Goal: Information Seeking & Learning: Learn about a topic

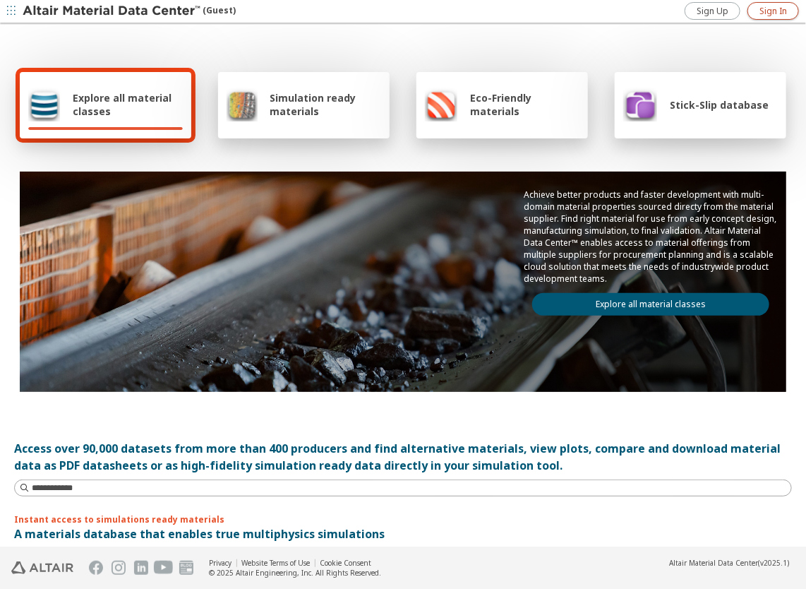
click at [770, 13] on span "Sign In" at bounding box center [774, 11] width 28 height 11
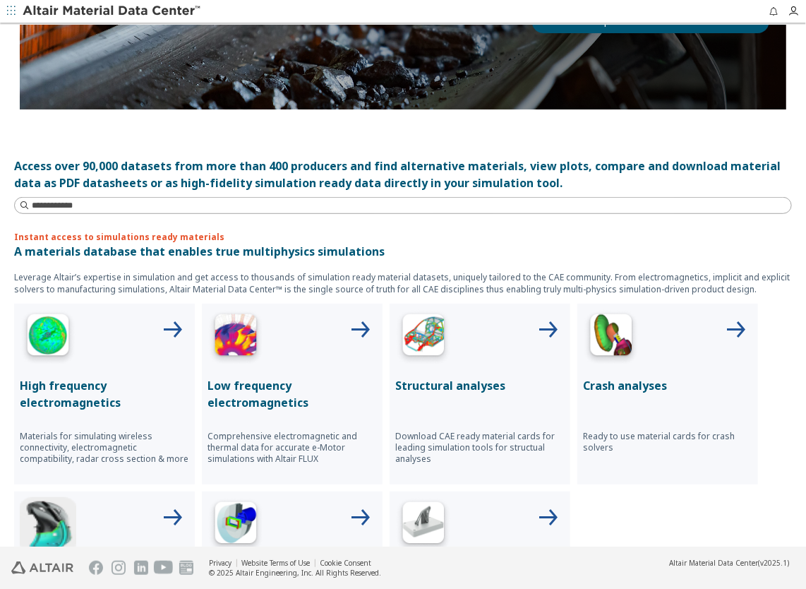
scroll to position [353, 0]
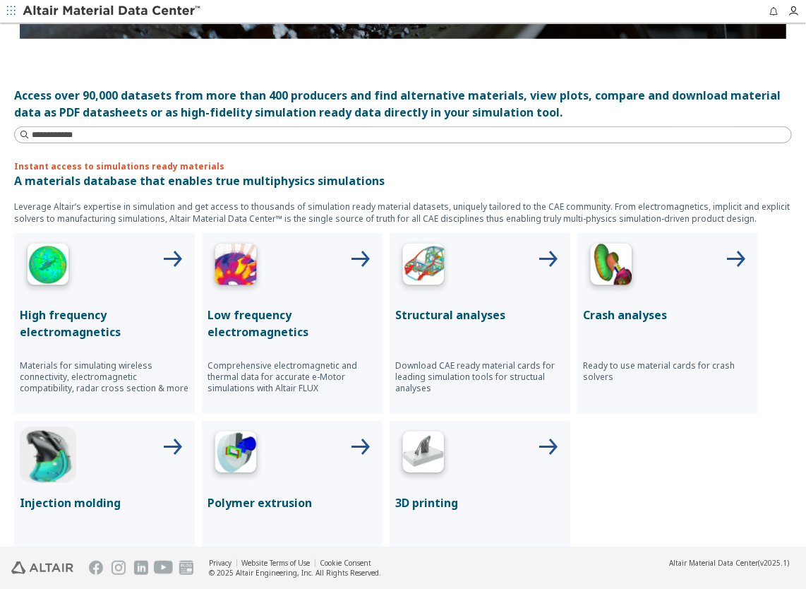
click at [447, 313] on p "Structural analyses" at bounding box center [479, 314] width 169 height 17
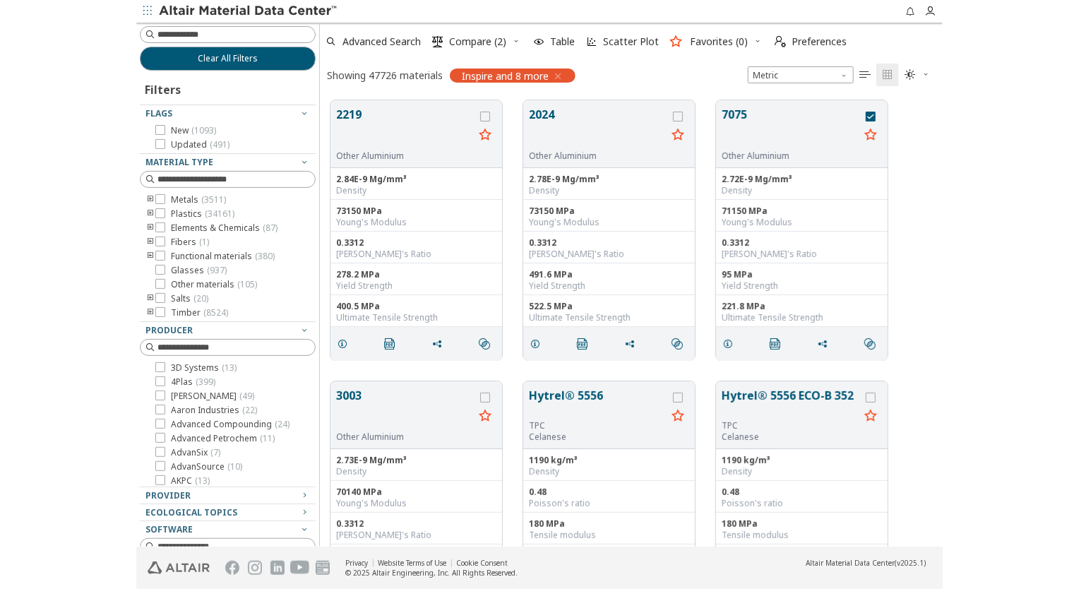
scroll to position [11, 11]
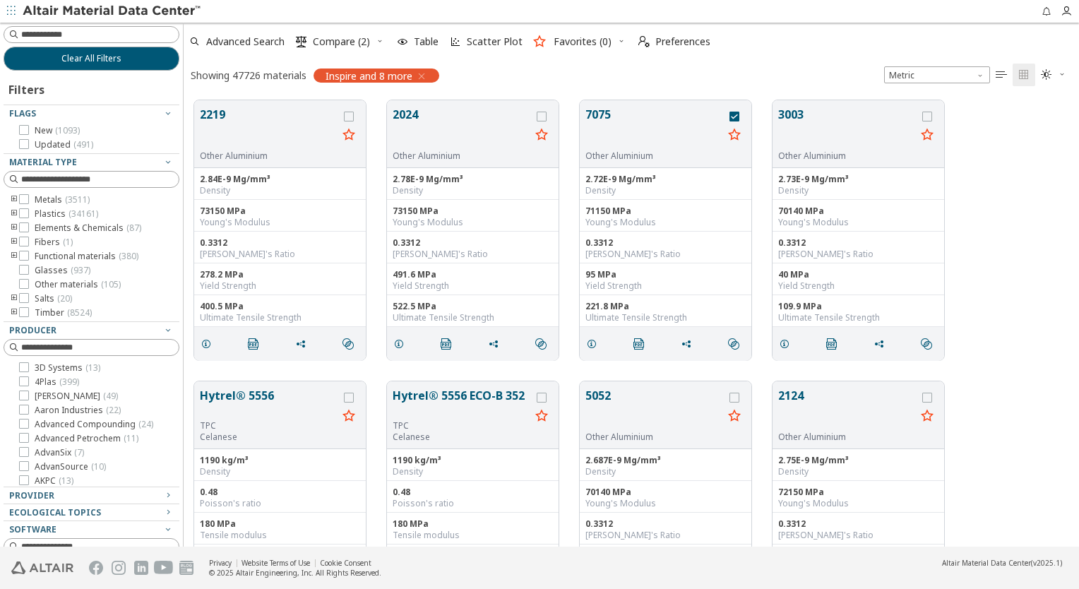
click at [13, 200] on icon "toogle group" at bounding box center [14, 199] width 10 height 11
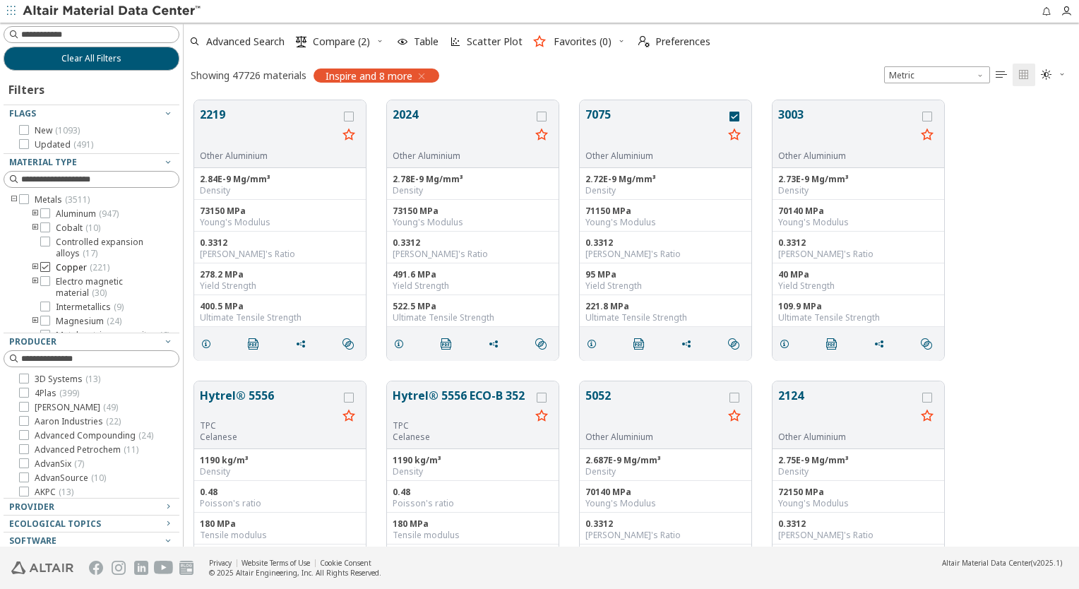
click at [48, 267] on icon at bounding box center [45, 267] width 10 height 10
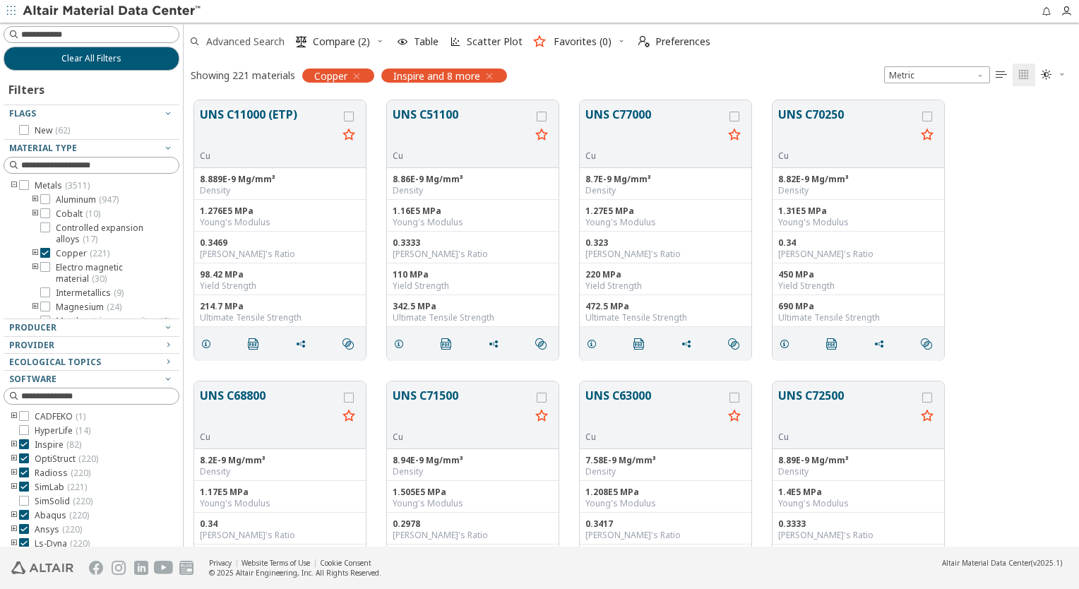
click at [263, 43] on span "Advanced Search" at bounding box center [245, 42] width 78 height 10
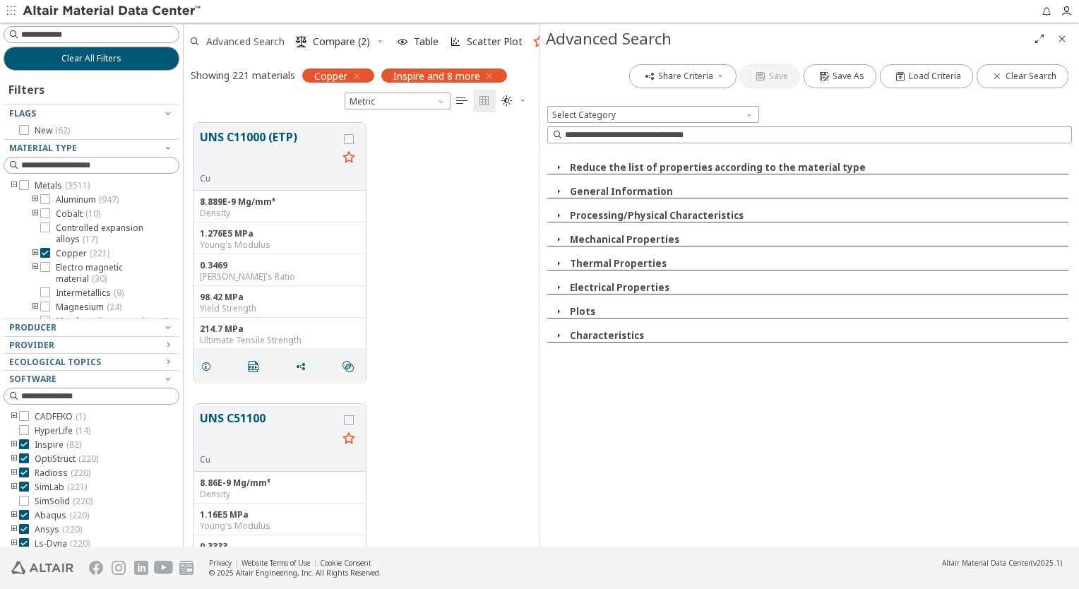
scroll to position [424, 345]
click at [559, 309] on icon "button" at bounding box center [558, 311] width 11 height 11
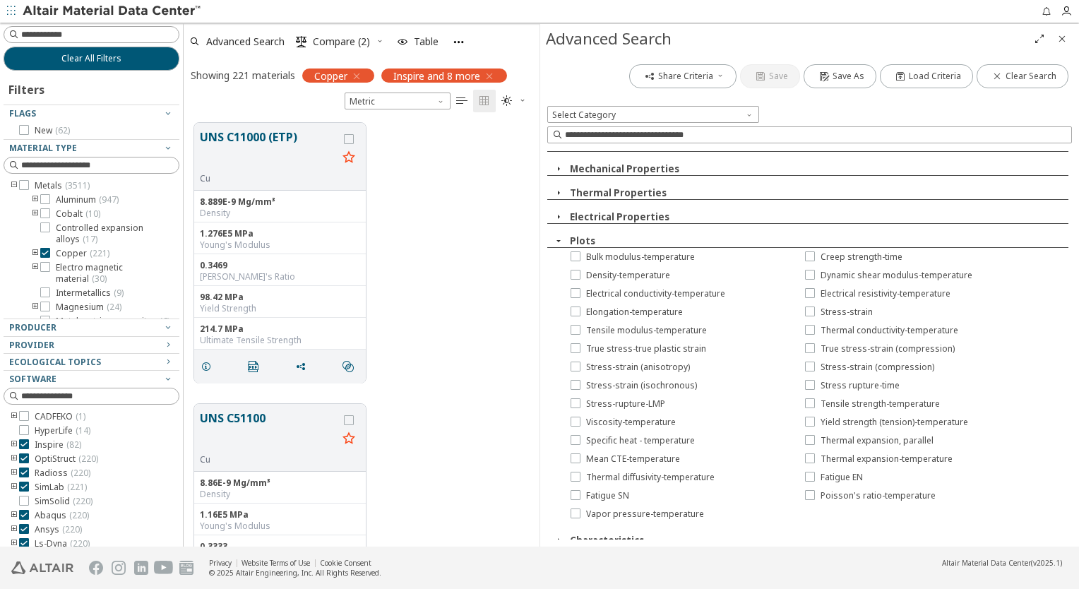
scroll to position [79, 0]
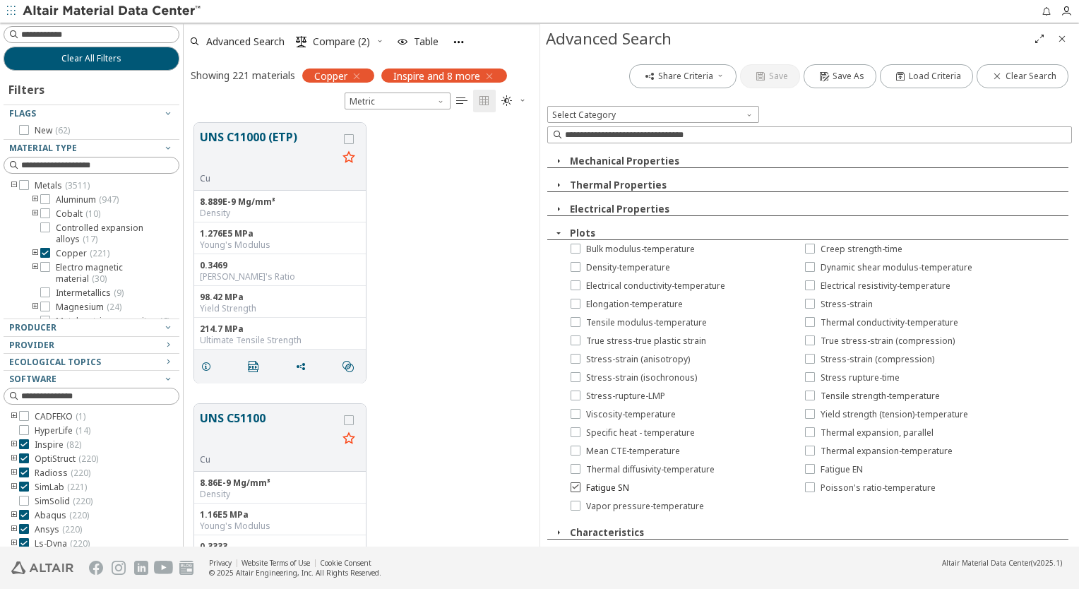
click at [582, 487] on label "Fatigue SN" at bounding box center [600, 487] width 59 height 11
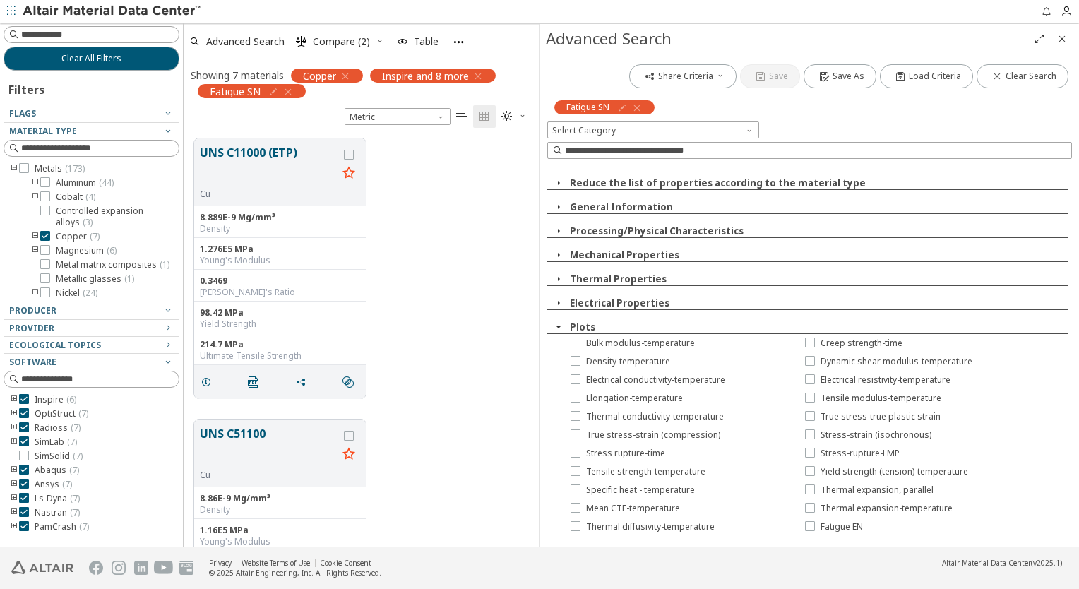
scroll to position [57, 0]
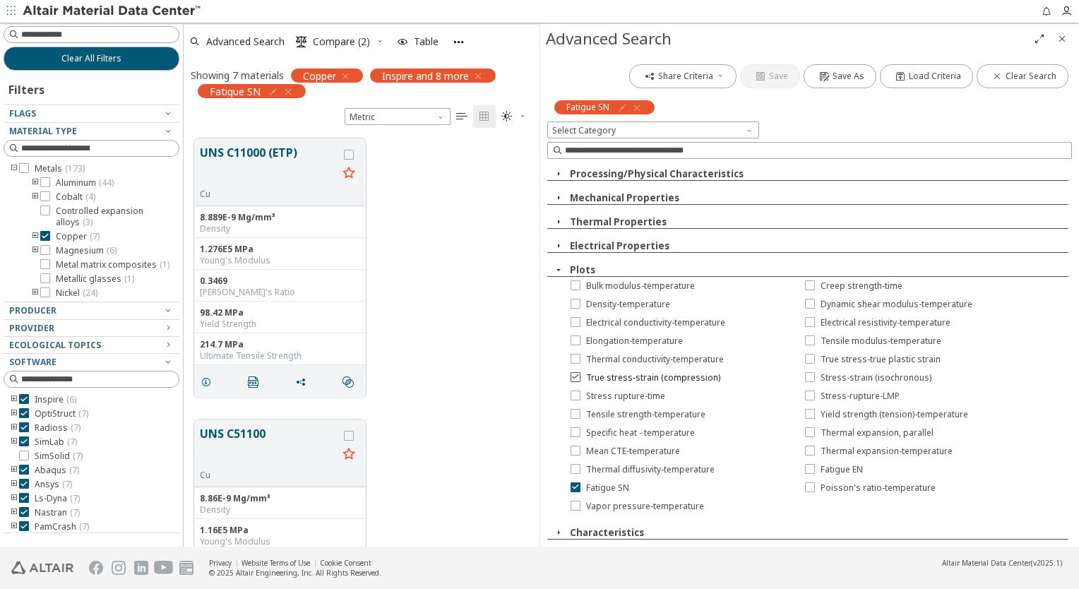
click at [590, 380] on span "True stress-strain (compression)" at bounding box center [653, 377] width 134 height 11
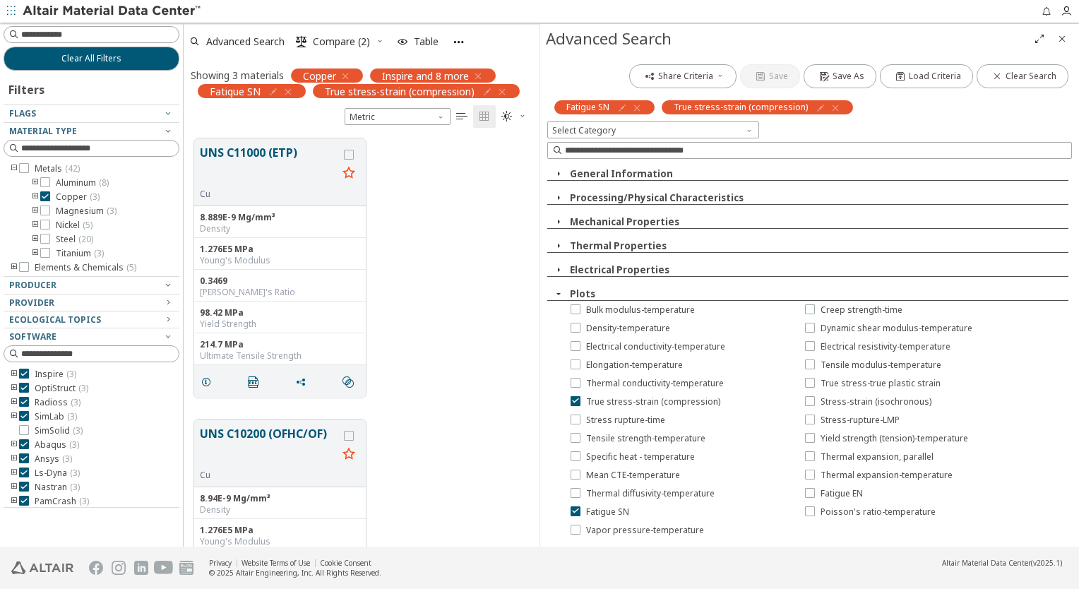
scroll to position [34, 0]
click at [806, 44] on icon "Close" at bounding box center [1061, 38] width 11 height 11
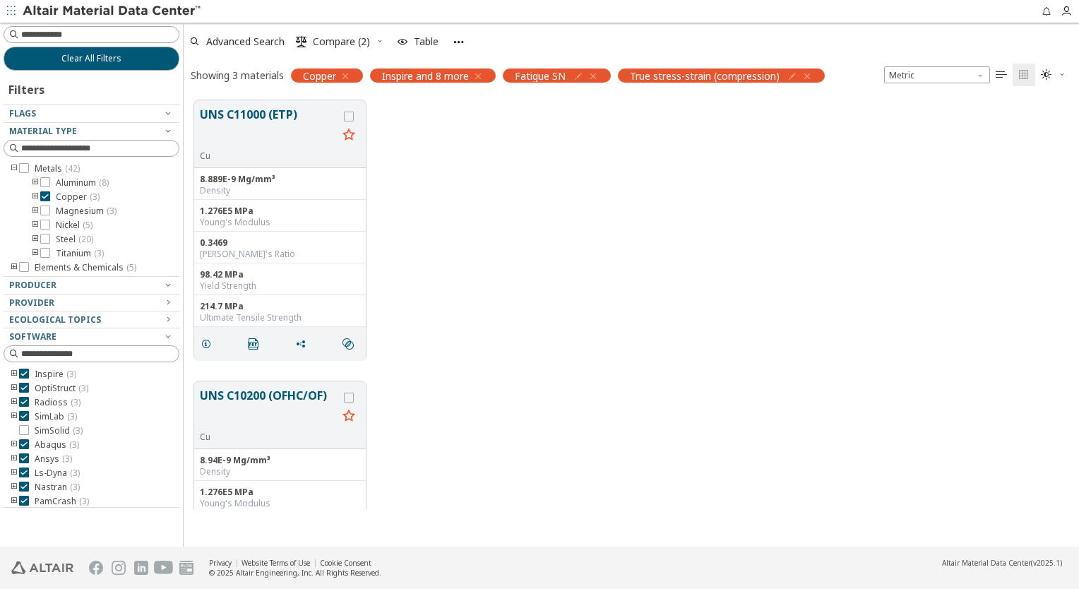
scroll to position [447, 884]
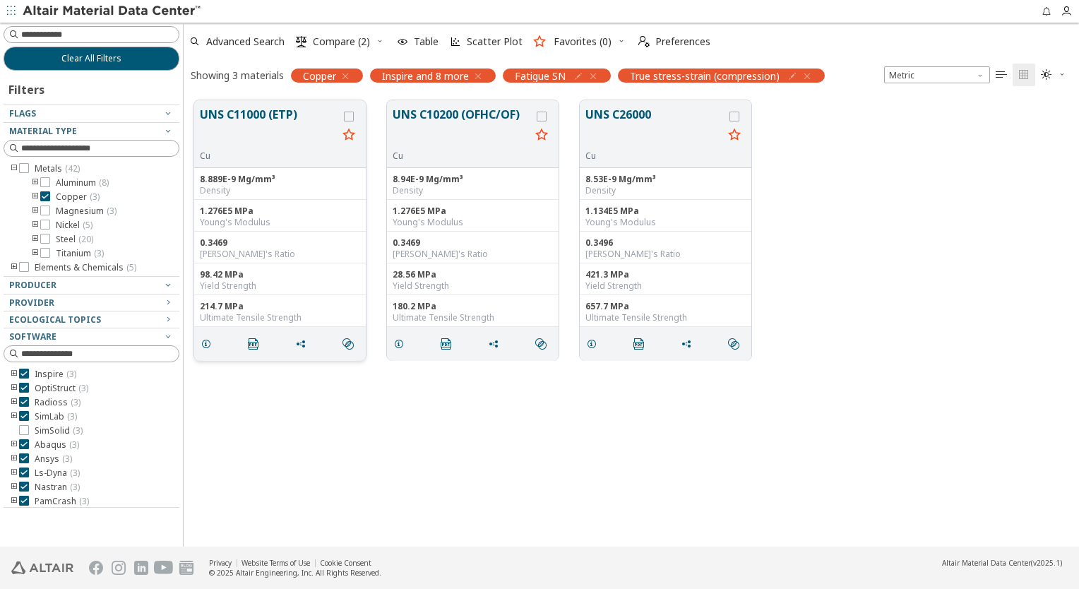
click at [270, 116] on button "UNS C11000 (ETP)" at bounding box center [269, 128] width 138 height 44
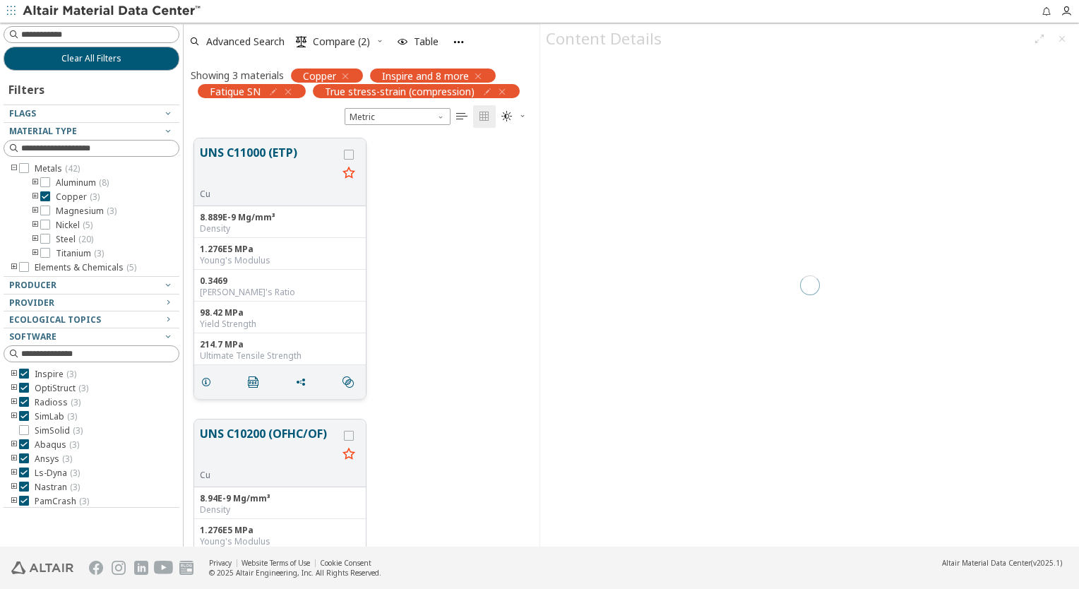
scroll to position [409, 345]
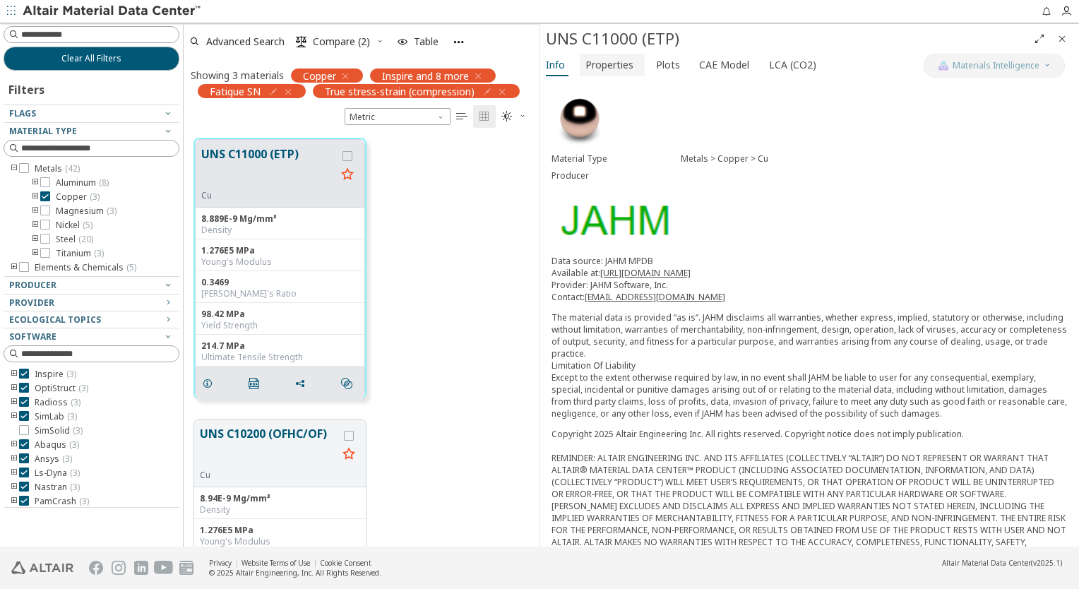
click at [599, 64] on span "Properties" at bounding box center [609, 65] width 48 height 23
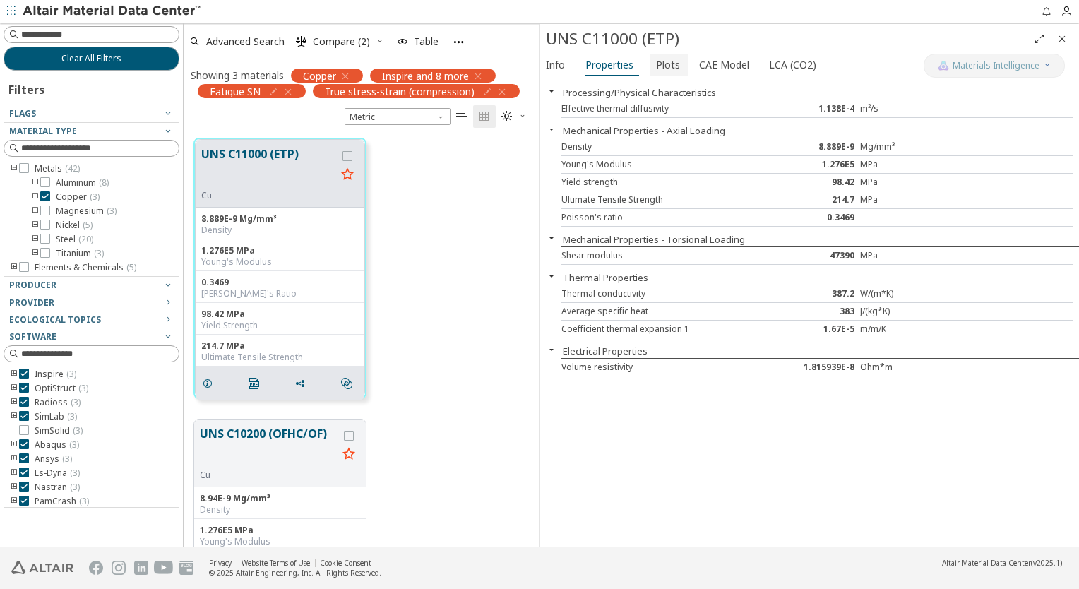
click at [664, 68] on span "Plots" at bounding box center [668, 65] width 24 height 23
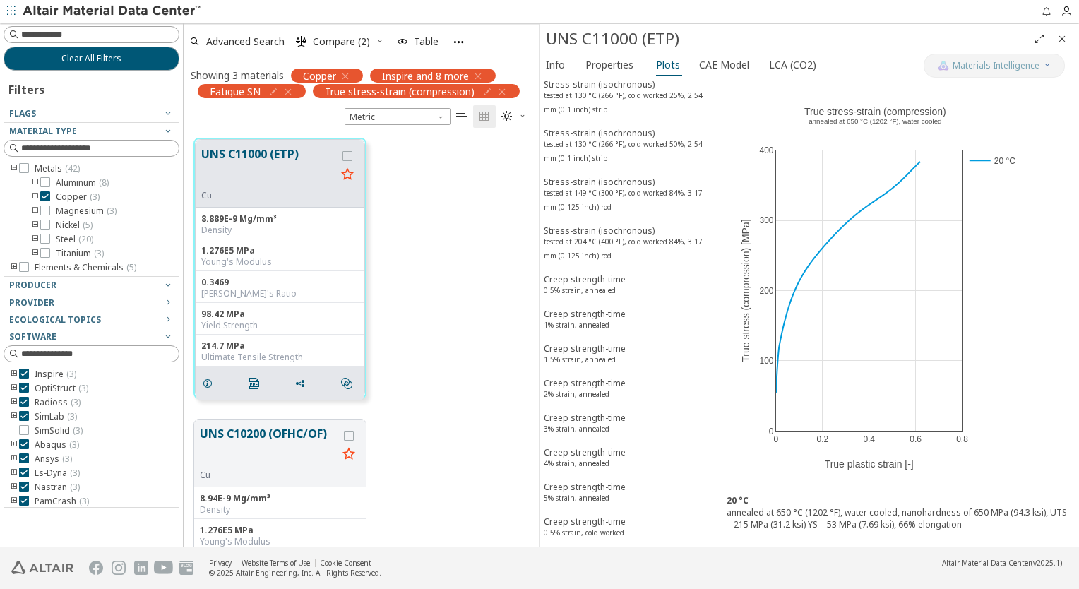
scroll to position [777, 0]
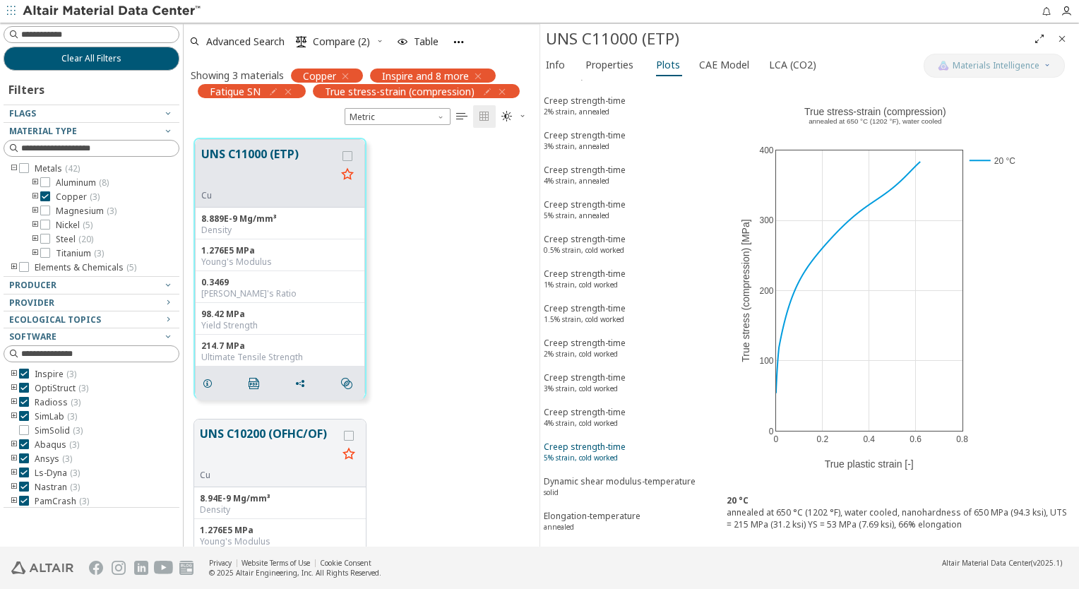
click at [607, 441] on div "Creep strength-time 5% strain, cold worked" at bounding box center [585, 454] width 82 height 26
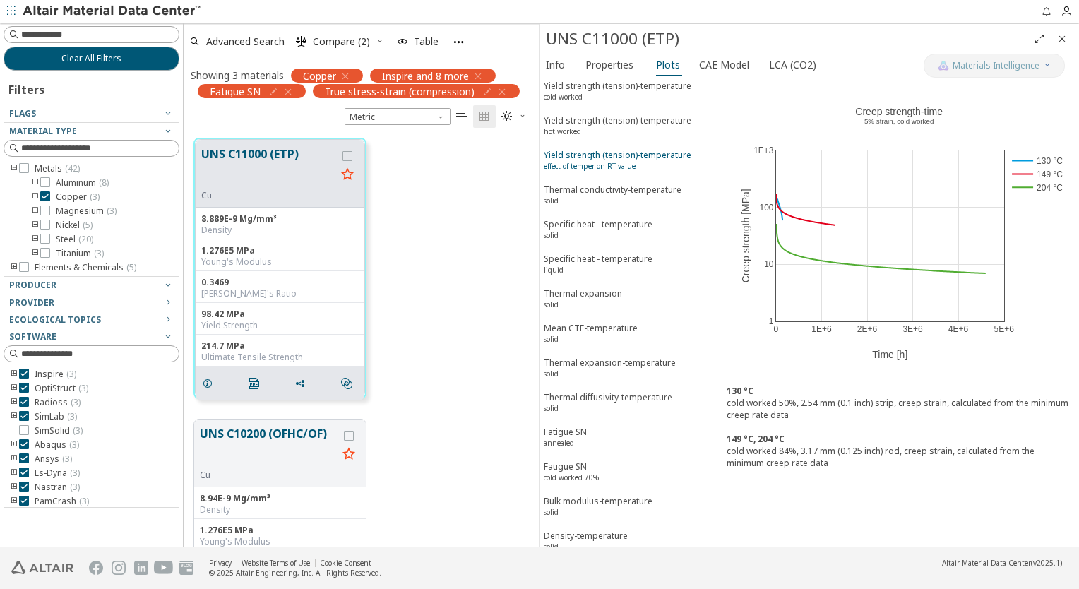
scroll to position [1576, 0]
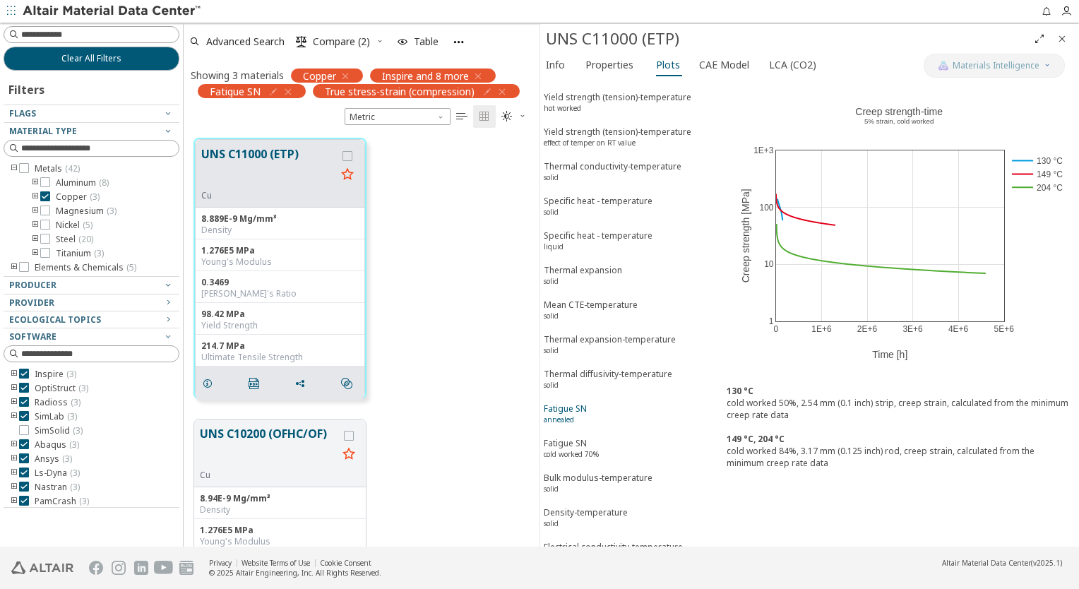
click at [612, 402] on span "Fatigue SN annealed" at bounding box center [630, 415] width 172 height 26
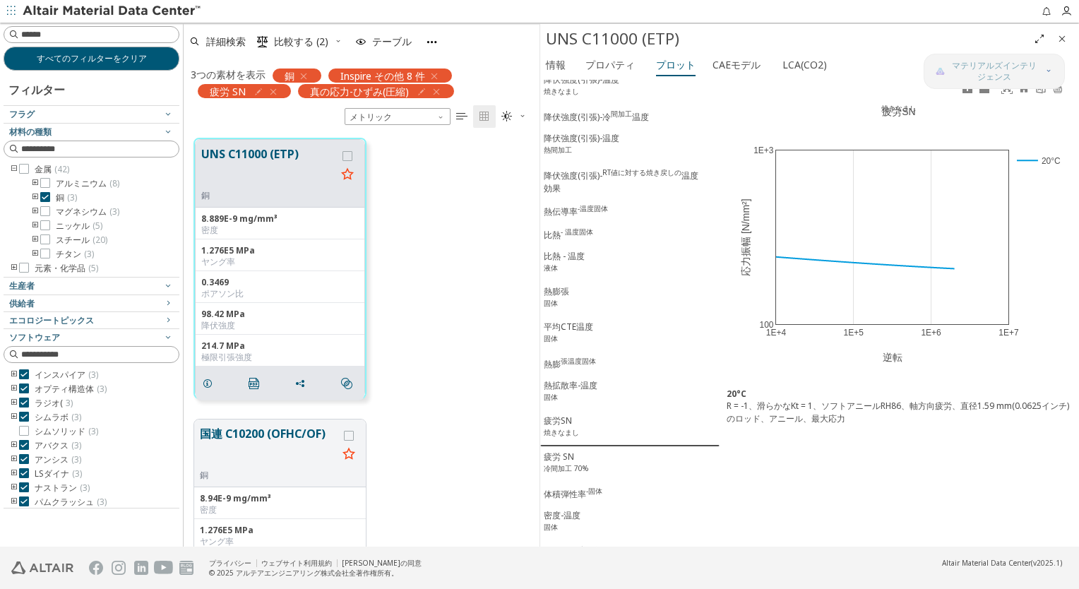
scroll to position [1575, 0]
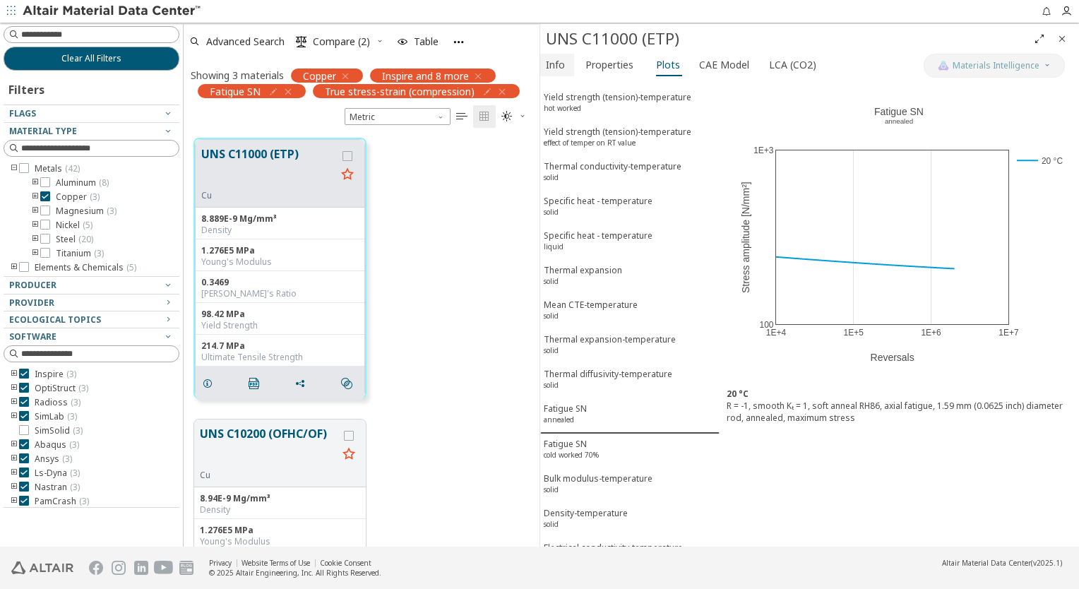
click at [562, 68] on font "Info" at bounding box center [555, 64] width 19 height 13
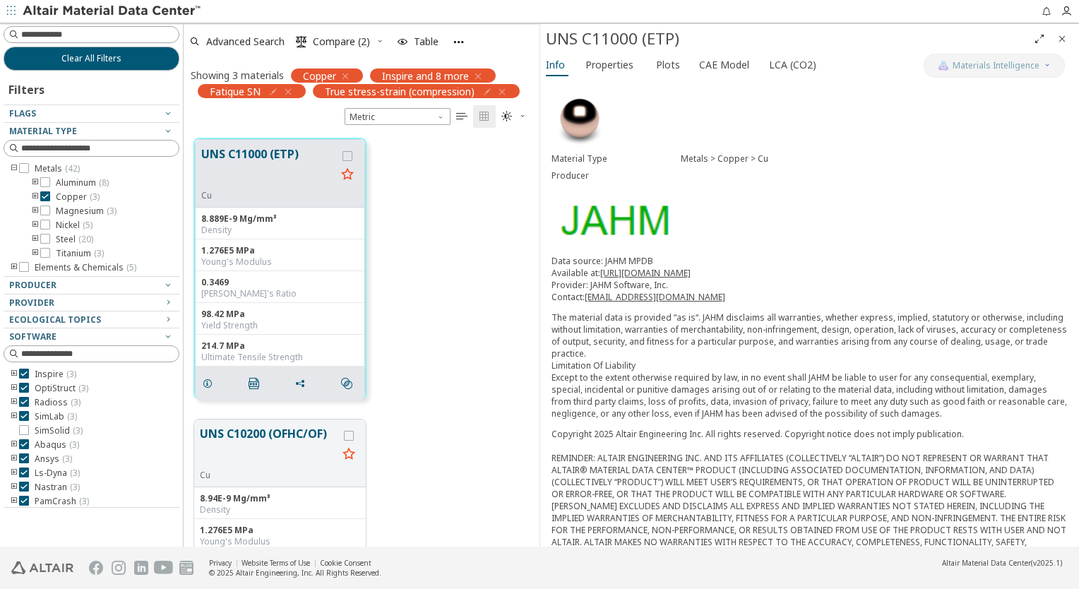
scroll to position [128, 0]
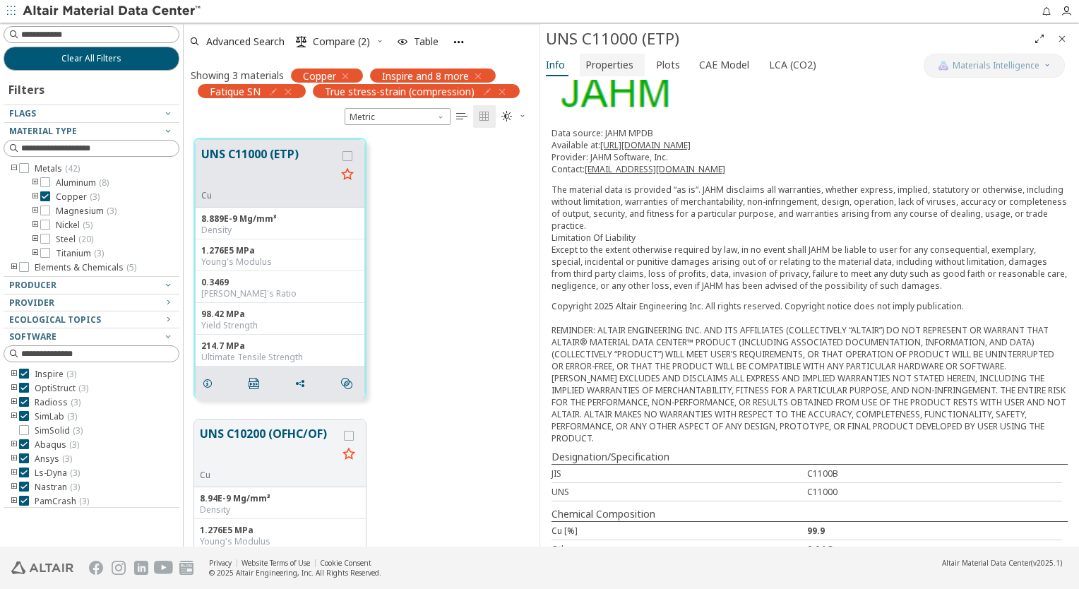
click at [607, 71] on font "Properties" at bounding box center [609, 64] width 48 height 13
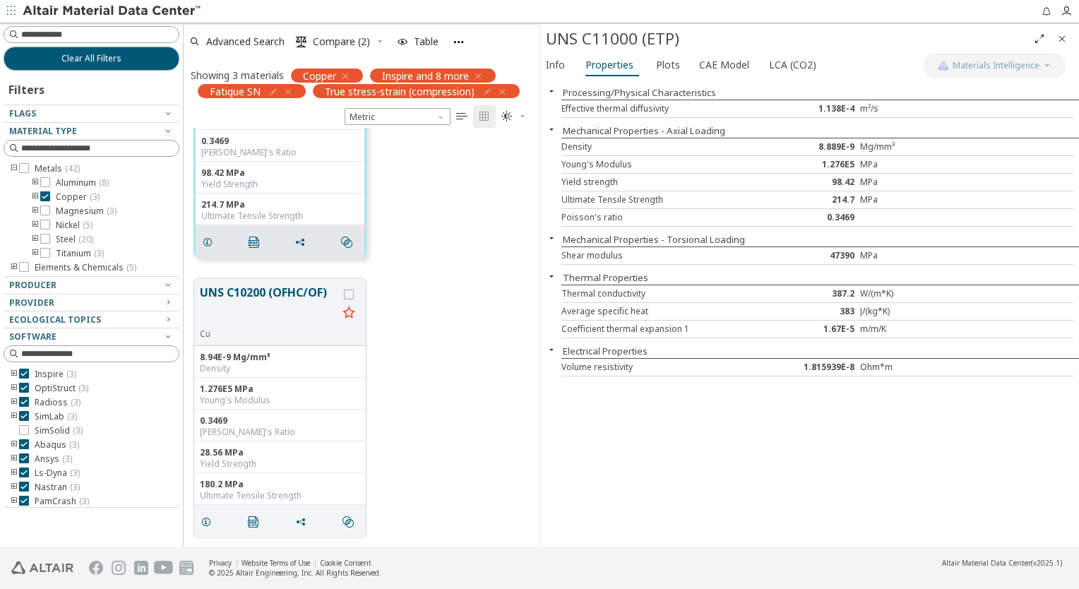
scroll to position [0, 0]
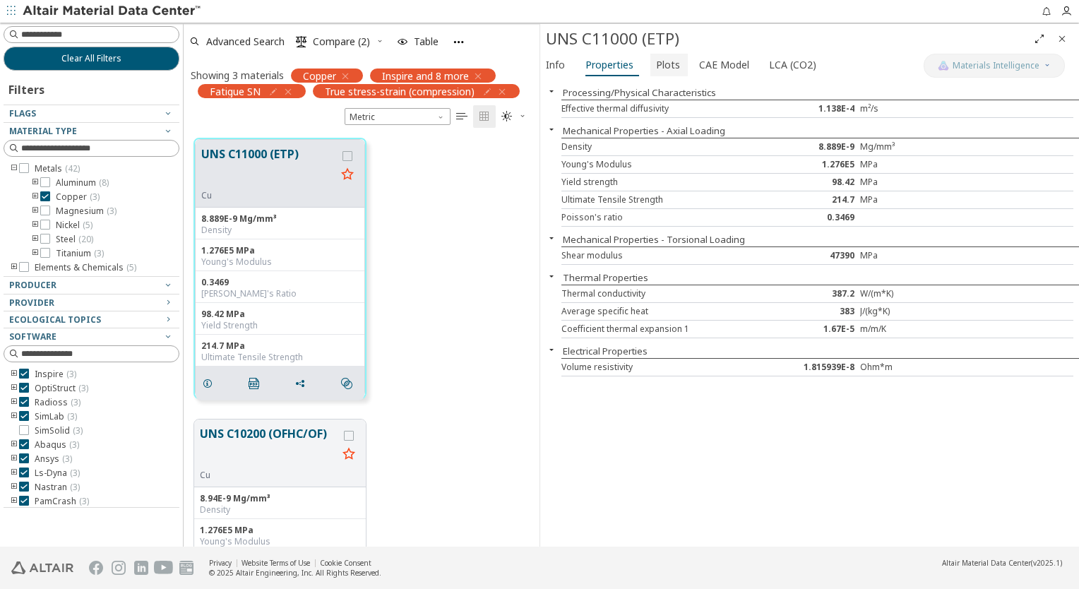
click at [667, 64] on font "Plots" at bounding box center [668, 64] width 24 height 13
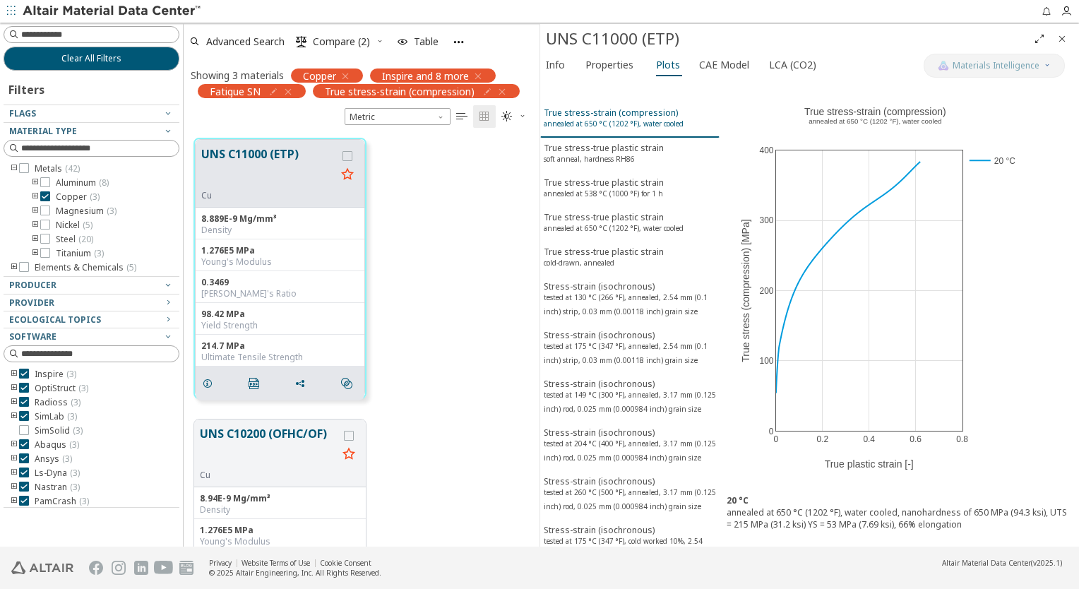
click at [675, 121] on sup "annealed at 650 °C (1202 °F), water cooled" at bounding box center [614, 124] width 140 height 10
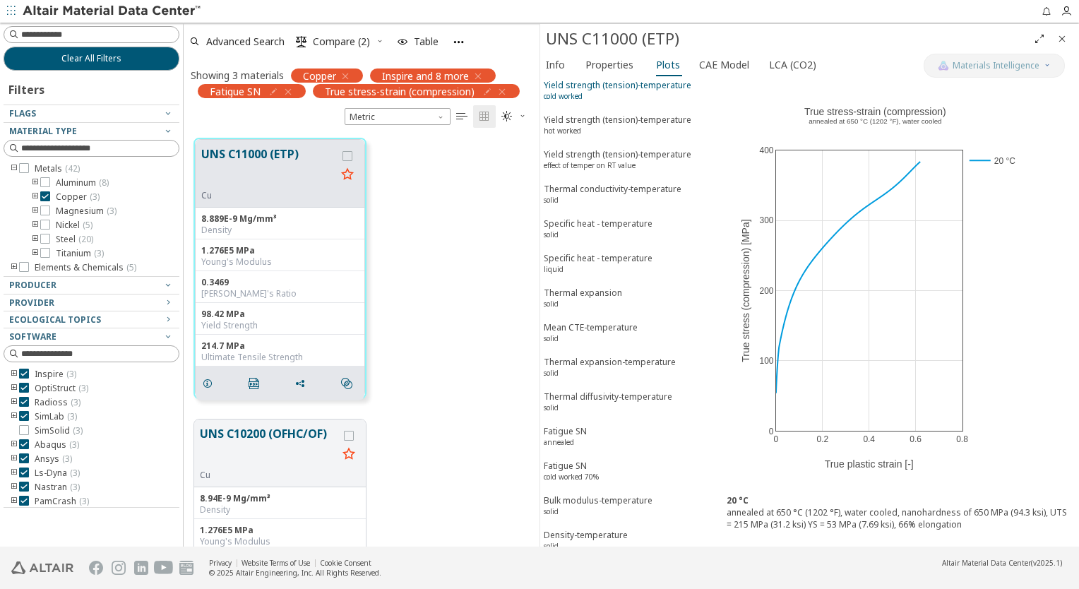
scroll to position [1576, 0]
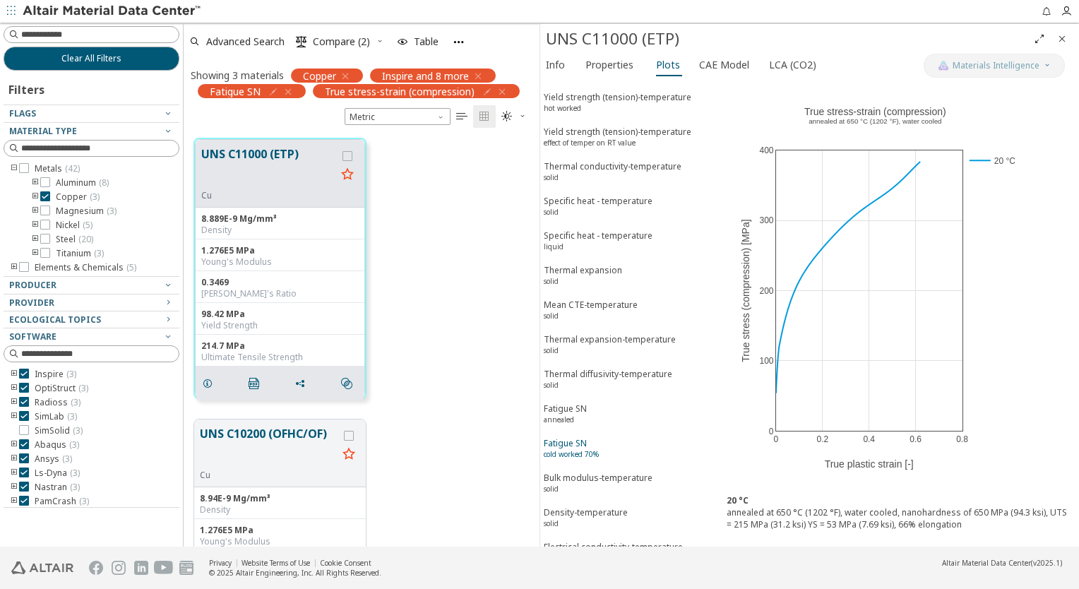
click at [606, 437] on span "Fatigue SN cold worked 70%" at bounding box center [630, 450] width 172 height 26
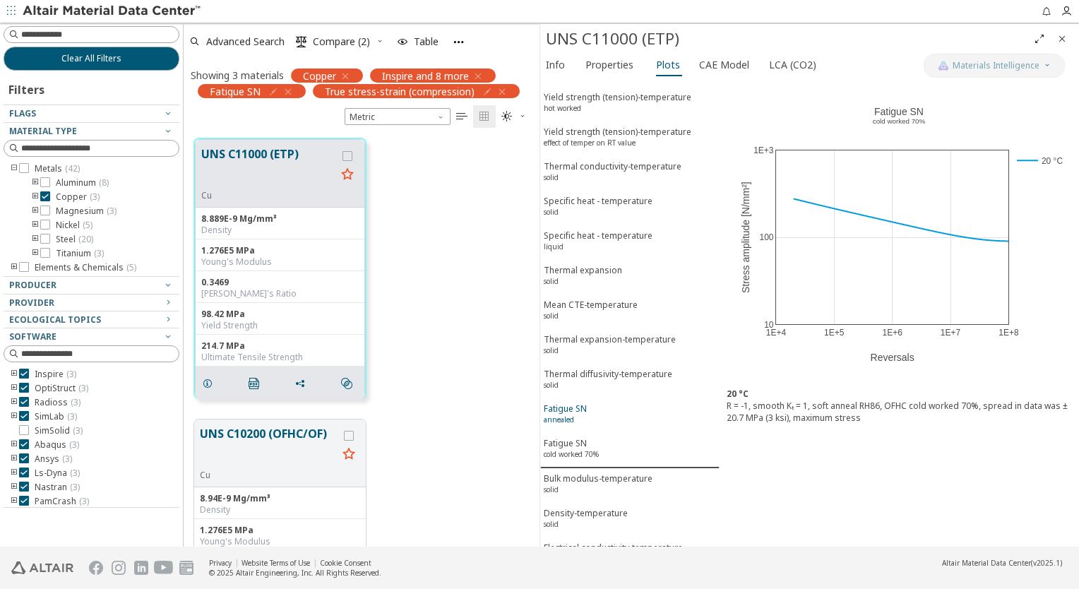
click at [599, 402] on span "Fatigue SN annealed" at bounding box center [630, 415] width 172 height 26
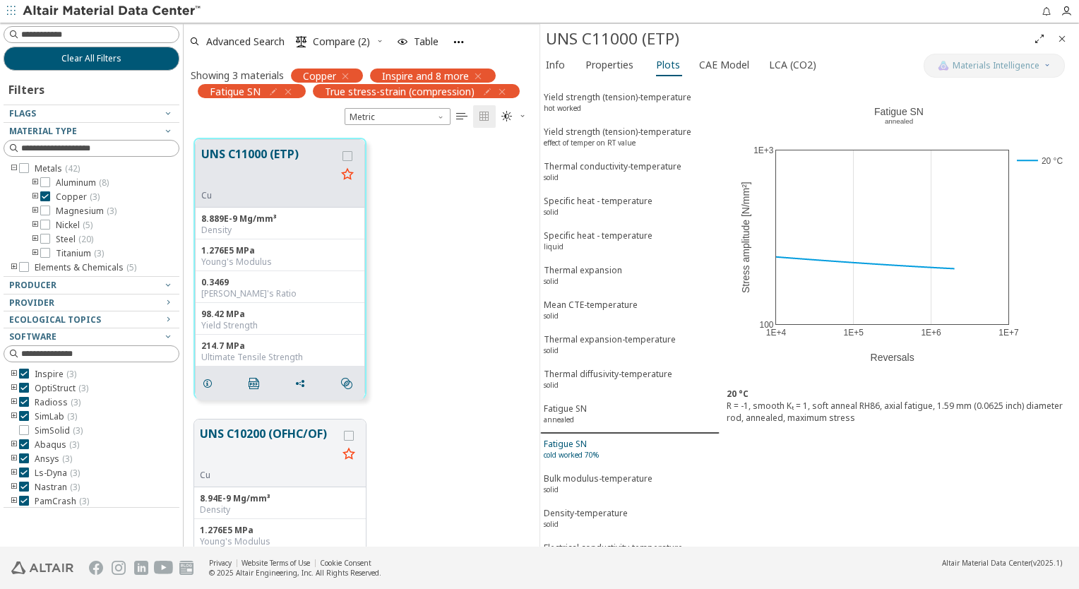
click at [602, 438] on span "Fatigue SN cold worked 70%" at bounding box center [630, 451] width 172 height 26
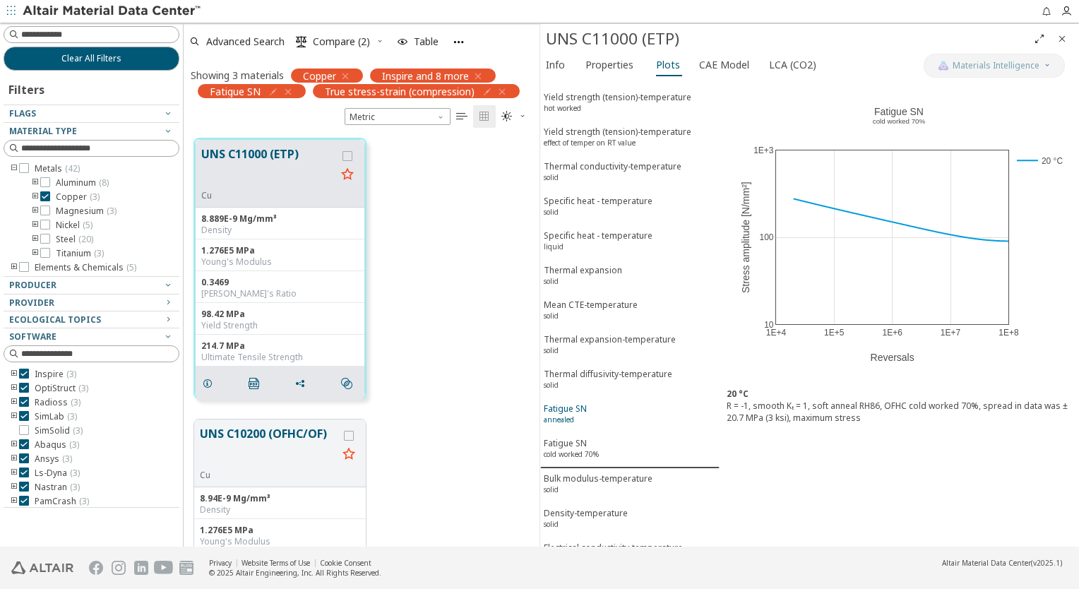
scroll to position [1576, 0]
click at [616, 472] on div "Bulk modulus-temperature solid" at bounding box center [598, 485] width 109 height 26
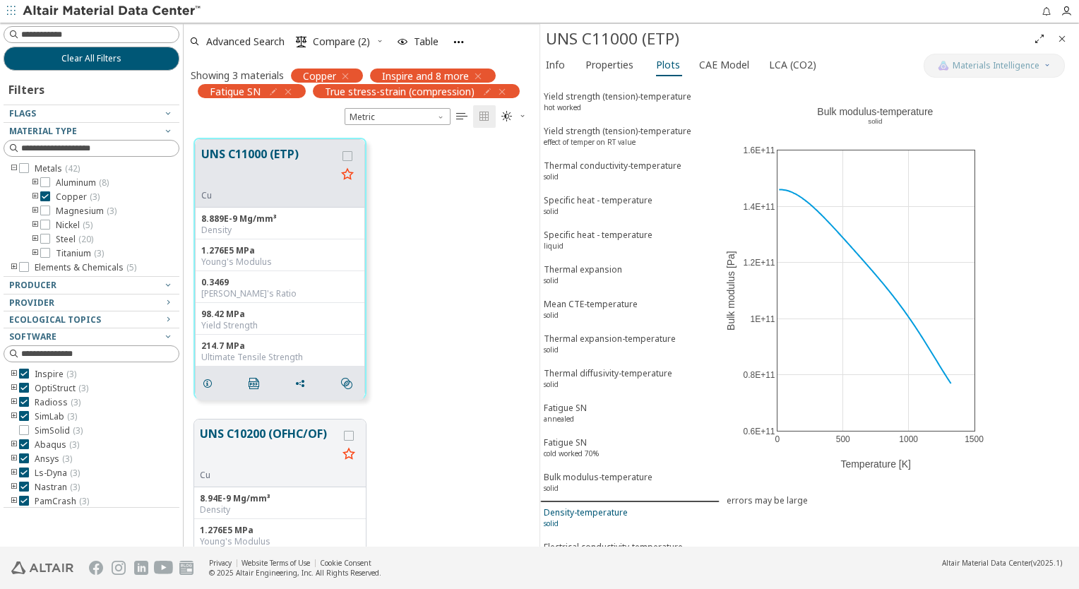
click at [606, 506] on div "Density-temperature solid" at bounding box center [586, 519] width 84 height 26
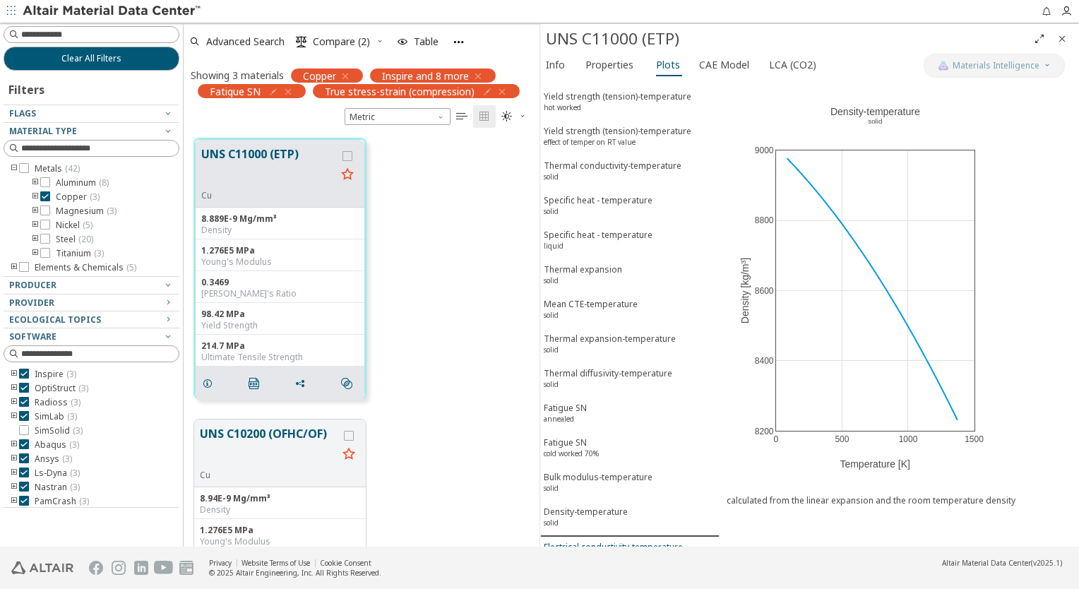
click at [607, 541] on div "Electrical conductivity-temperature solid" at bounding box center [613, 554] width 139 height 26
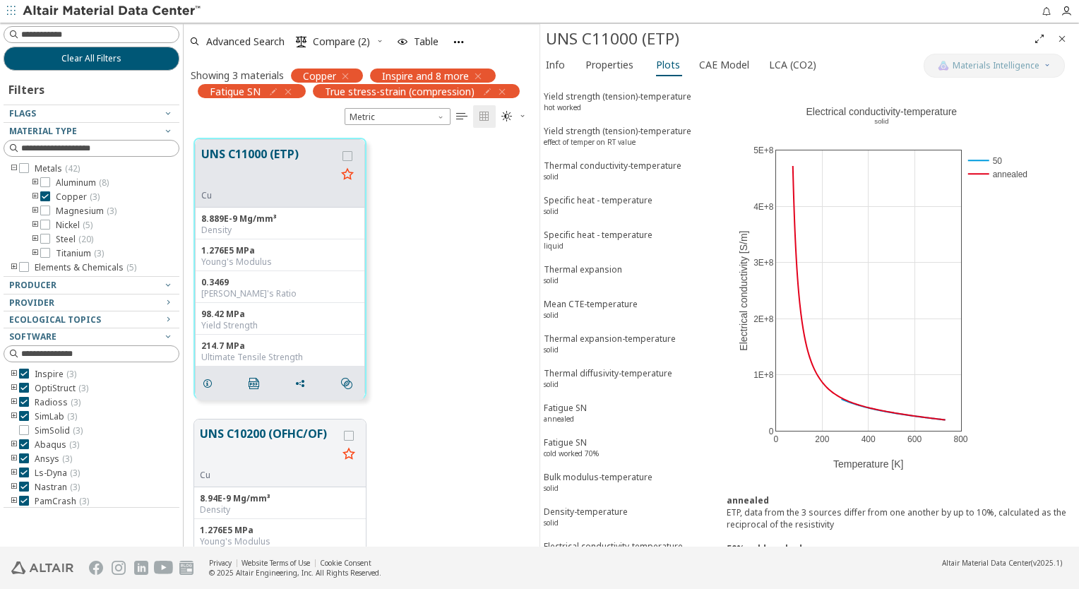
click at [599, 575] on div "Electrical resistivity-temperature solid" at bounding box center [609, 588] width 130 height 26
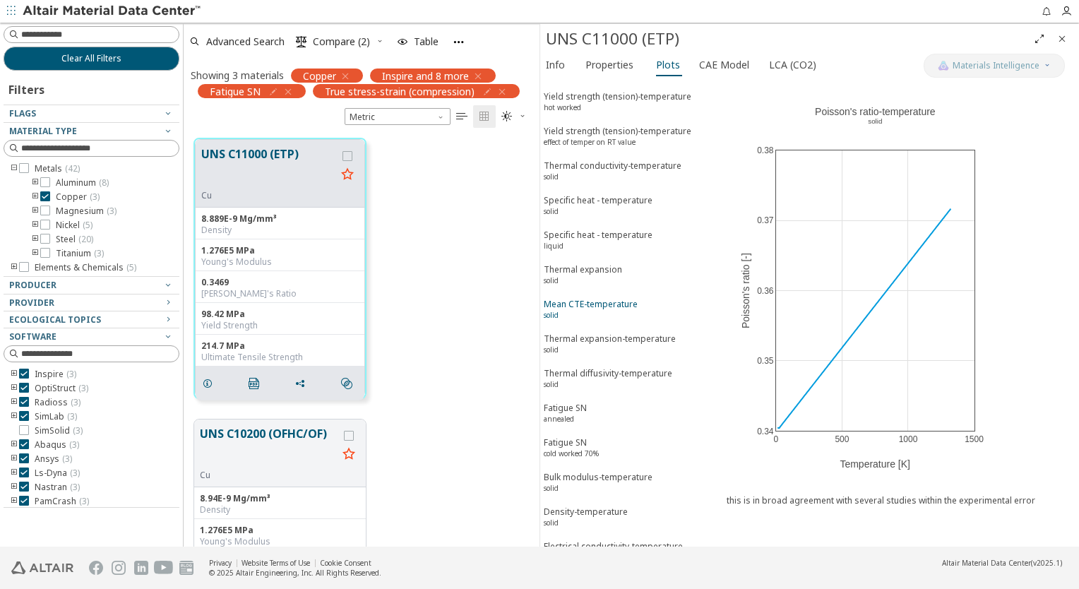
click at [600, 298] on div "Mean CTE-temperature solid" at bounding box center [591, 311] width 94 height 26
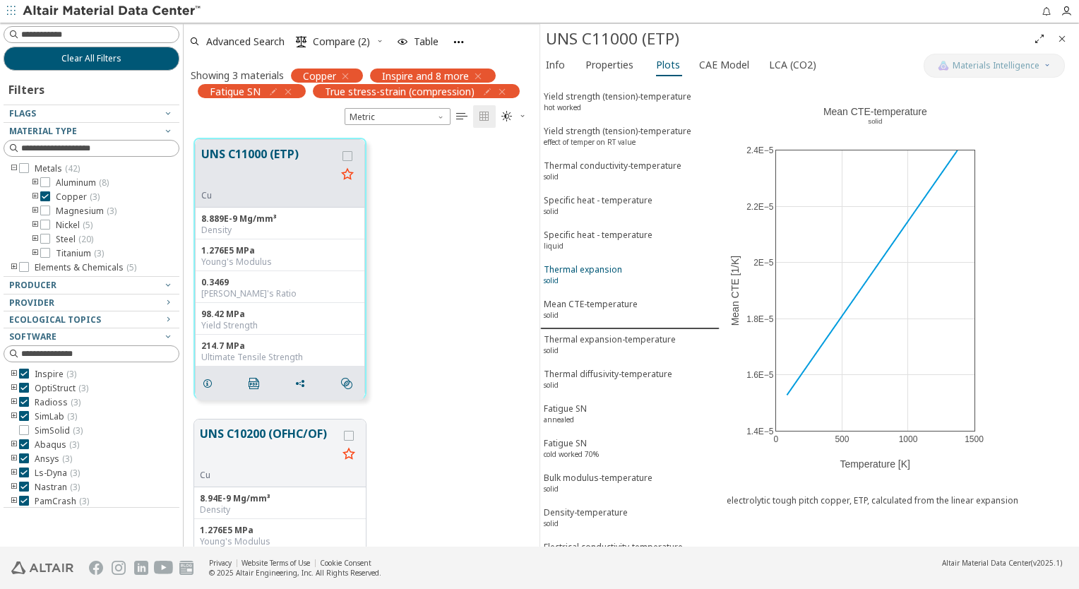
click at [603, 263] on div "Thermal expansion solid" at bounding box center [583, 276] width 78 height 26
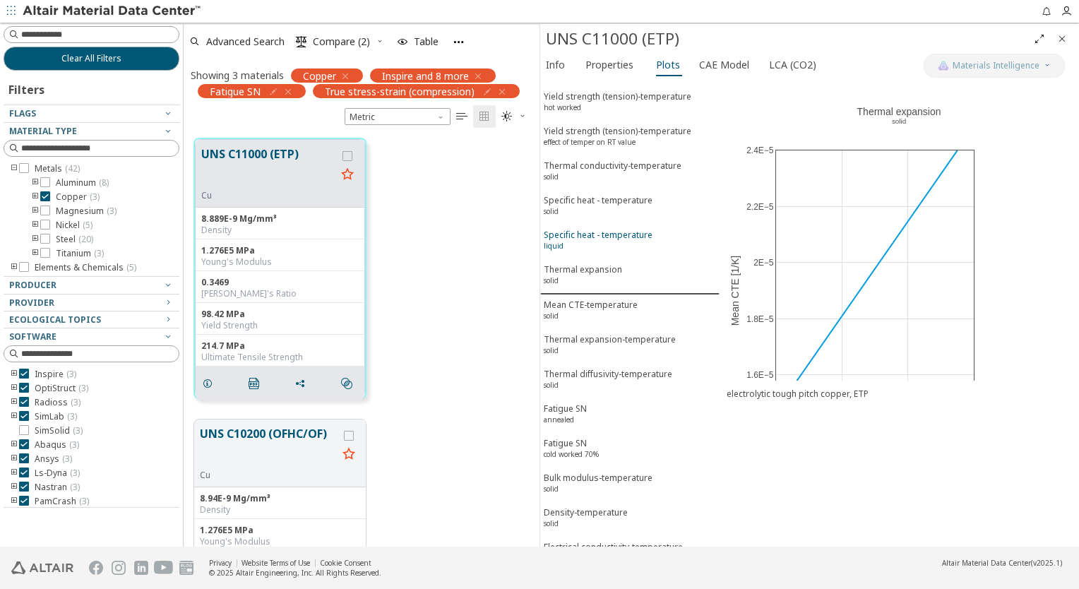
click at [606, 229] on div "Specific heat - temperature liquid" at bounding box center [598, 242] width 109 height 26
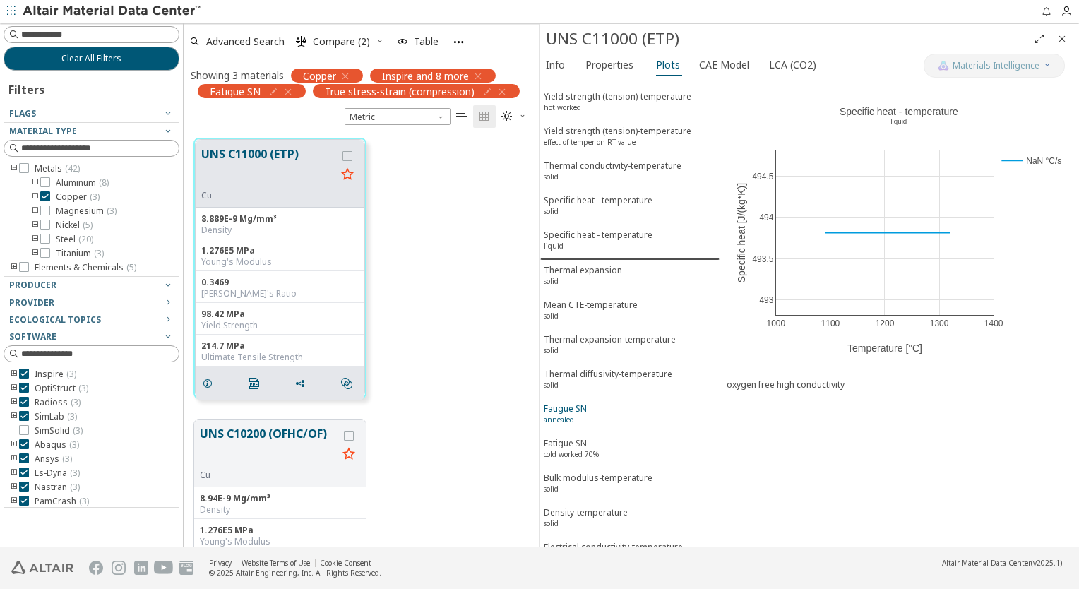
click at [608, 402] on span "Fatigue SN annealed" at bounding box center [630, 415] width 172 height 26
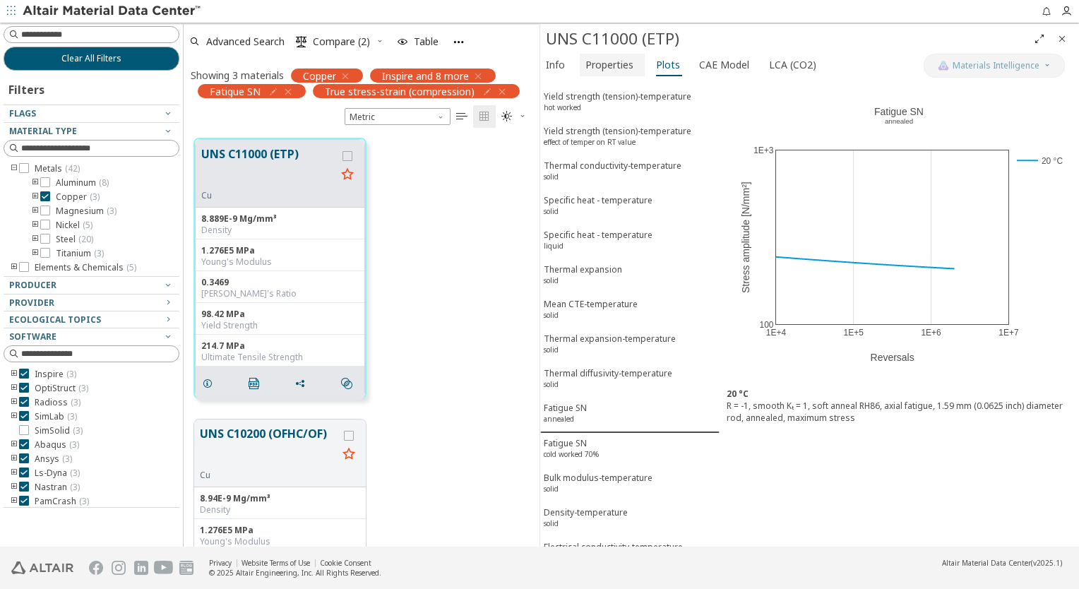
click at [614, 71] on font "Properties" at bounding box center [609, 64] width 48 height 13
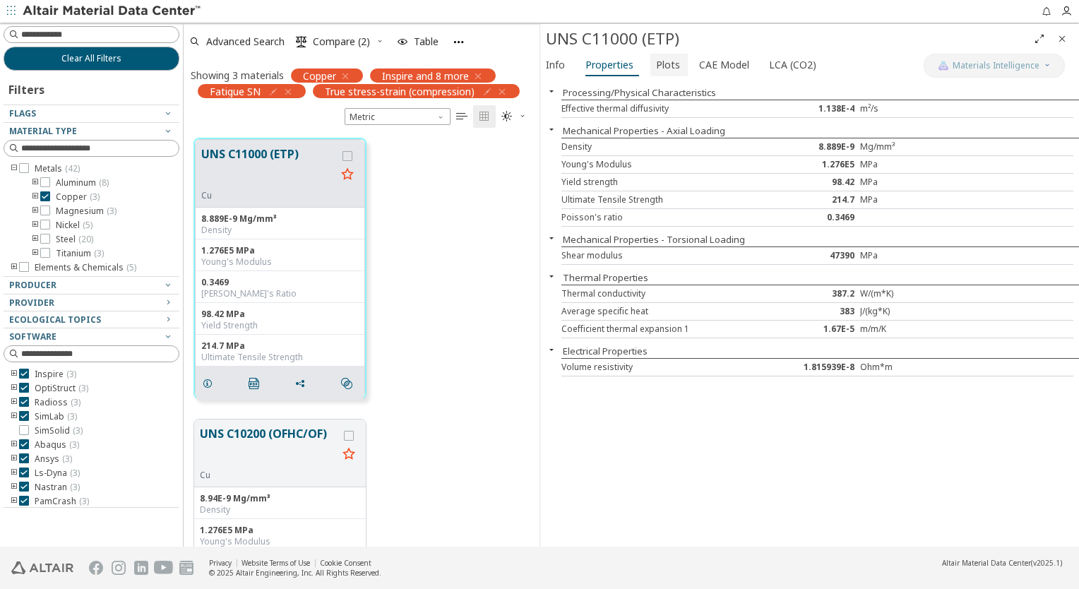
click at [661, 67] on font "Plots" at bounding box center [668, 64] width 24 height 13
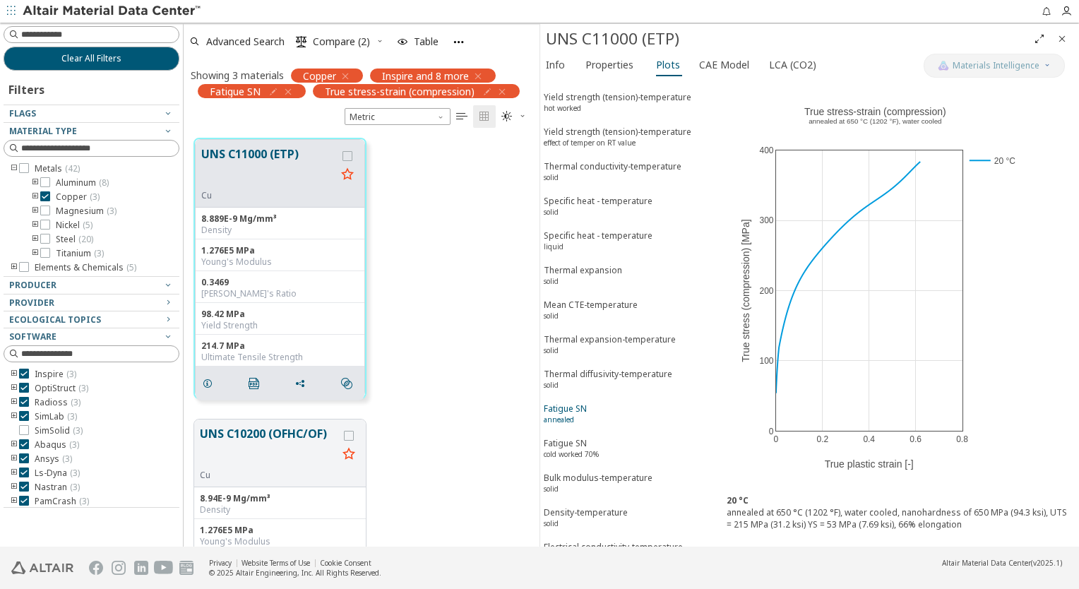
click at [615, 402] on span "Fatigue SN annealed" at bounding box center [630, 415] width 172 height 26
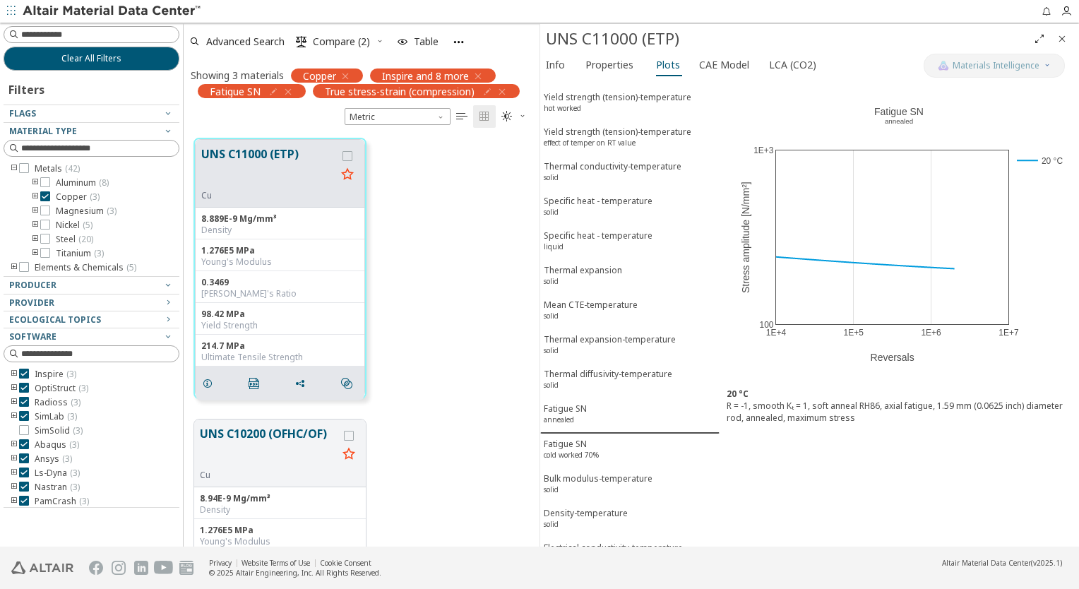
scroll to position [71, 0]
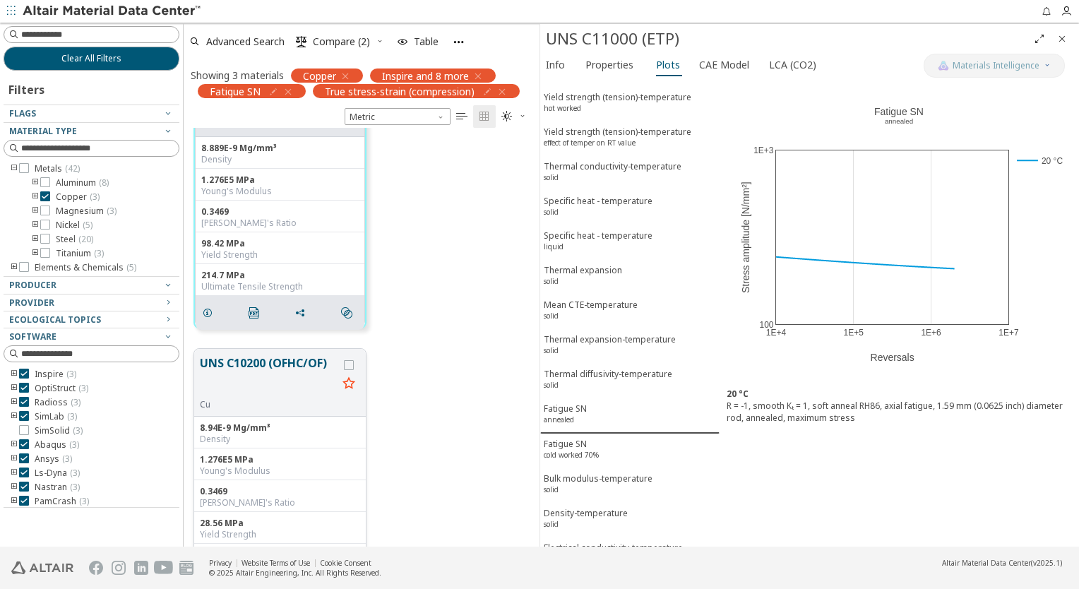
click at [268, 360] on button "UNS C10200 (OFHC/OF)" at bounding box center [269, 376] width 138 height 44
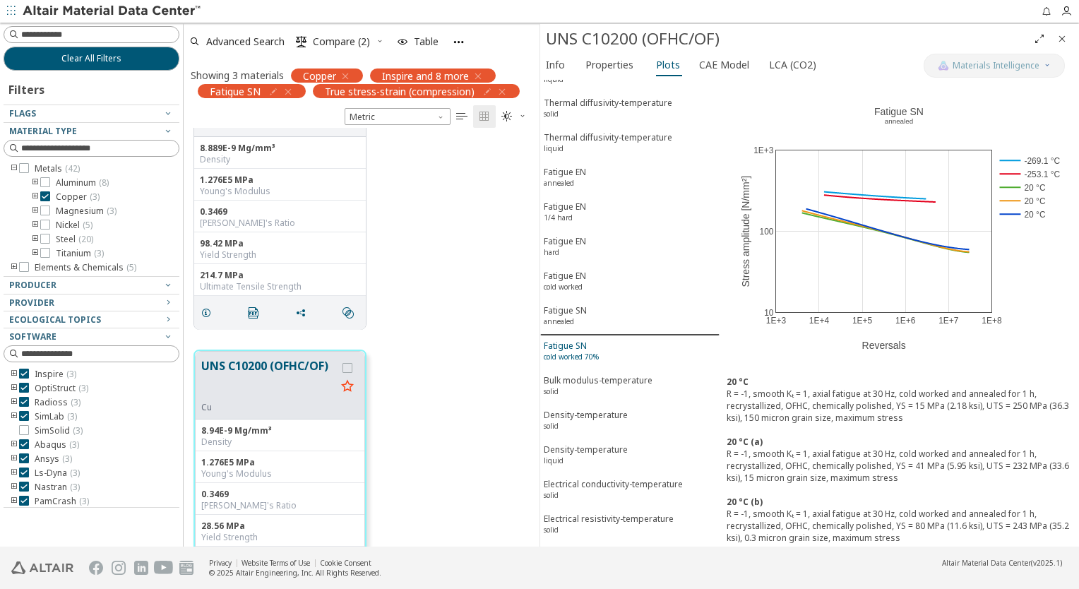
scroll to position [1012, 0]
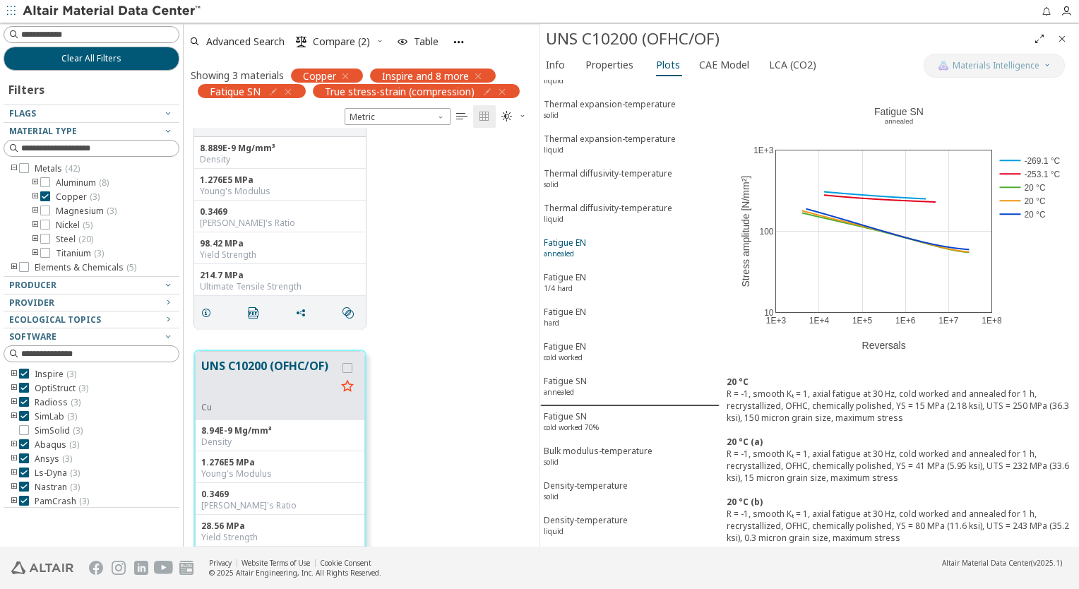
click at [589, 237] on span "Fatigue EN annealed" at bounding box center [630, 250] width 172 height 26
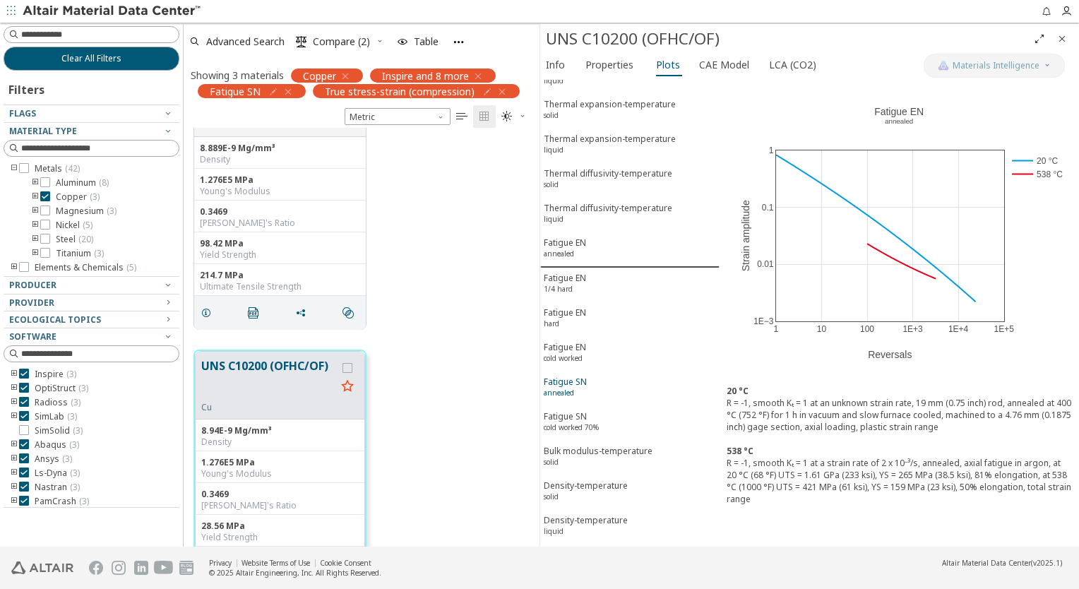
click at [604, 376] on span "Fatigue SN annealed" at bounding box center [630, 389] width 172 height 26
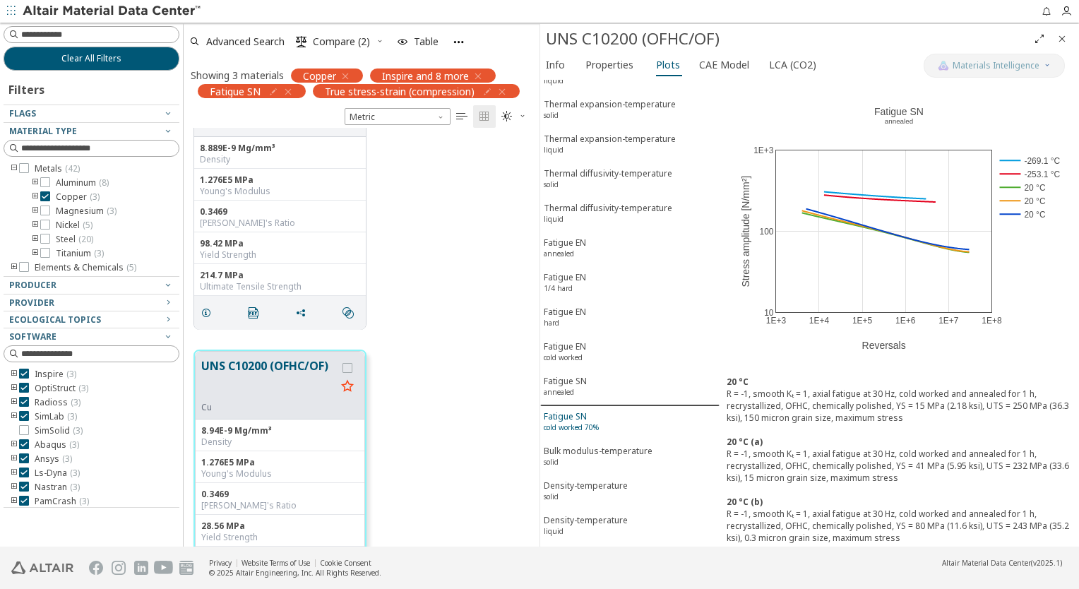
click at [602, 410] on span "Fatigue SN cold worked 70%" at bounding box center [630, 423] width 172 height 26
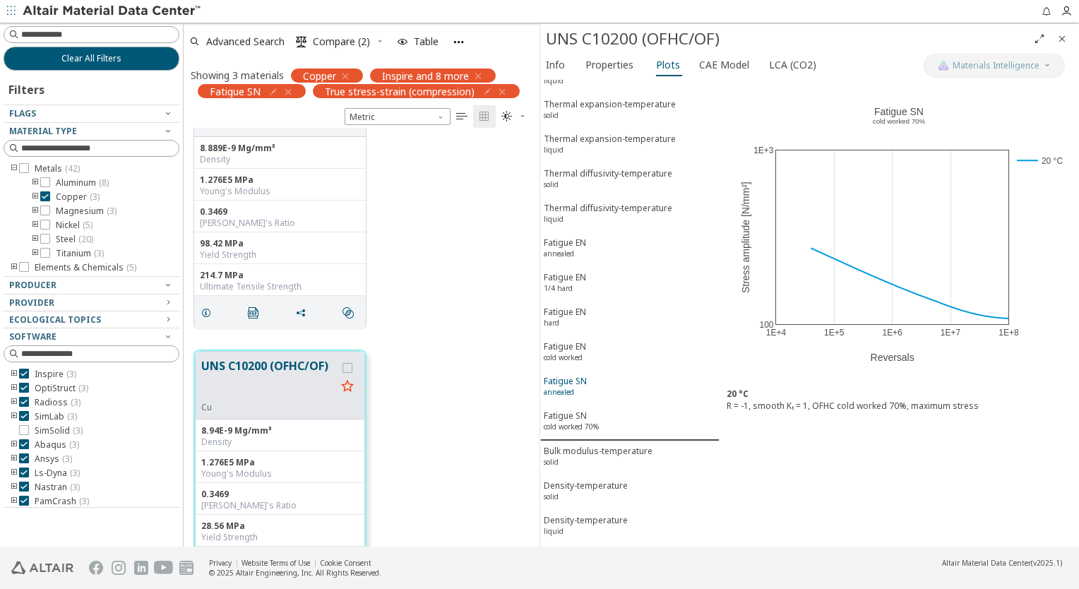
click at [601, 375] on span "Fatigue SN annealed" at bounding box center [630, 388] width 172 height 26
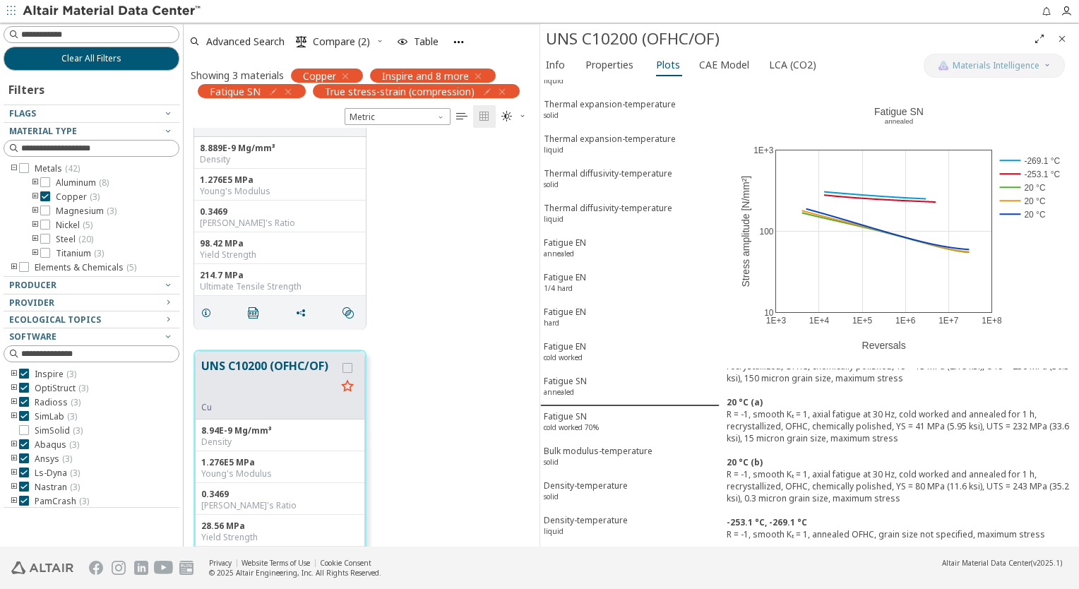
scroll to position [0, 0]
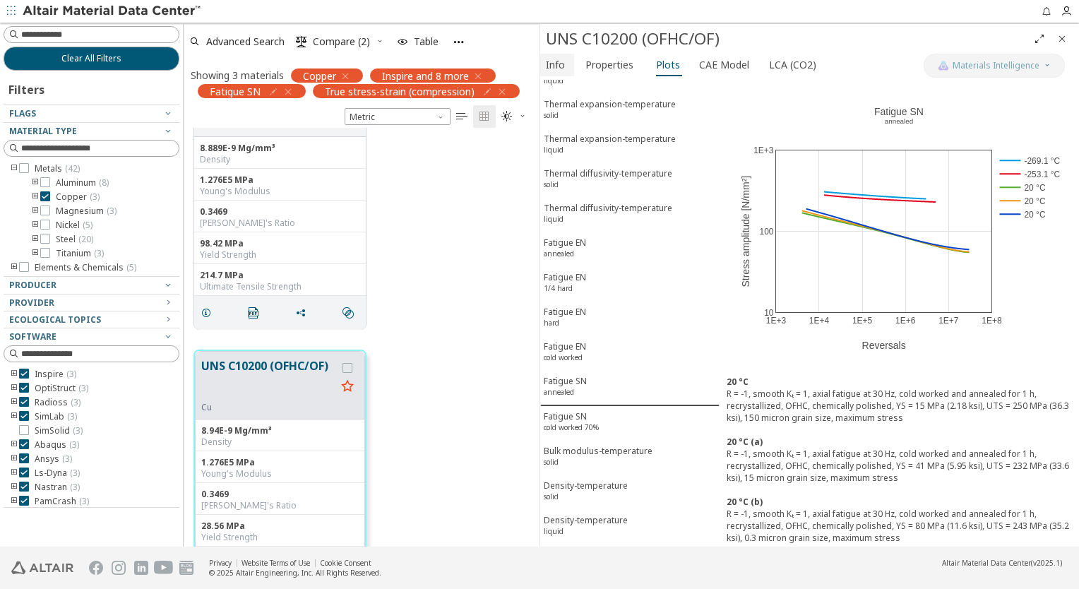
click at [556, 65] on font "Info" at bounding box center [555, 64] width 19 height 13
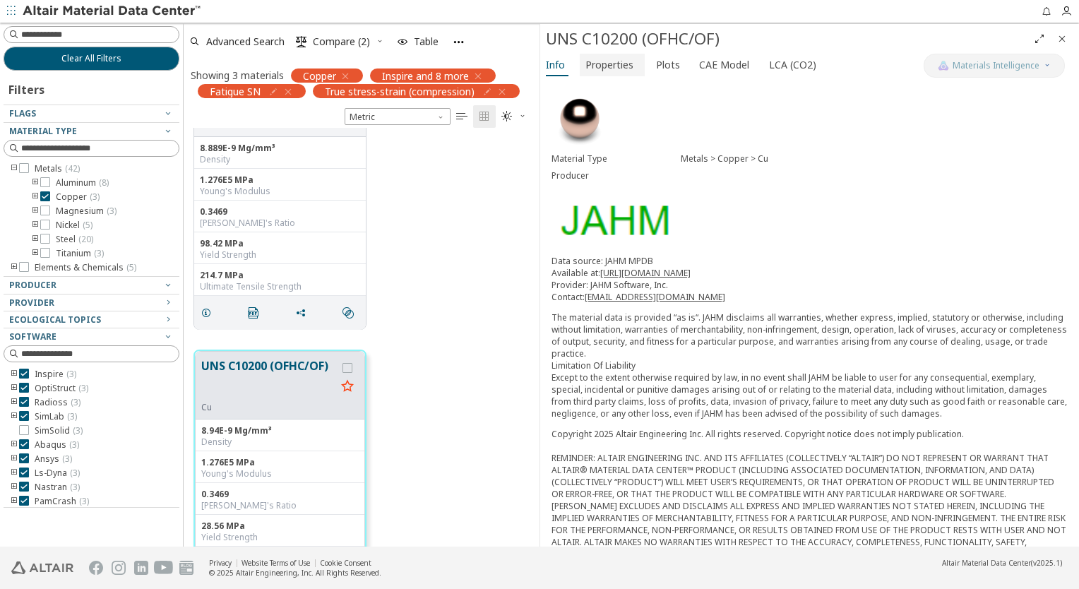
click at [597, 64] on font "Properties" at bounding box center [609, 64] width 48 height 13
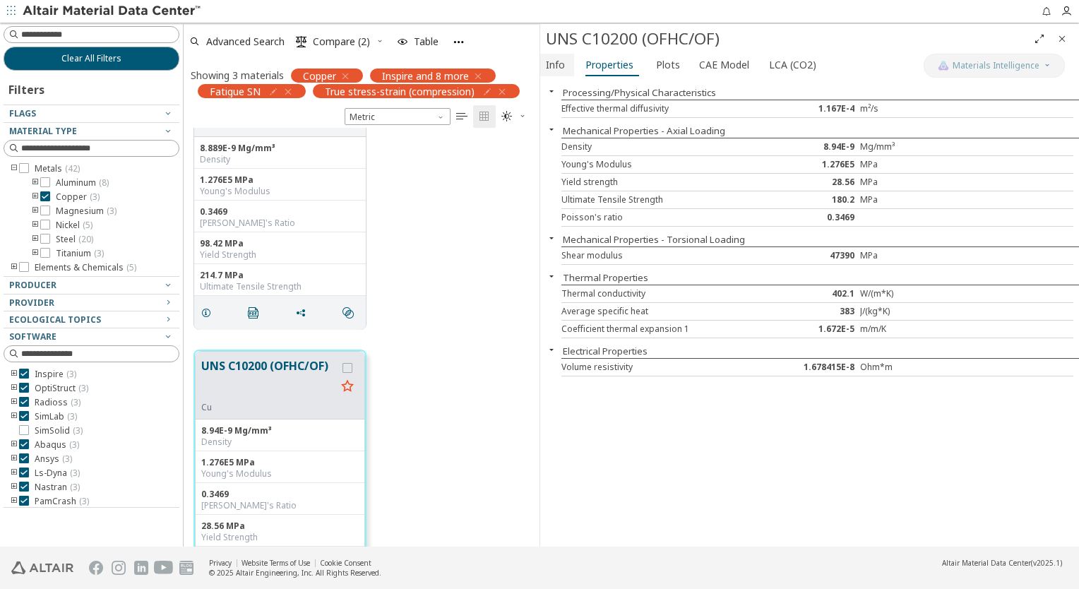
click at [562, 63] on font "Info" at bounding box center [555, 64] width 19 height 13
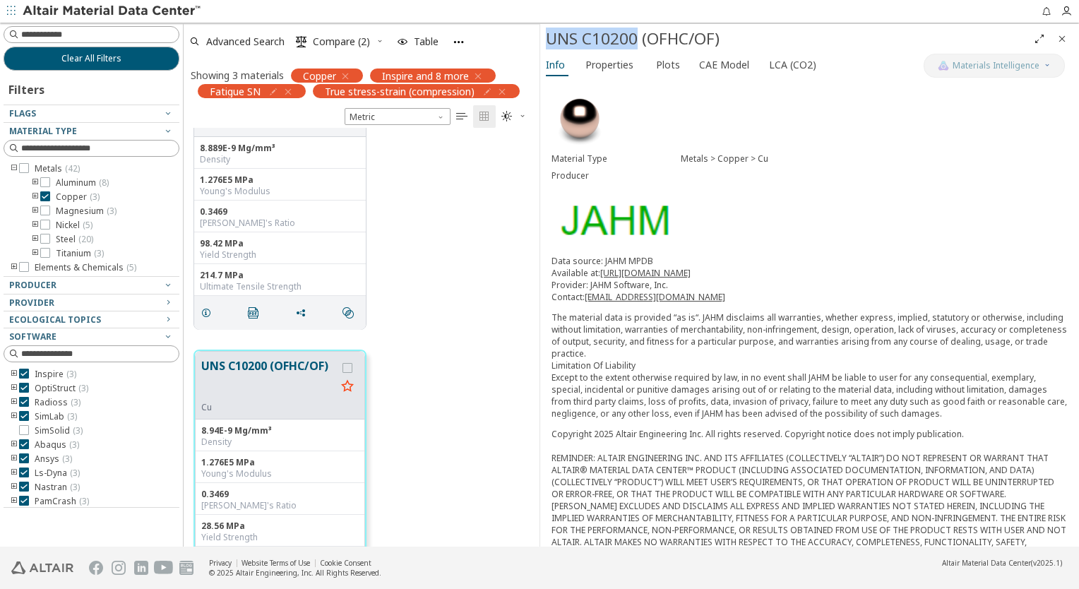
drag, startPoint x: 548, startPoint y: 38, endPoint x: 633, endPoint y: 44, distance: 84.9
click at [633, 44] on font "UNS C10200 (OFHC/OF)" at bounding box center [633, 39] width 174 height 22
drag, startPoint x: 629, startPoint y: 44, endPoint x: 811, endPoint y: 305, distance: 318.5
click at [806, 305] on div "Data source: JAHM MPDB Available at: https://www.jahm.com Provider: JAHM Softwa…" at bounding box center [809, 337] width 516 height 165
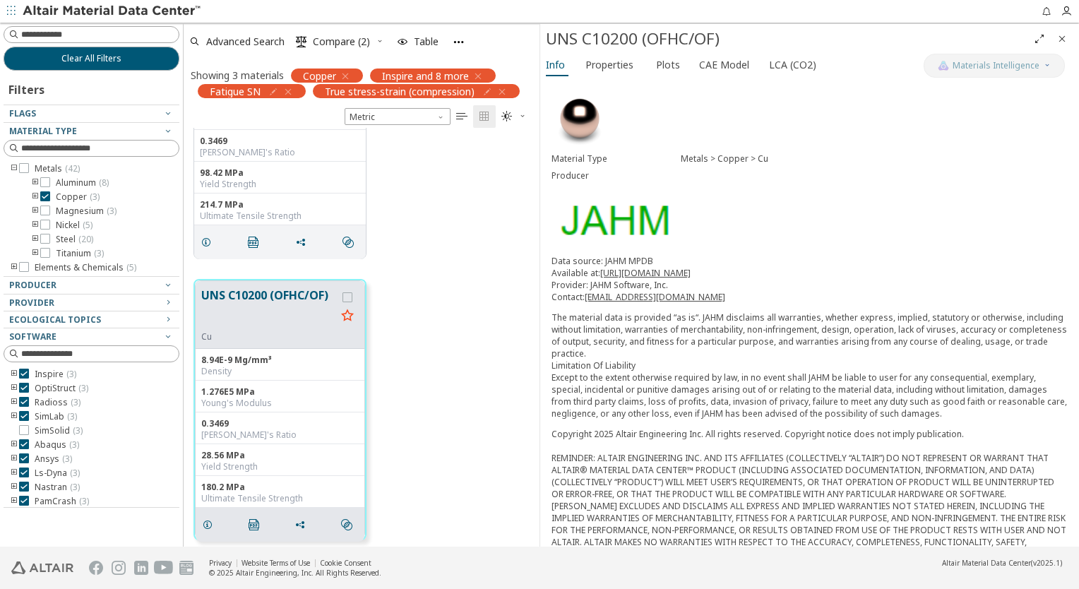
click at [752, 343] on p "The material data is provided “as is“. JAHM disclaims all warranties, whether e…" at bounding box center [809, 365] width 516 height 108
click at [658, 344] on p "The material data is provided “as is“. JAHM disclaims all warranties, whether e…" at bounding box center [809, 365] width 516 height 108
click at [644, 347] on p "The material data is provided “as is“. JAHM disclaims all warranties, whether e…" at bounding box center [809, 365] width 516 height 108
click at [647, 347] on p "The material data is provided “as is“. JAHM disclaims all warranties, whether e…" at bounding box center [809, 365] width 516 height 108
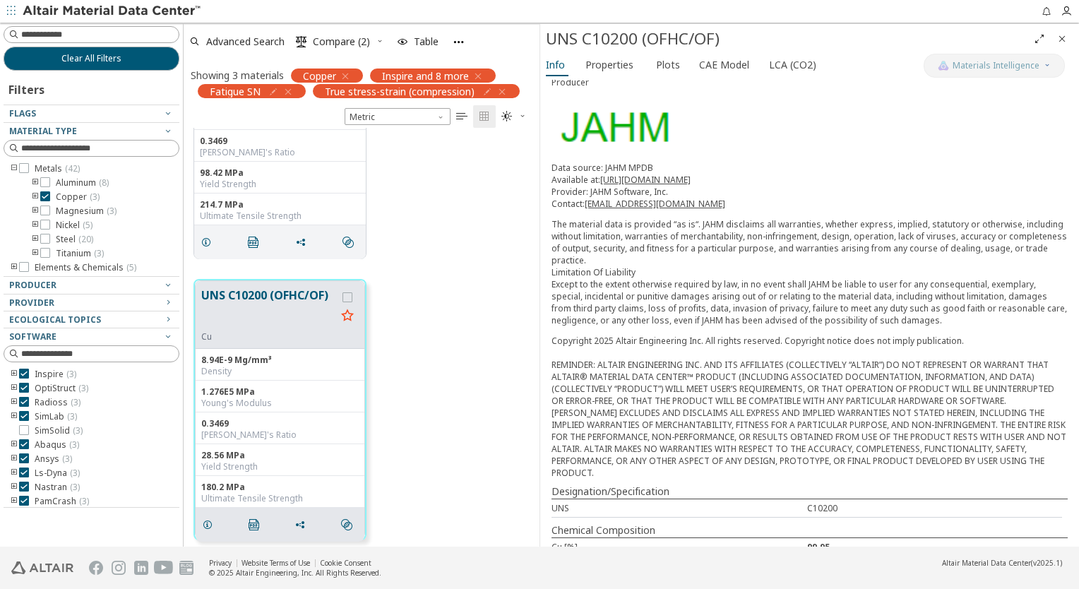
scroll to position [0, 0]
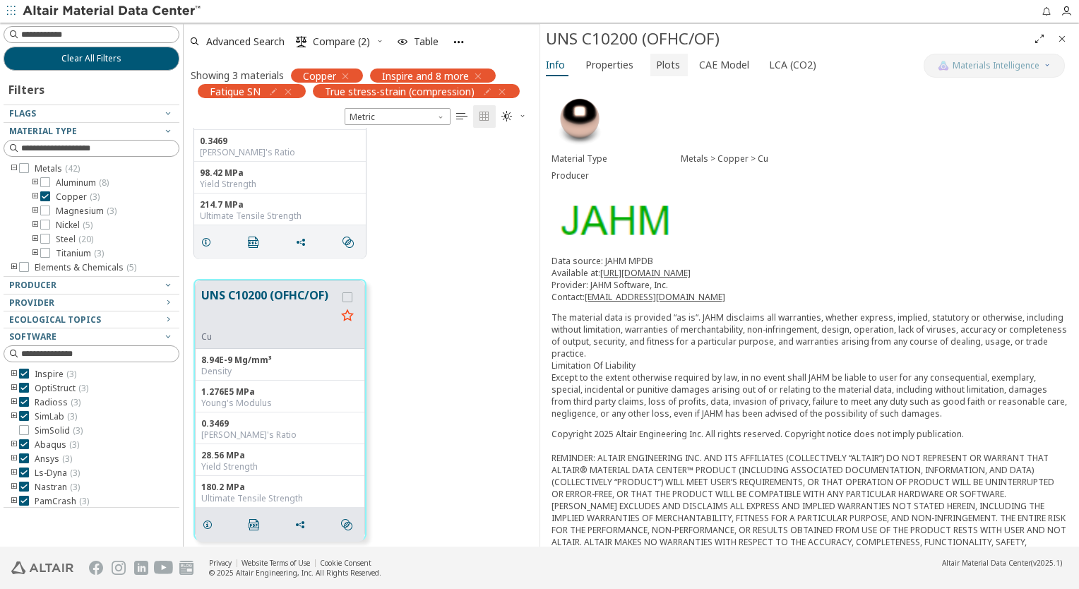
click at [664, 66] on font "Plots" at bounding box center [668, 64] width 24 height 13
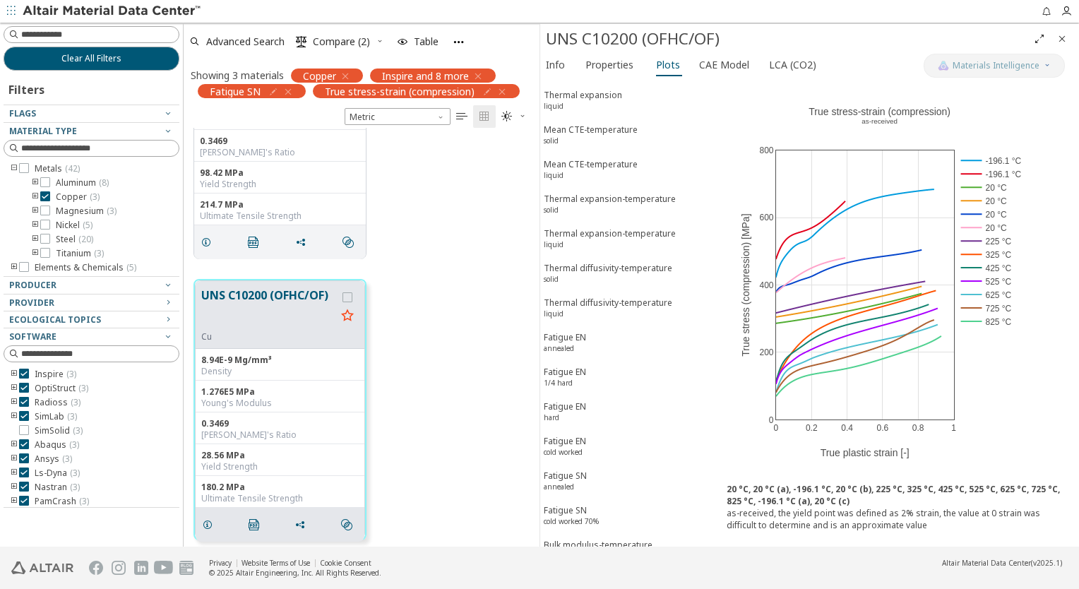
scroll to position [1082, 0]
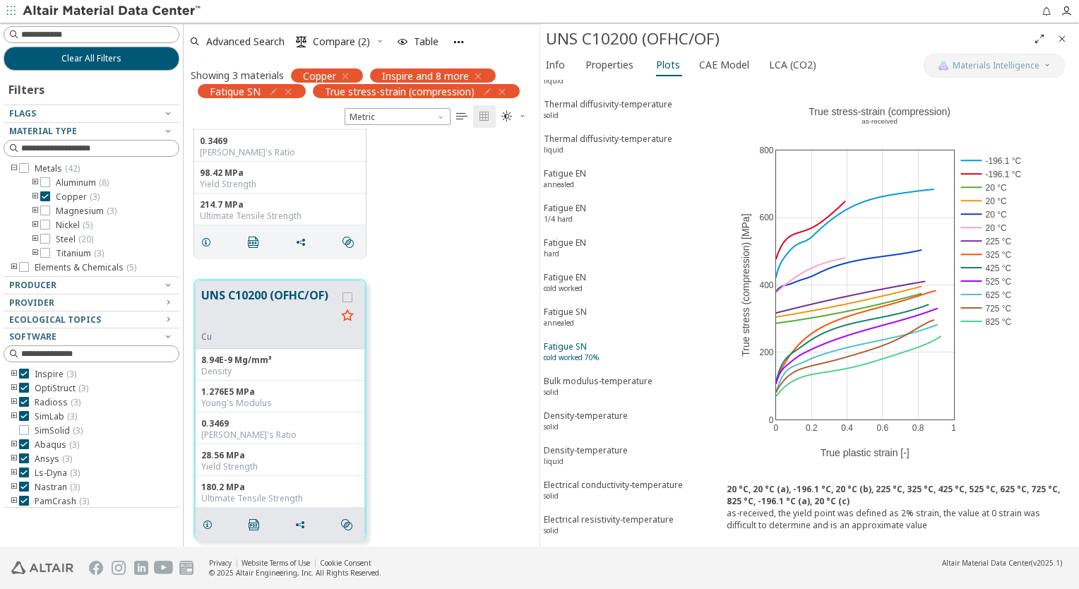
click at [579, 352] on sup "cold worked 70%" at bounding box center [571, 357] width 55 height 10
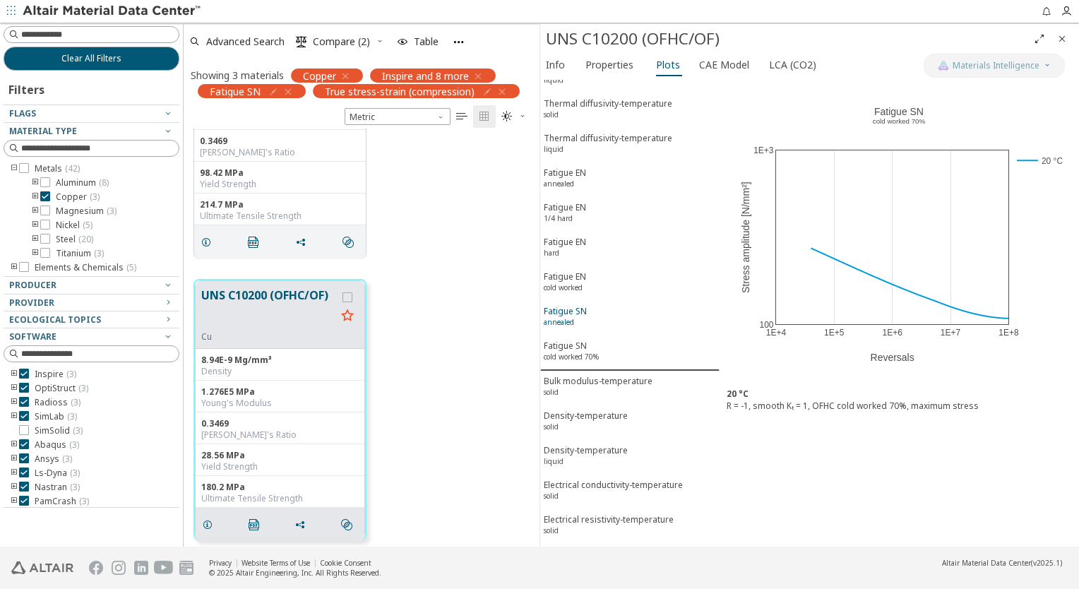
click at [575, 305] on div "Fatigue SN annealed" at bounding box center [565, 318] width 43 height 26
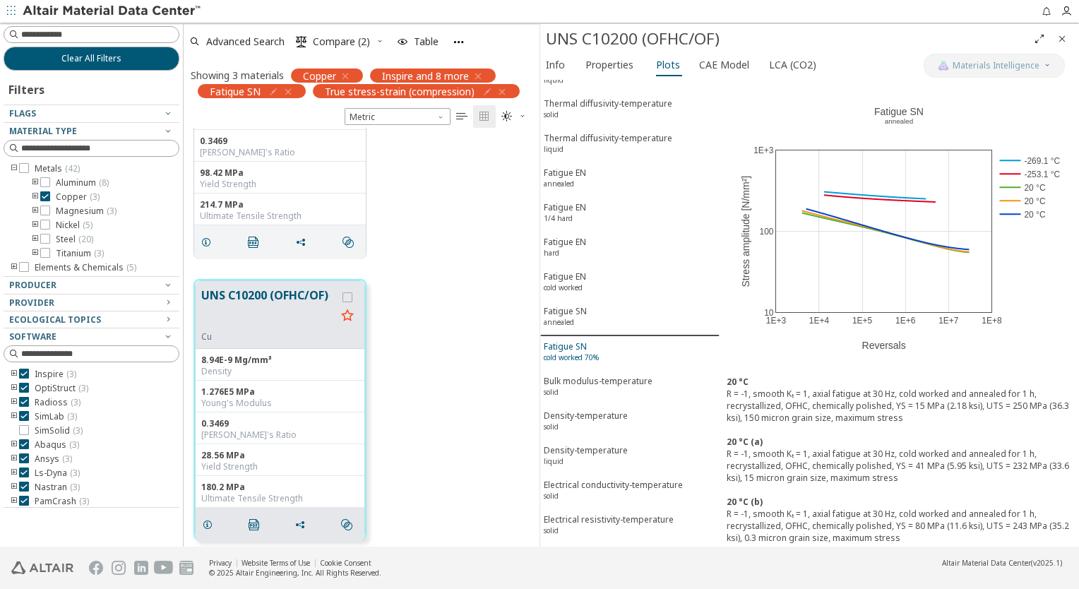
click at [573, 340] on div "Fatigue SN cold worked 70%" at bounding box center [571, 353] width 55 height 26
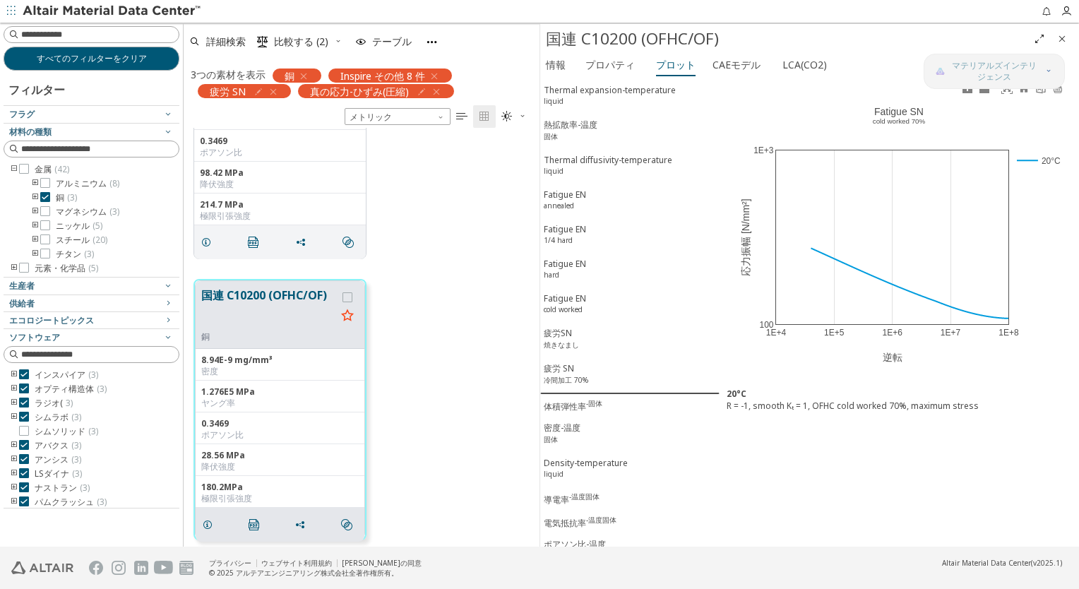
scroll to position [1054, 0]
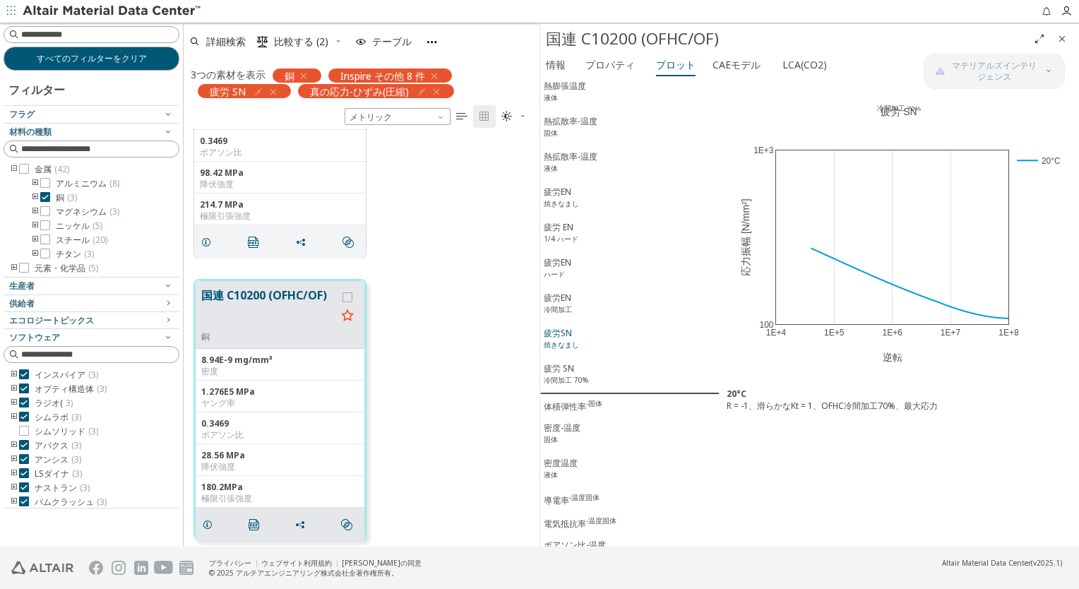
click at [585, 327] on span "疲労SN 焼きなまし" at bounding box center [630, 340] width 172 height 27
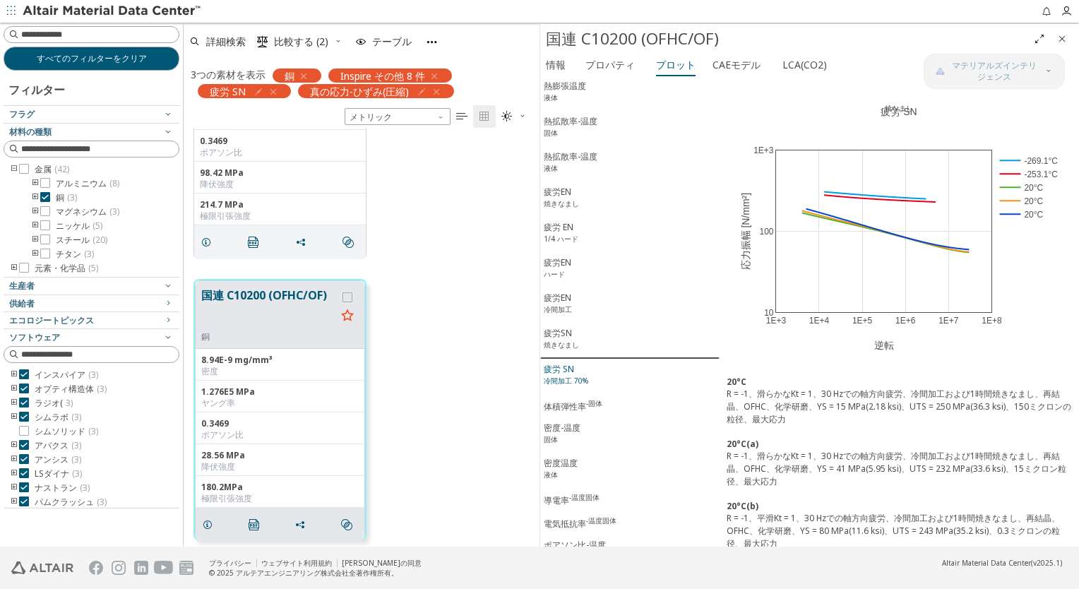
click at [587, 363] on div "疲労 SN 冷間加工 70%" at bounding box center [566, 376] width 44 height 27
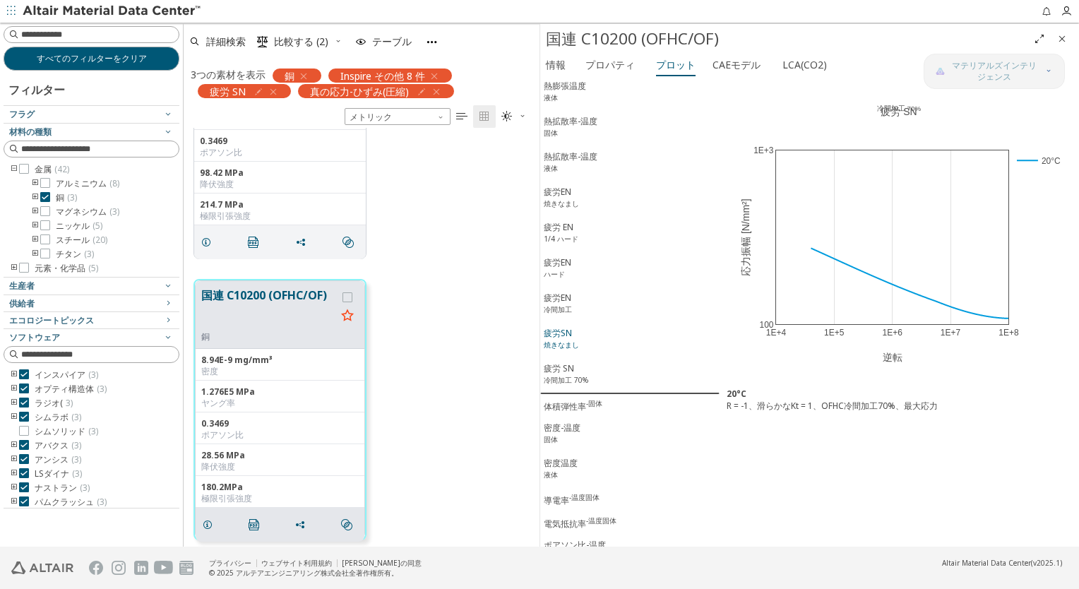
click at [588, 327] on span "疲労SN 焼きなまし" at bounding box center [630, 340] width 172 height 27
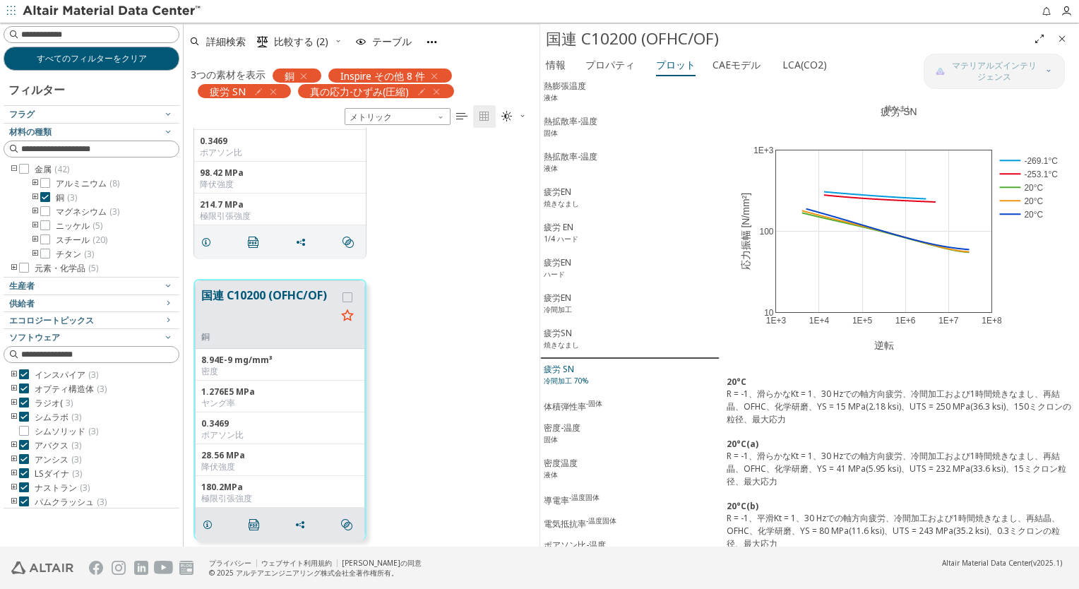
click at [627, 363] on span "疲労 SN 冷間加工 70%" at bounding box center [630, 376] width 172 height 27
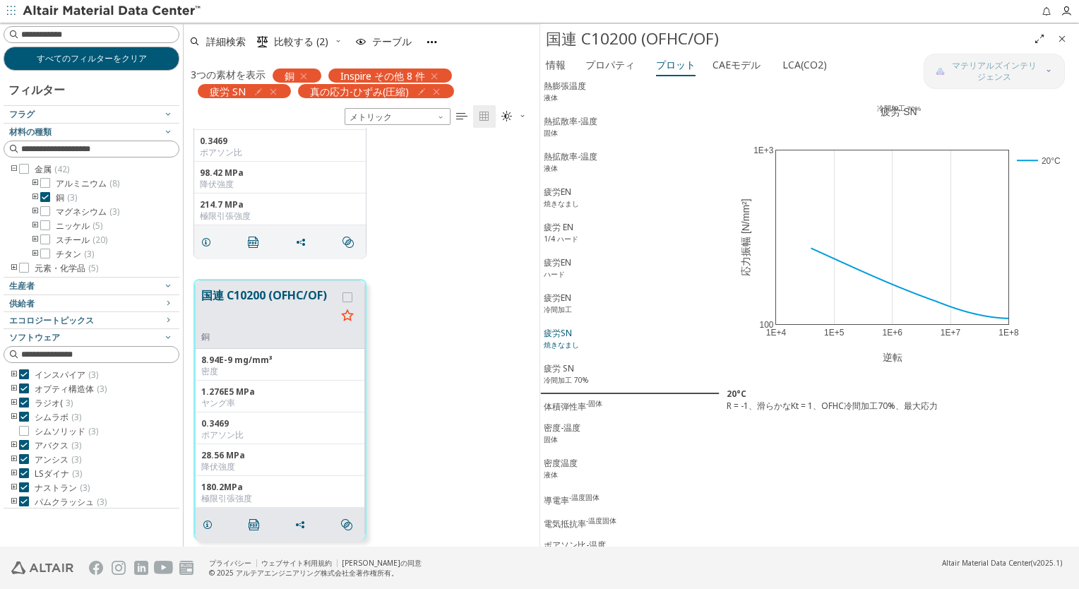
click at [623, 327] on span "疲労SN 焼きなまし" at bounding box center [630, 340] width 172 height 27
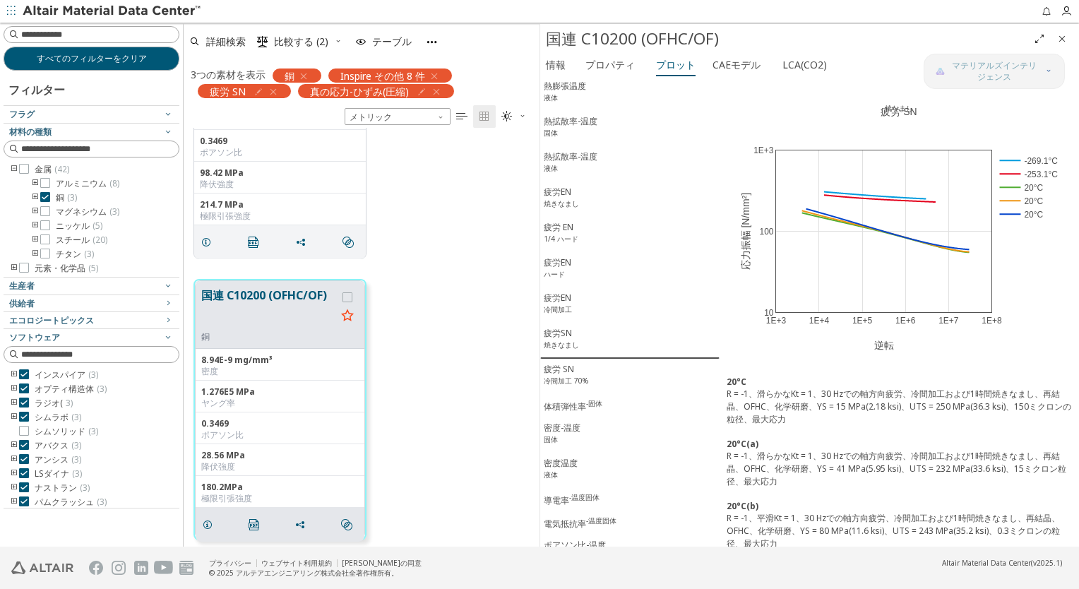
click at [734, 383] on b "20°C" at bounding box center [737, 382] width 20 height 12
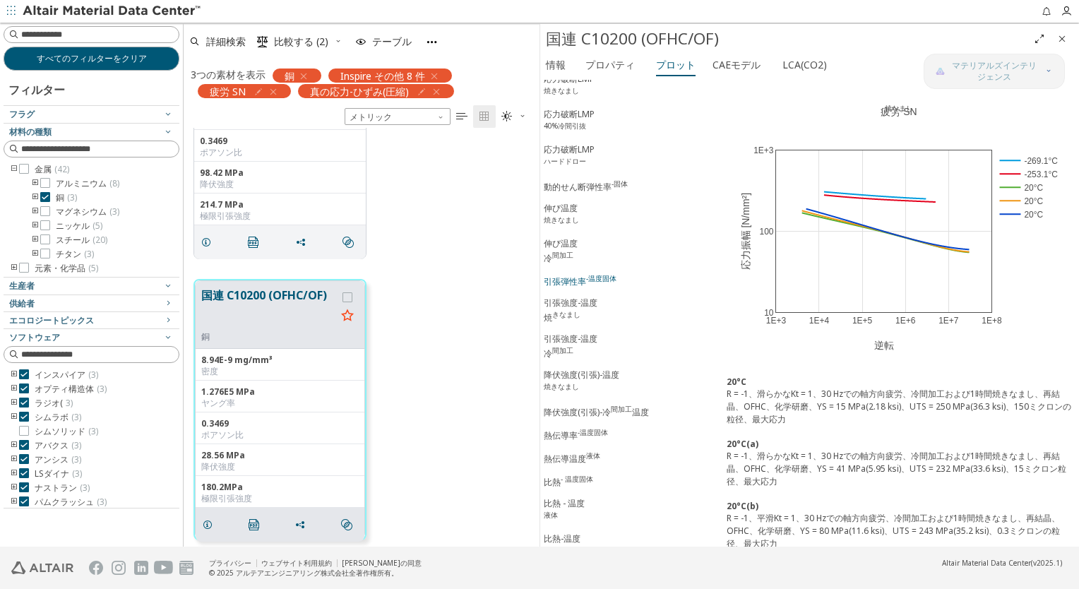
scroll to position [706, 0]
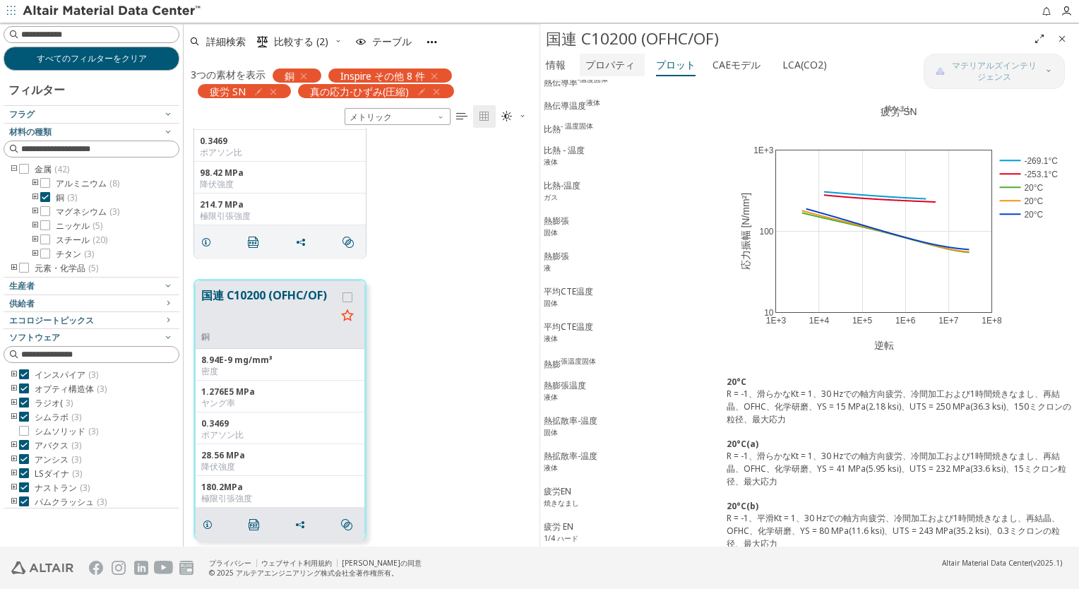
click at [612, 65] on font "プロパティ" at bounding box center [609, 64] width 49 height 13
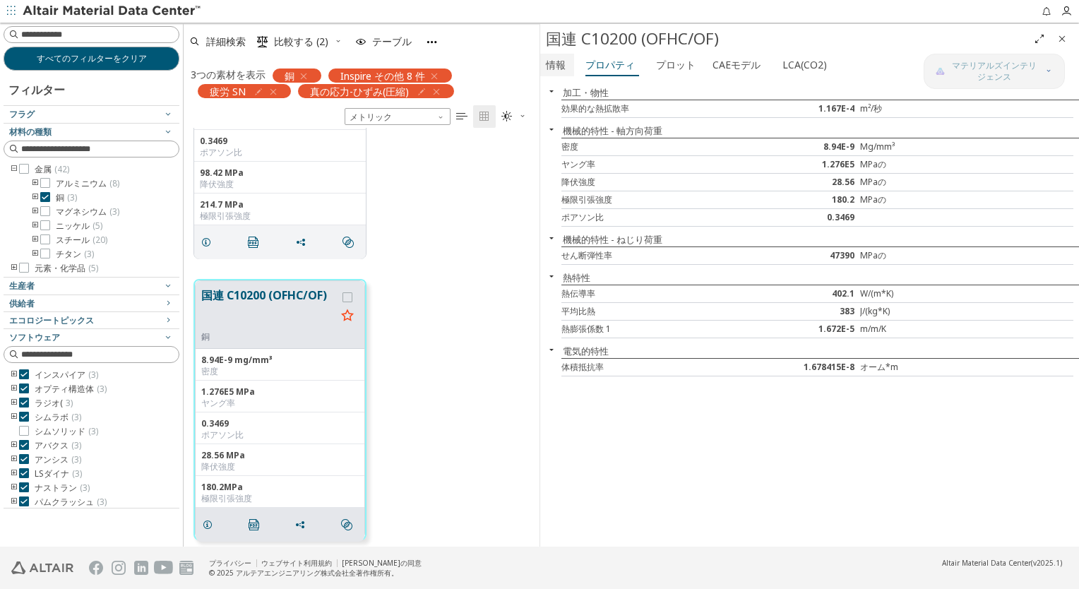
click at [557, 65] on font "情報" at bounding box center [556, 64] width 20 height 13
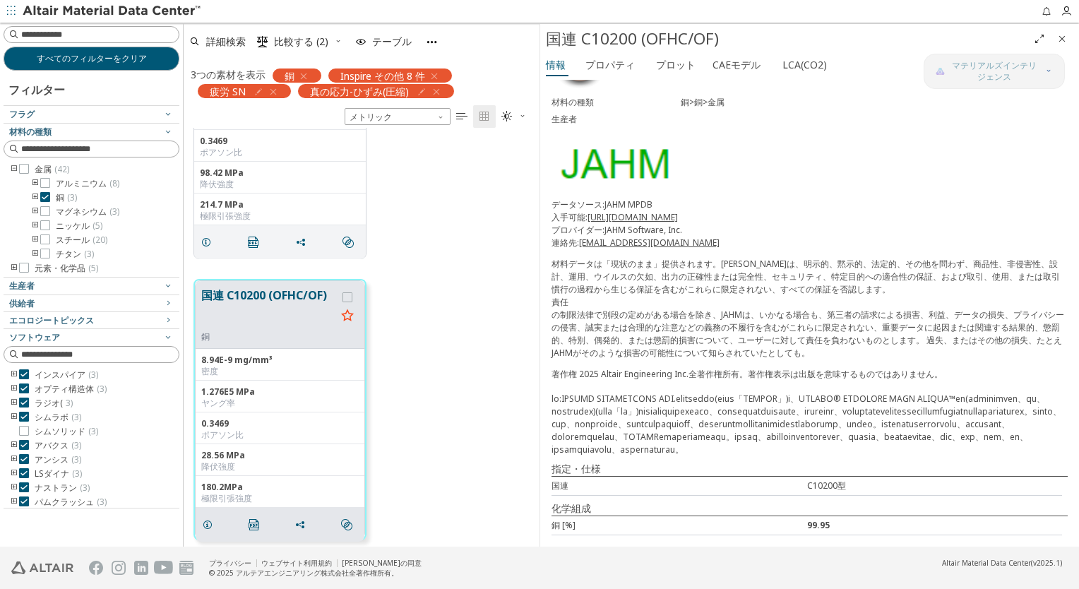
scroll to position [0, 0]
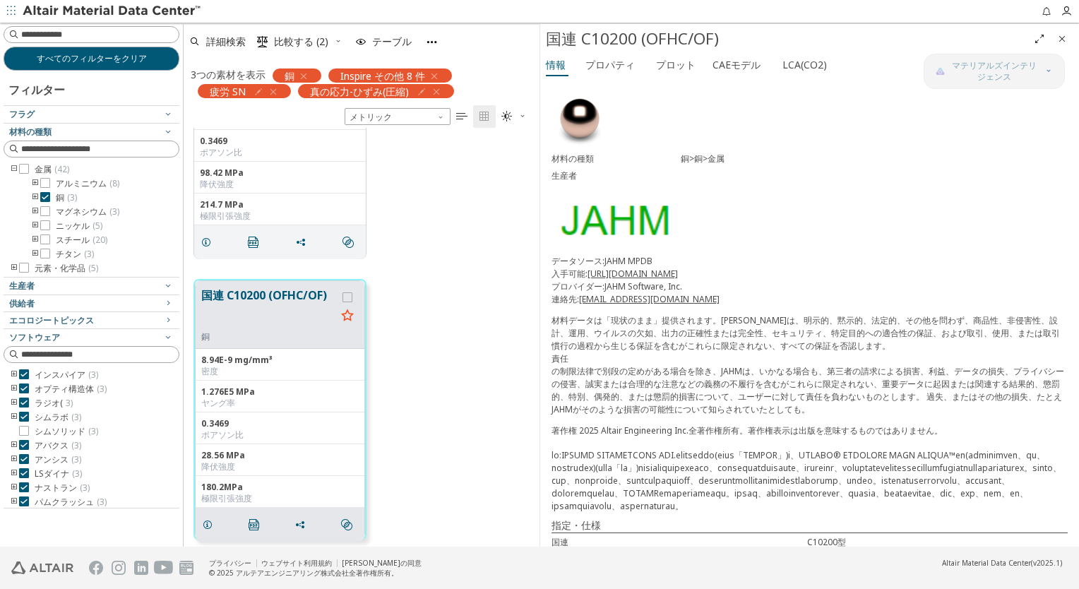
click at [434, 91] on icon "button" at bounding box center [436, 91] width 11 height 11
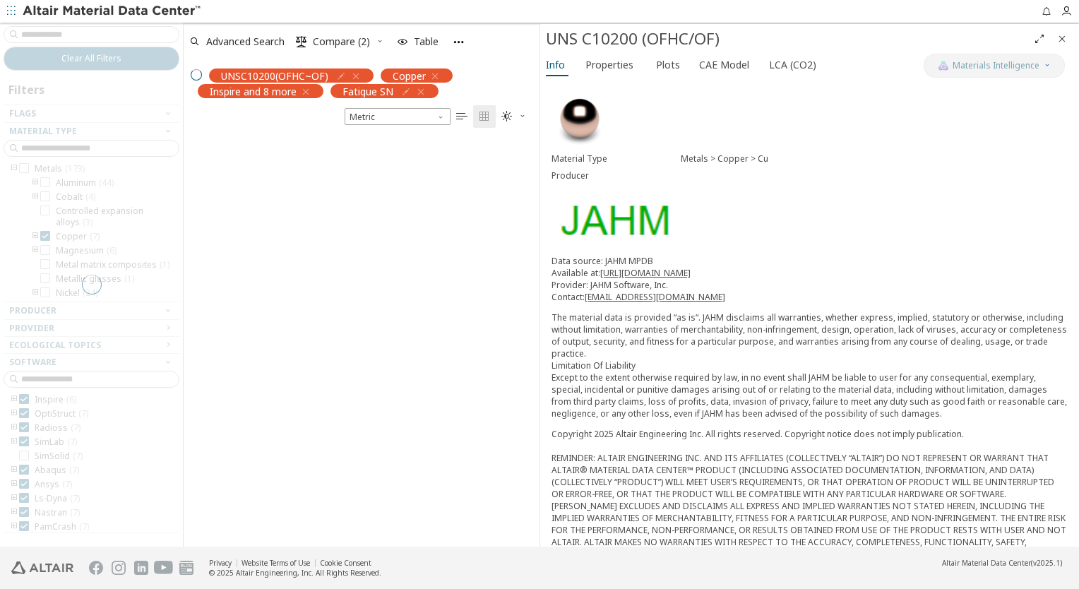
scroll to position [409, 345]
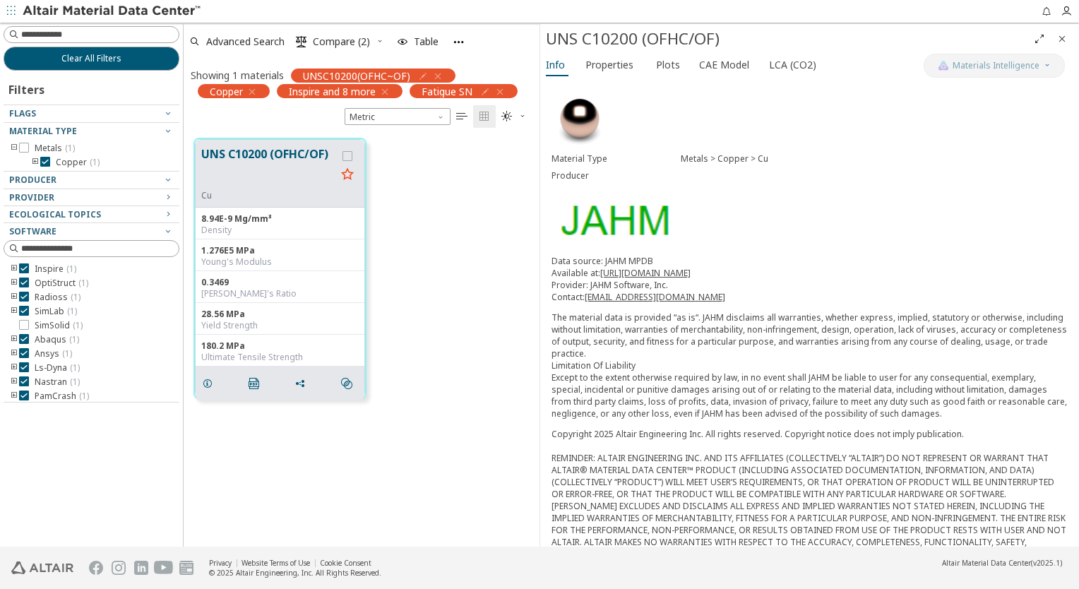
click at [435, 74] on icon "button" at bounding box center [437, 76] width 11 height 11
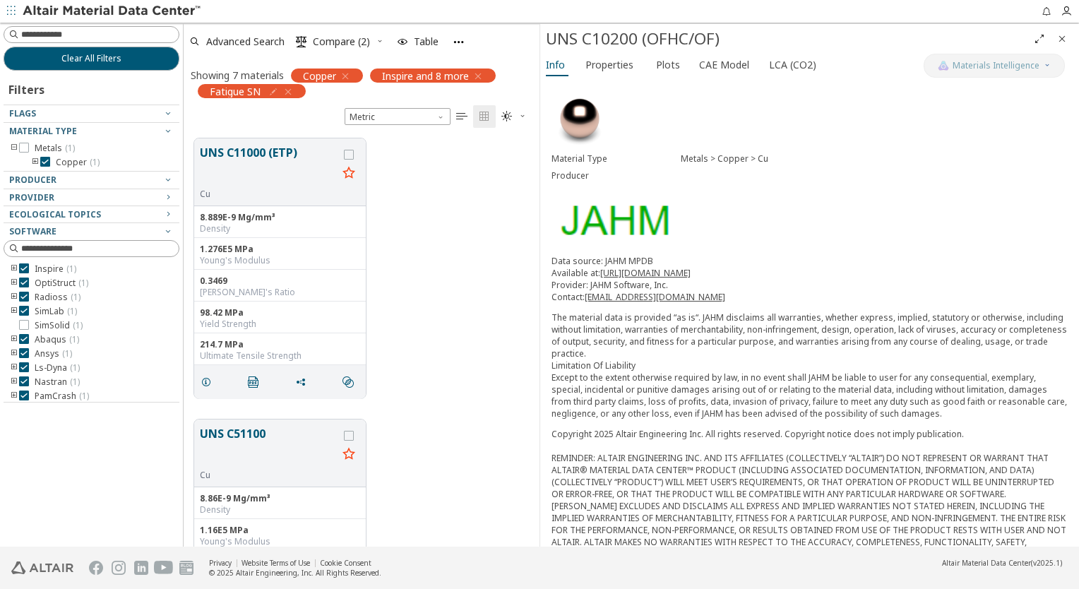
scroll to position [409, 345]
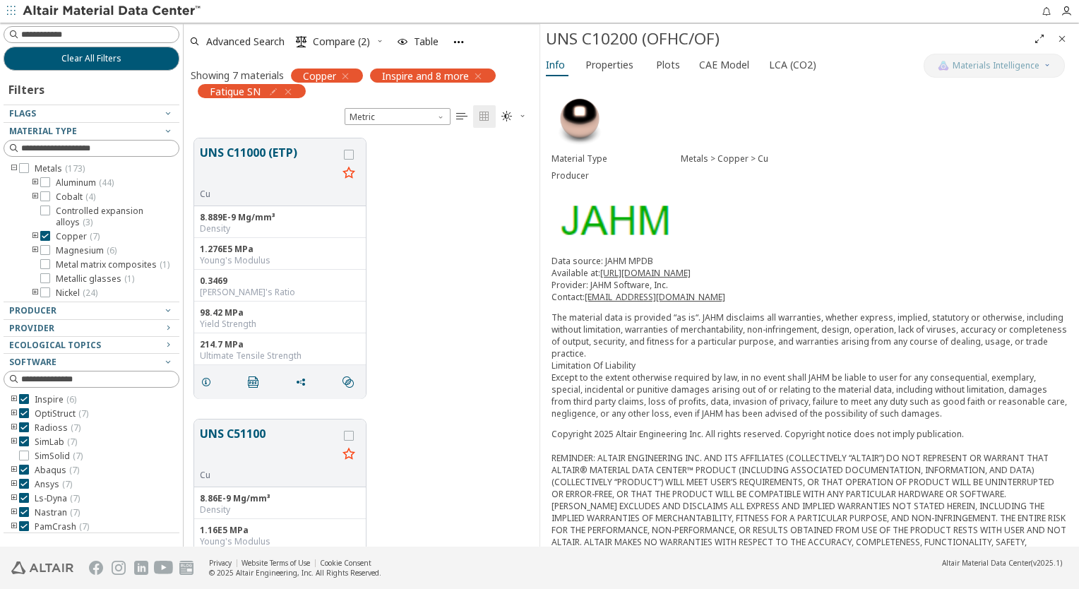
click at [479, 73] on icon "button" at bounding box center [477, 76] width 11 height 11
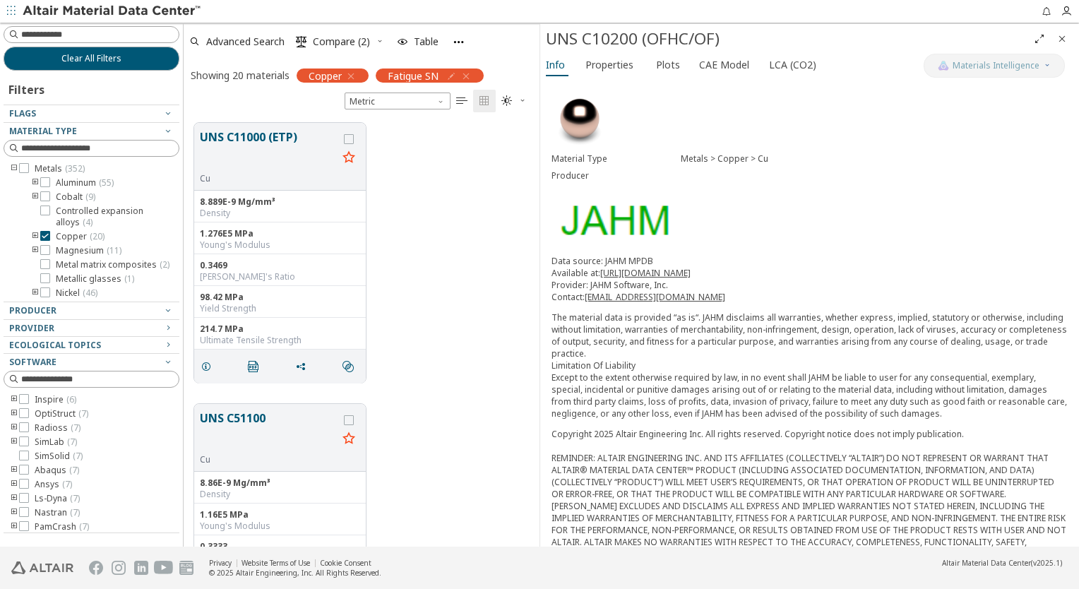
scroll to position [212, 0]
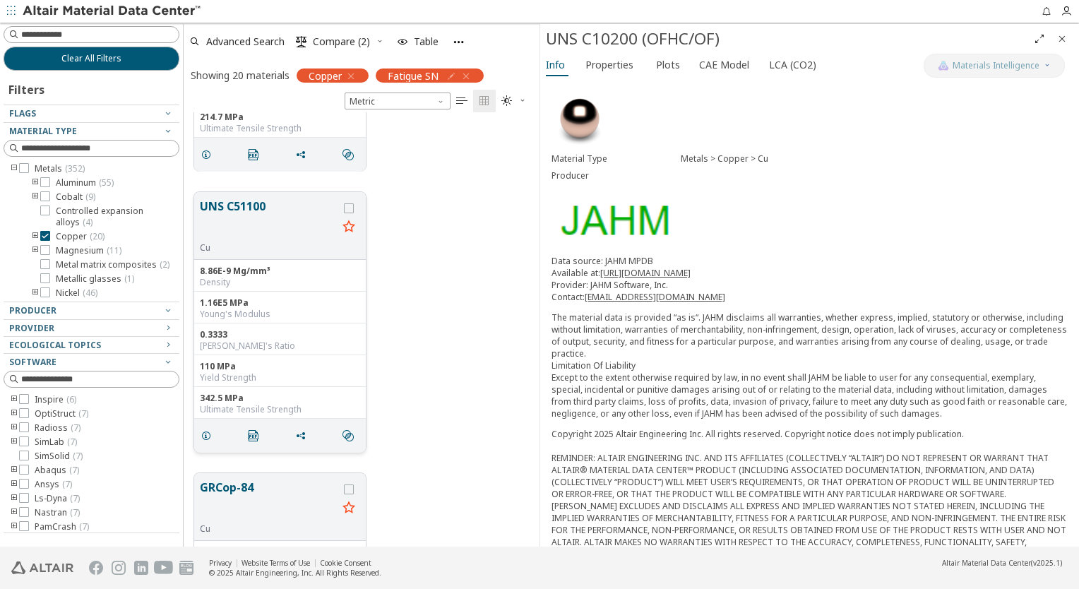
click at [331, 287] on div "8.86E-9 Mg/mm³ Density" at bounding box center [280, 276] width 172 height 32
click at [251, 203] on button "UNS C51100" at bounding box center [269, 220] width 138 height 44
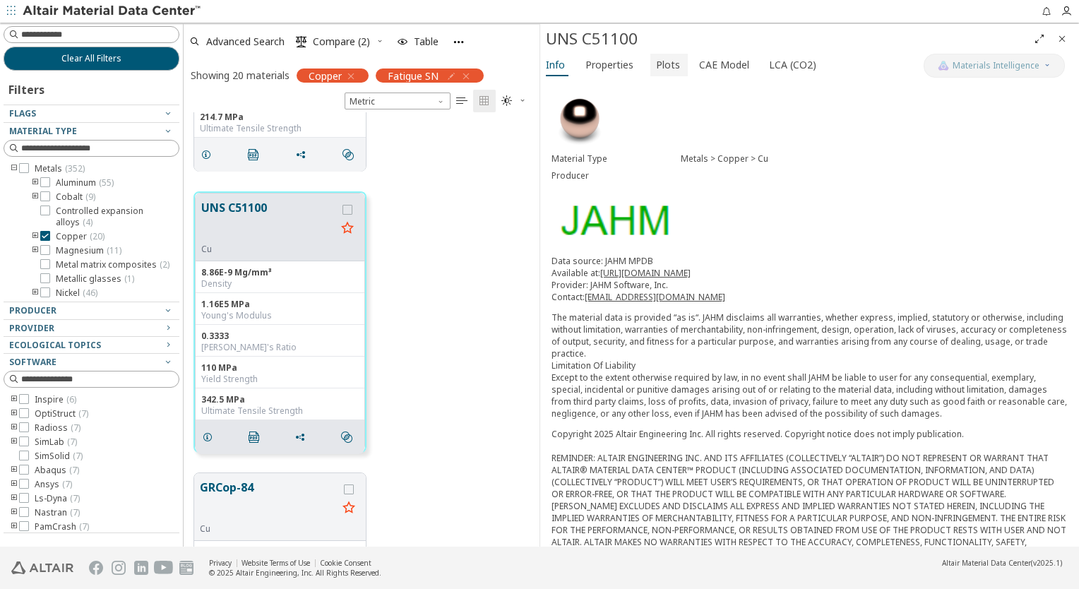
click at [658, 66] on span "Plots" at bounding box center [668, 65] width 24 height 23
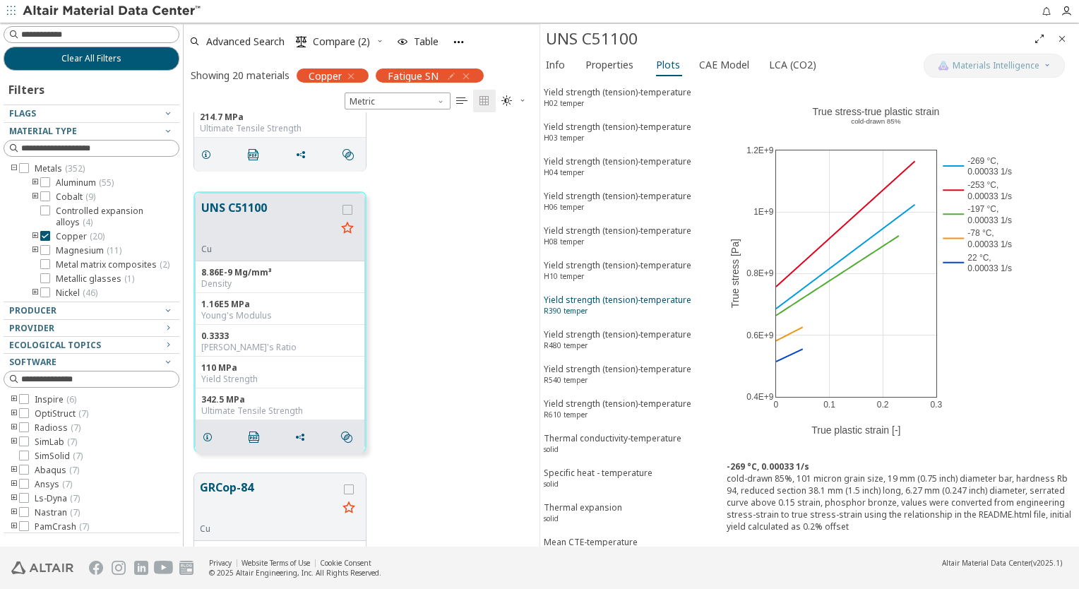
scroll to position [1245, 0]
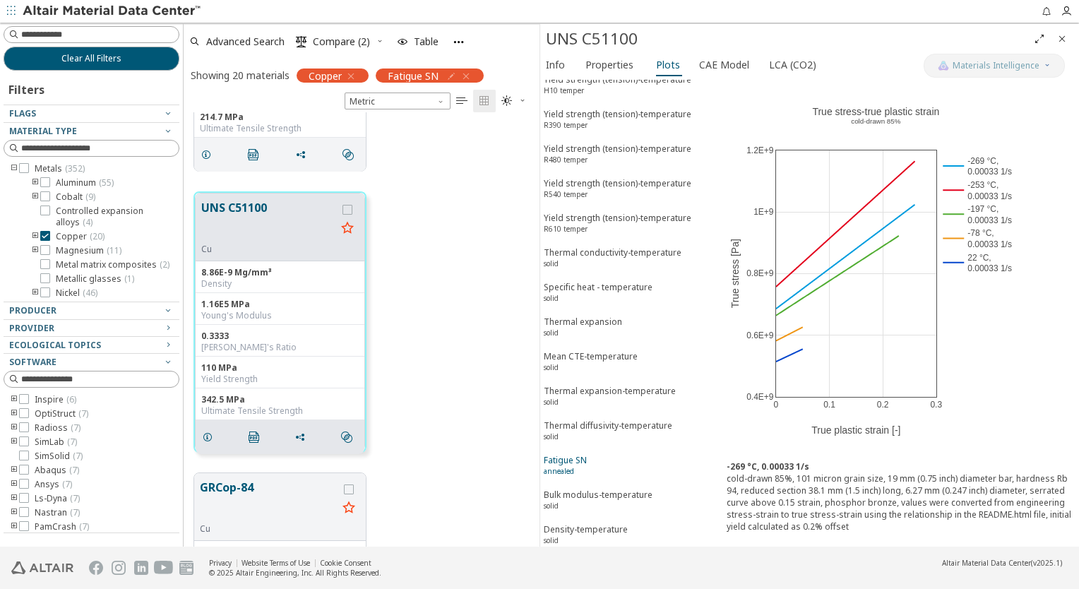
click at [604, 454] on span "Fatigue SN annealed" at bounding box center [630, 467] width 172 height 26
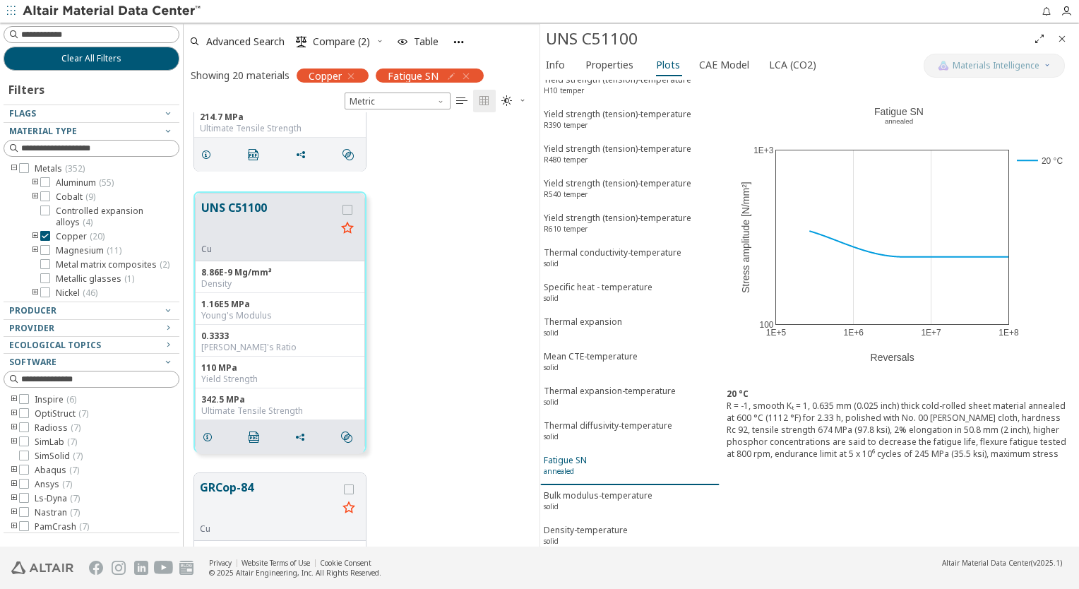
click at [602, 454] on span "Fatigue SN annealed" at bounding box center [630, 467] width 172 height 26
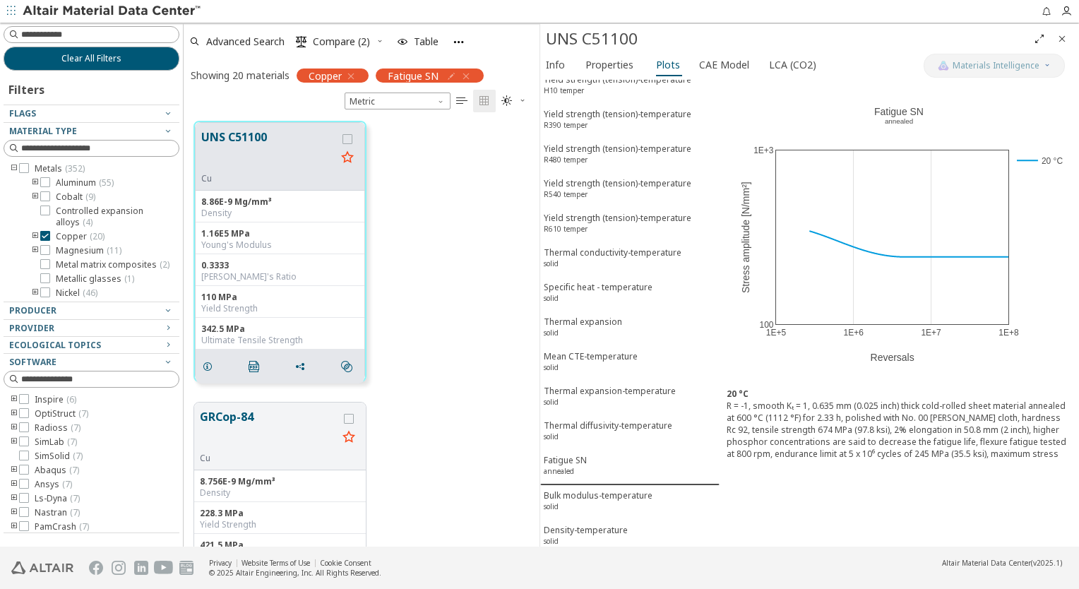
scroll to position [353, 0]
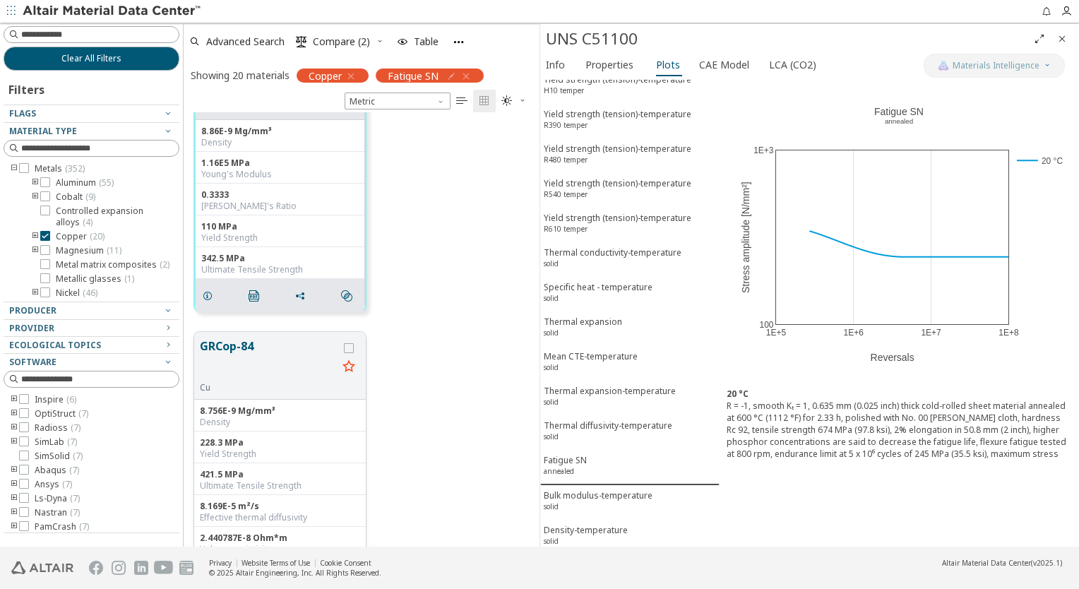
click at [238, 346] on button "GRCop-84" at bounding box center [269, 360] width 138 height 44
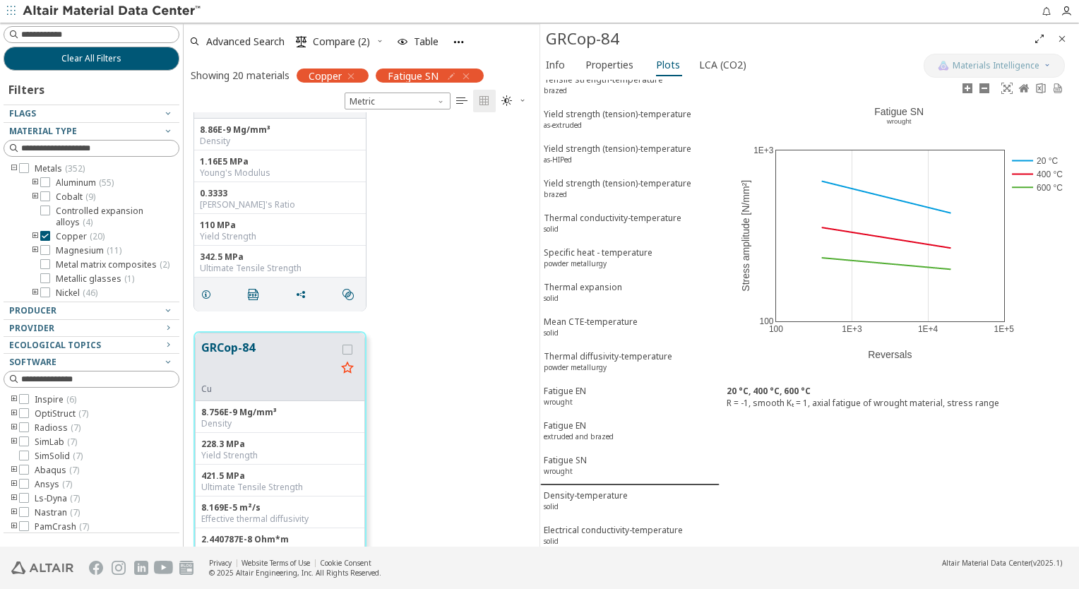
scroll to position [352, 0]
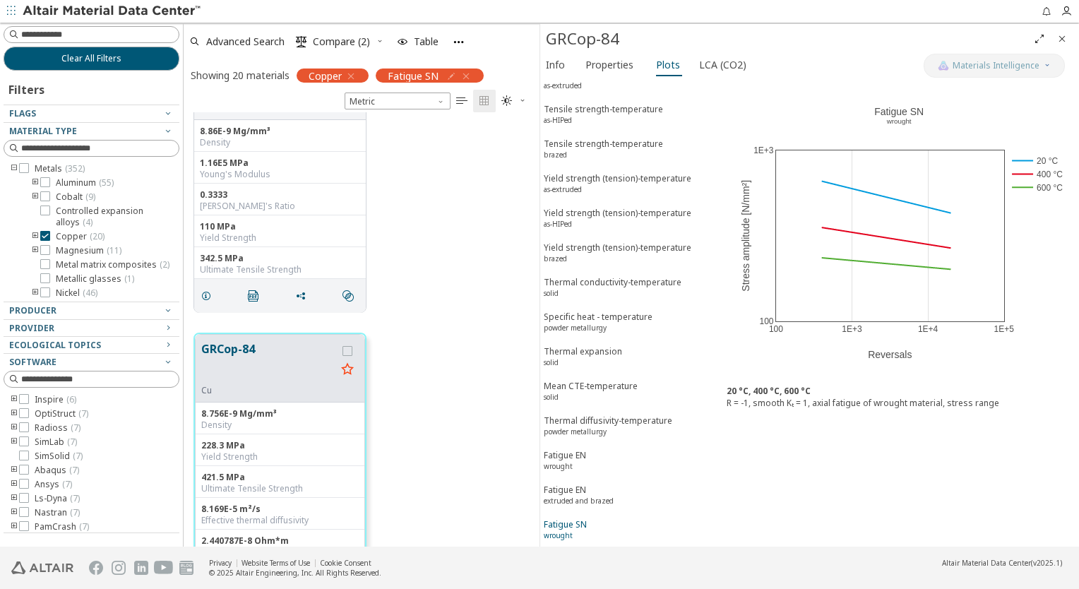
click at [578, 518] on div "Fatigue SN wrought" at bounding box center [565, 531] width 43 height 26
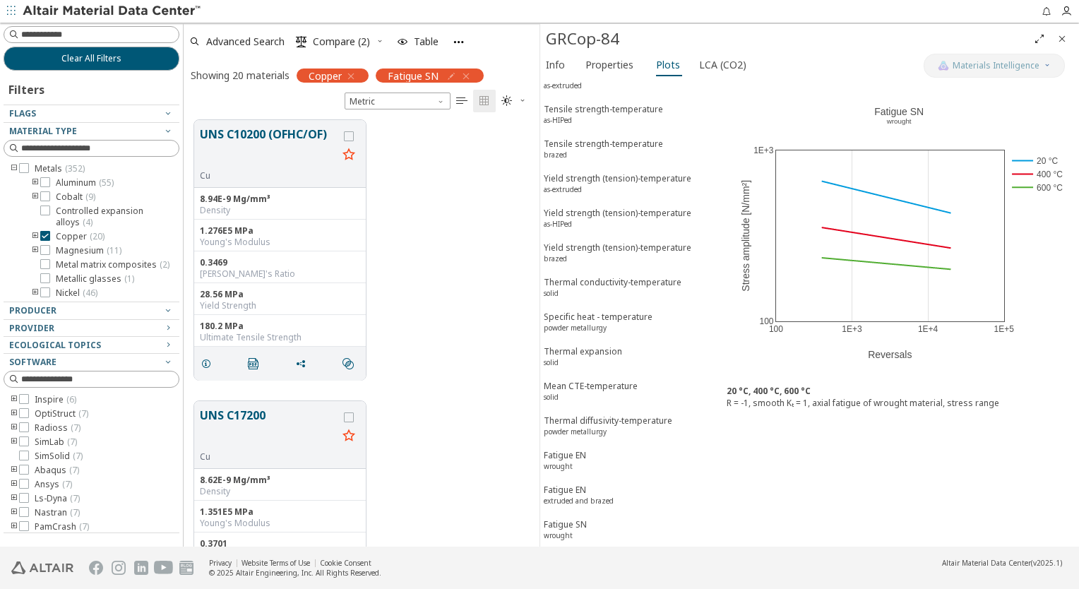
scroll to position [917, 0]
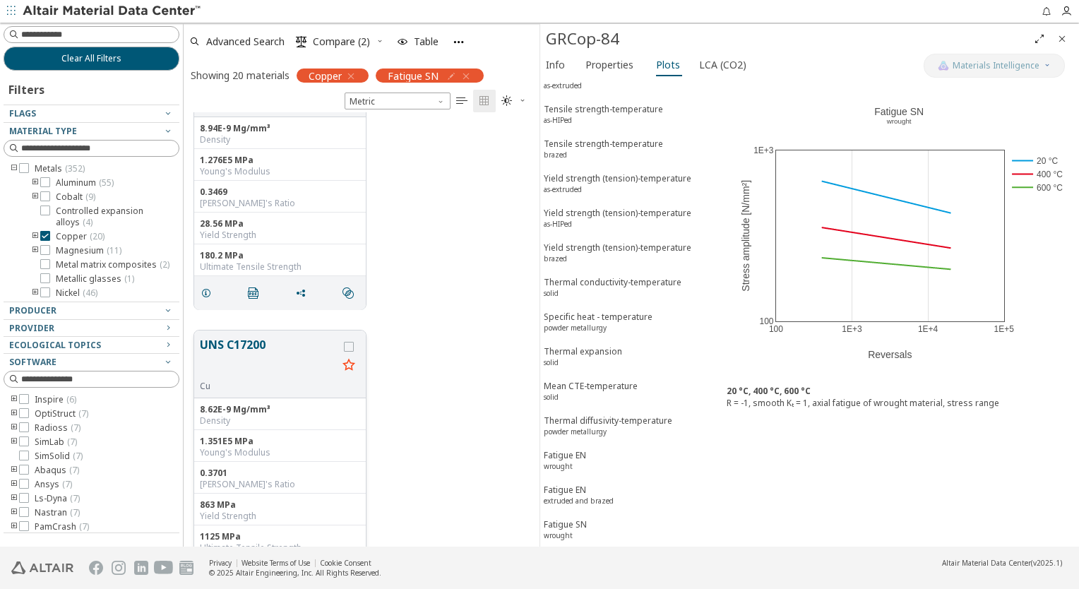
click at [246, 344] on button "UNS C17200" at bounding box center [269, 358] width 138 height 44
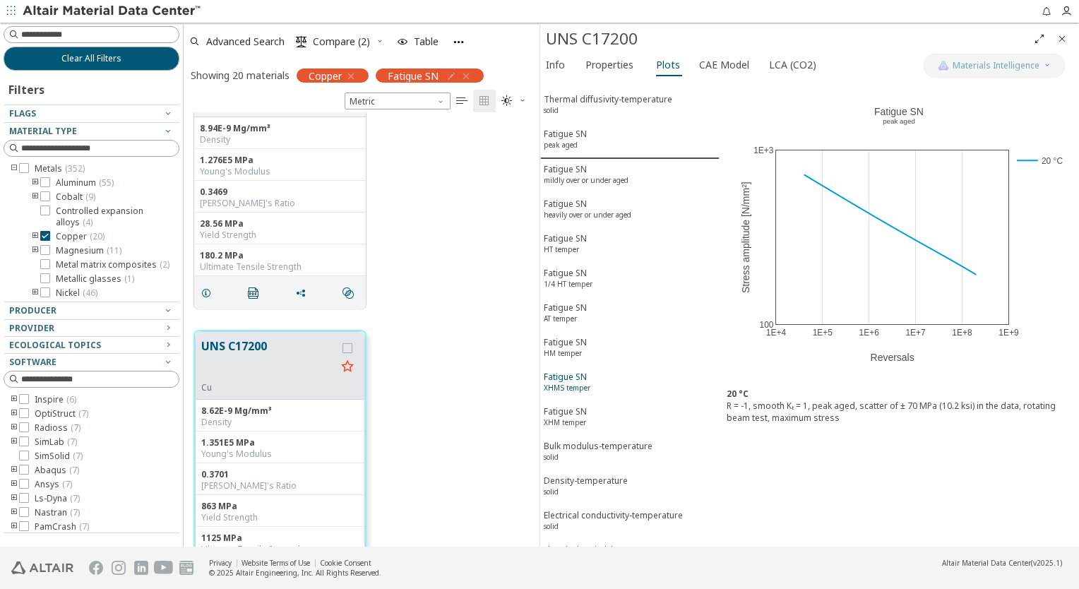
scroll to position [497, 0]
click at [613, 406] on span "Fatigue SN XHM temper" at bounding box center [630, 419] width 172 height 26
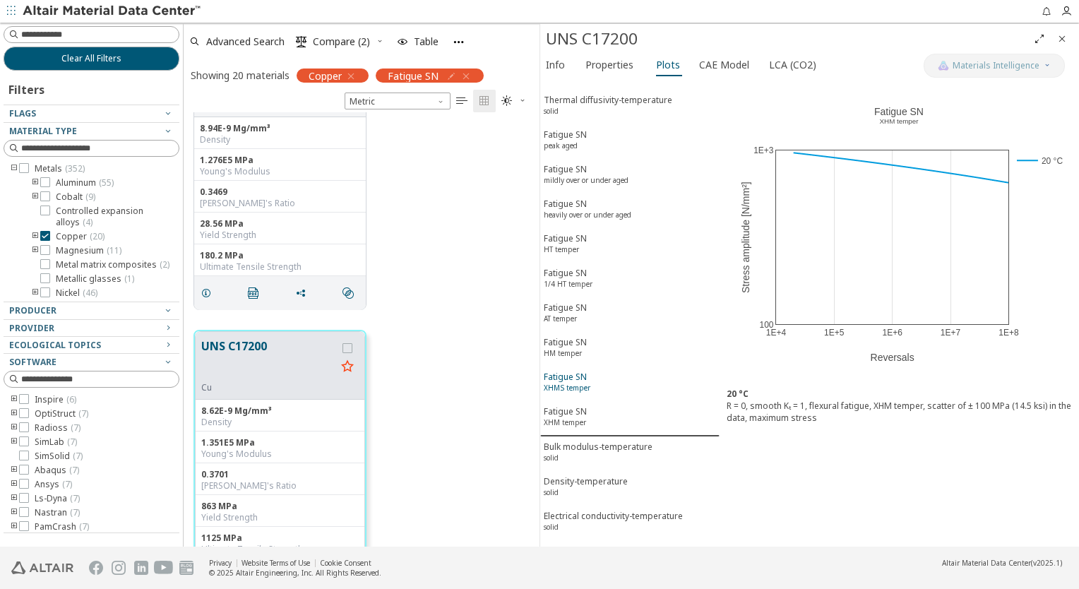
click at [599, 371] on span "Fatigue SN XHMS temper" at bounding box center [630, 384] width 172 height 26
click at [595, 336] on span "Fatigue SN HM temper" at bounding box center [630, 349] width 172 height 26
click at [595, 297] on button "Fatigue SN AT temper" at bounding box center [629, 314] width 179 height 35
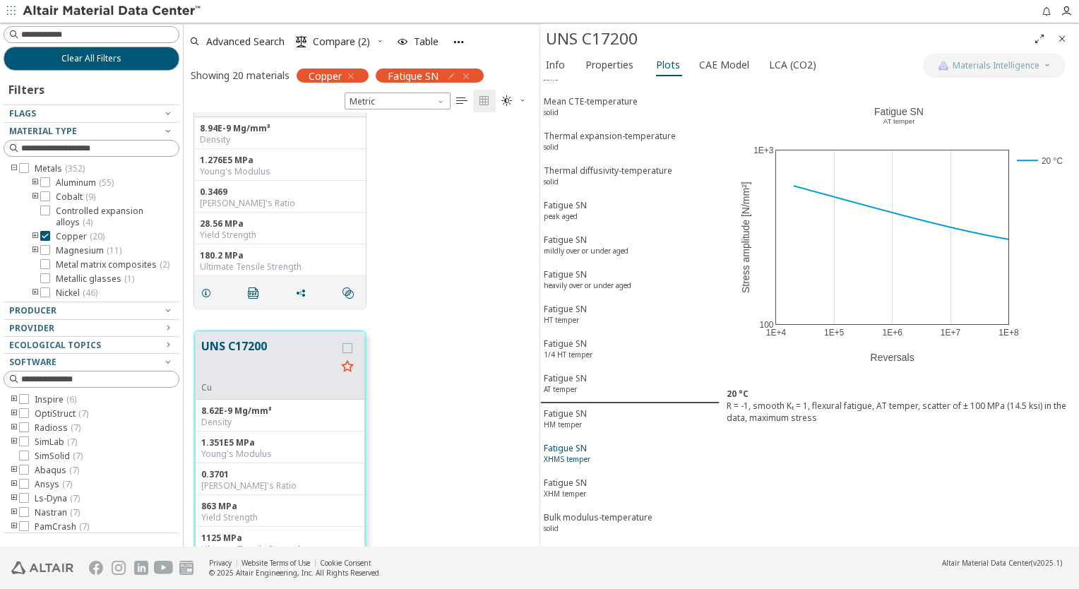
scroll to position [356, 0]
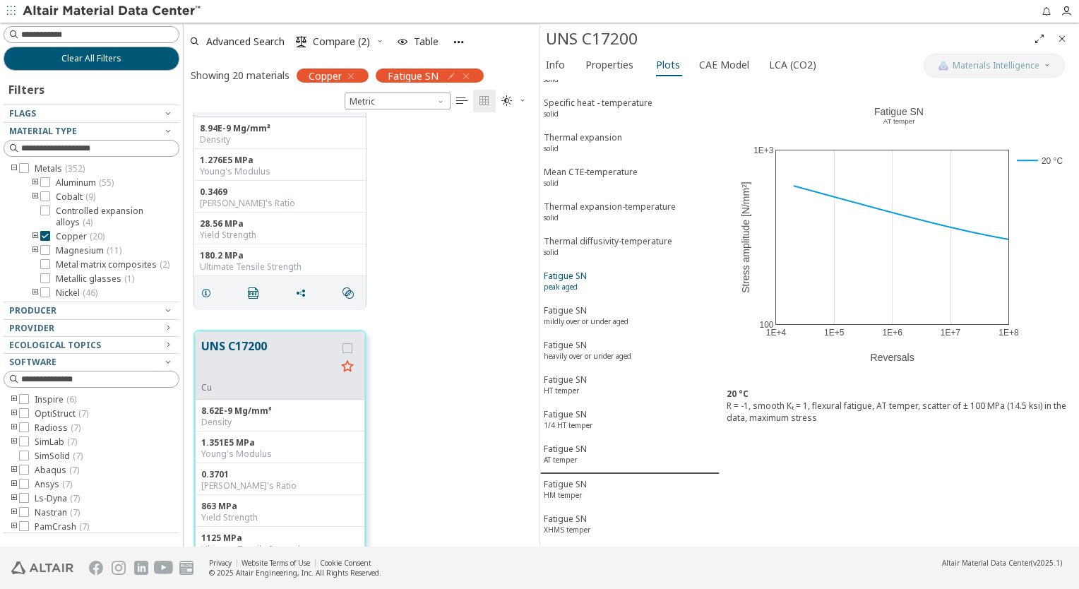
click at [575, 282] on sup "peak aged" at bounding box center [561, 287] width 34 height 10
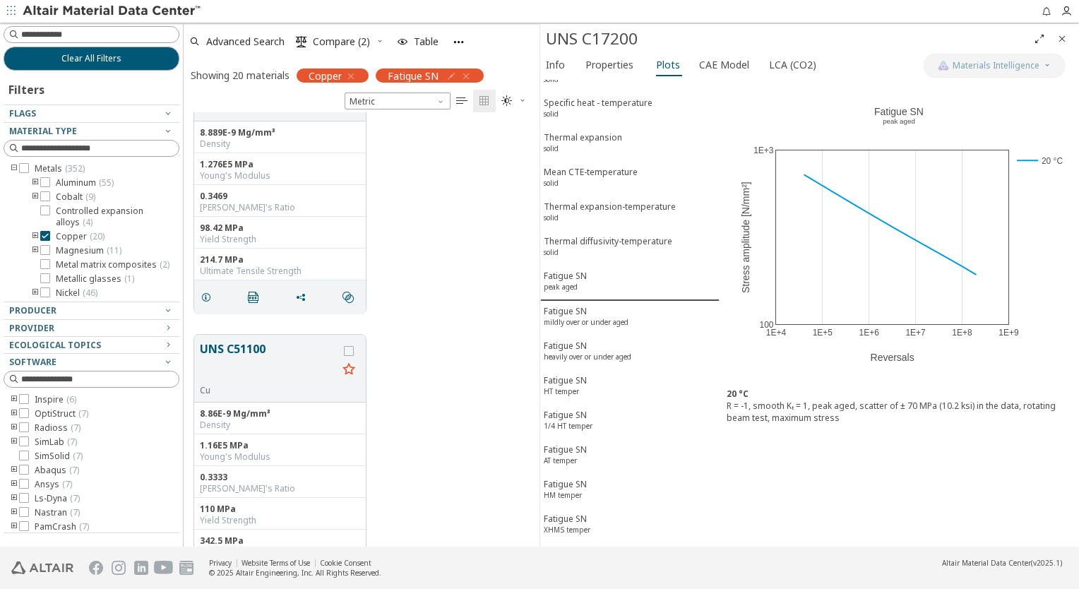
scroll to position [0, 0]
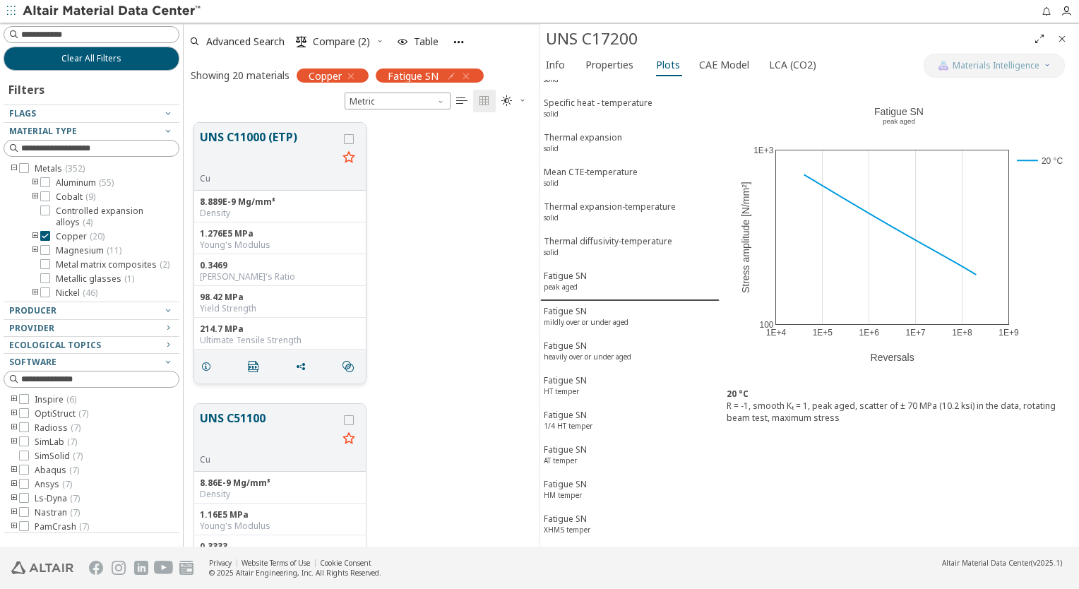
click at [273, 143] on button "UNS C11000 (ETP)" at bounding box center [269, 151] width 138 height 44
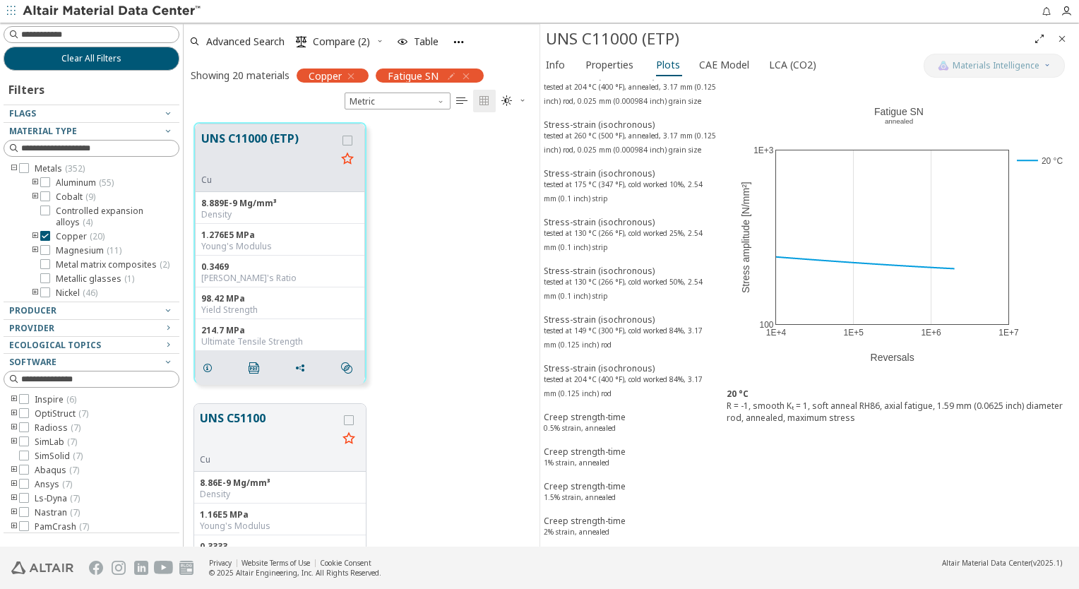
scroll to position [460, 0]
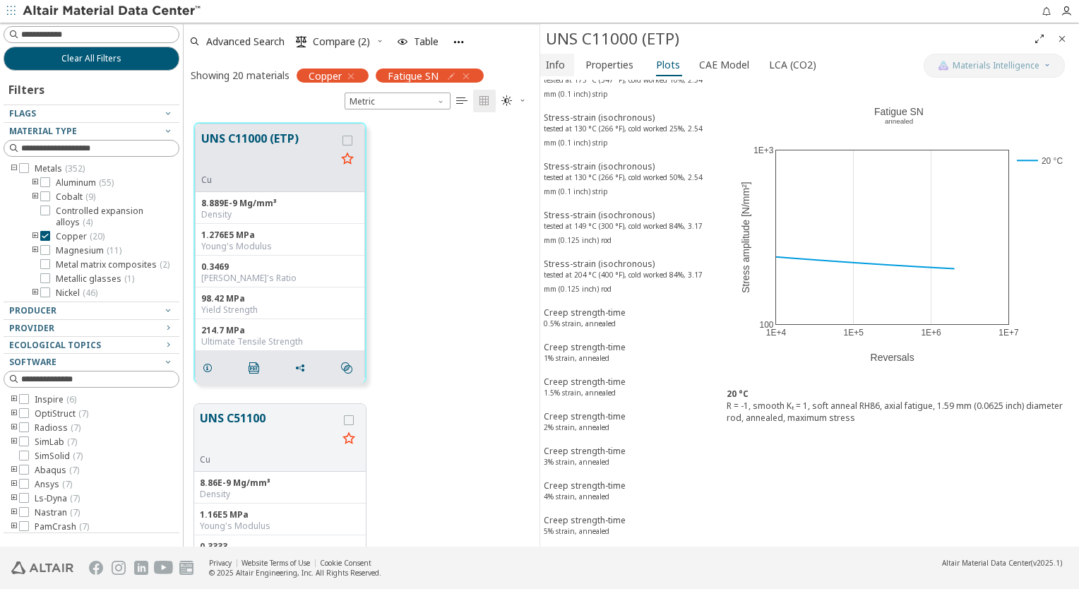
click at [553, 63] on span "Info" at bounding box center [555, 65] width 19 height 23
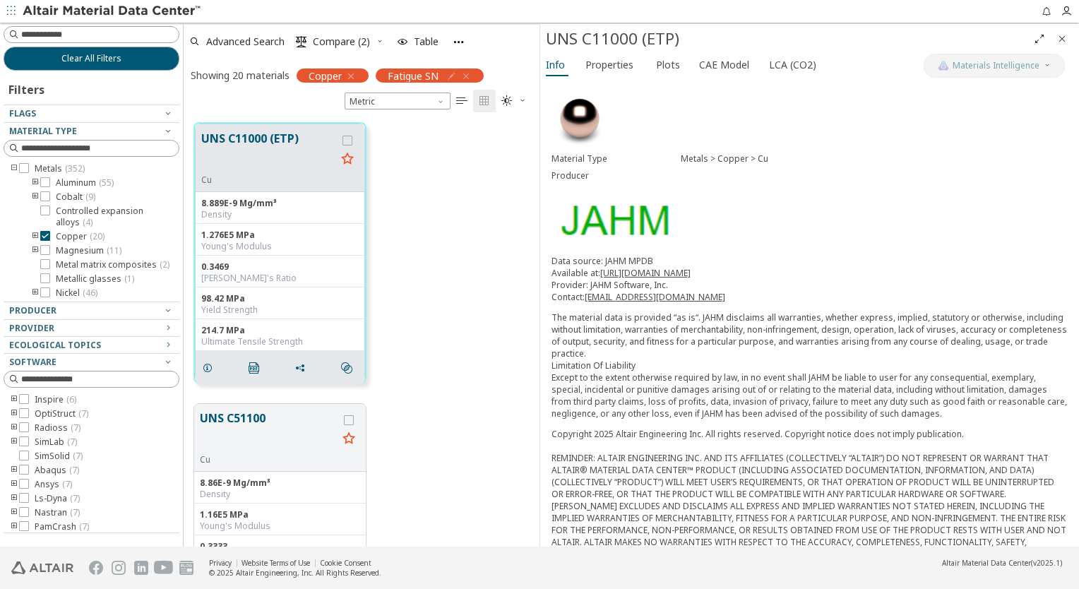
scroll to position [128, 0]
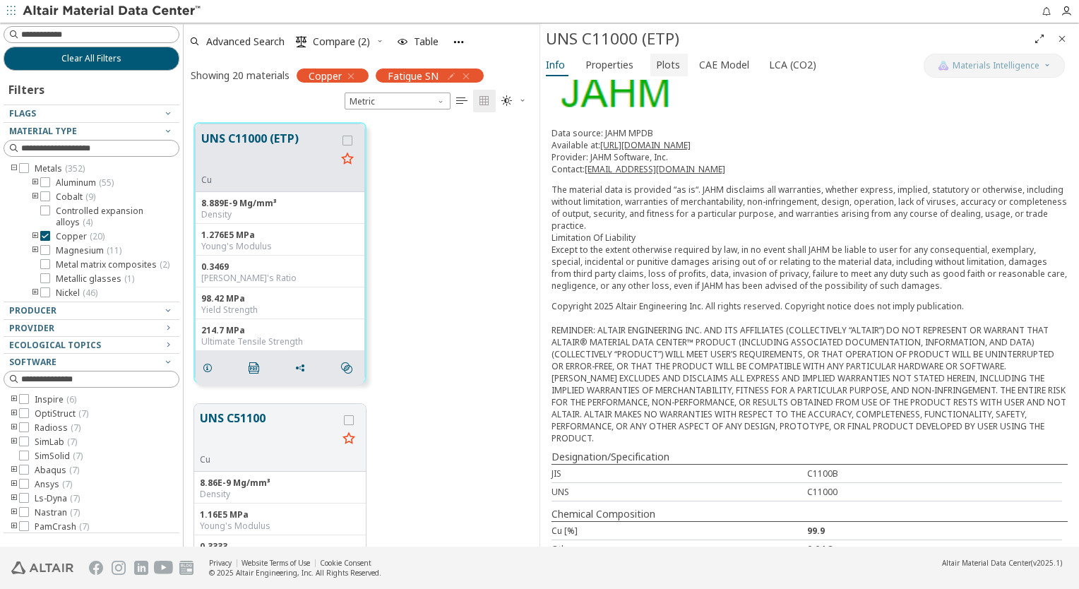
click at [656, 66] on span "Plots" at bounding box center [668, 65] width 24 height 23
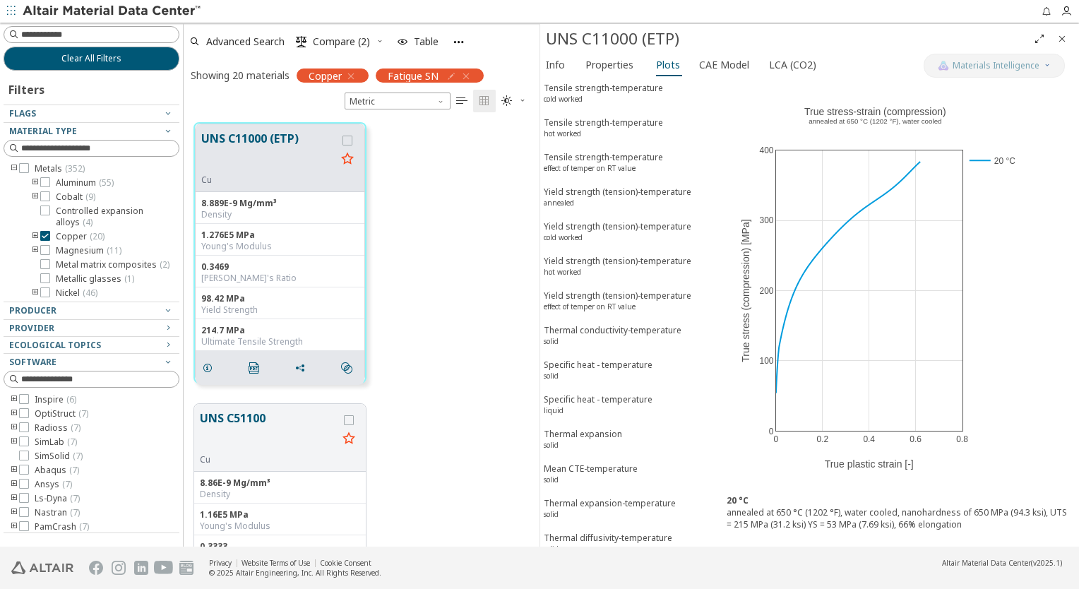
scroll to position [1576, 0]
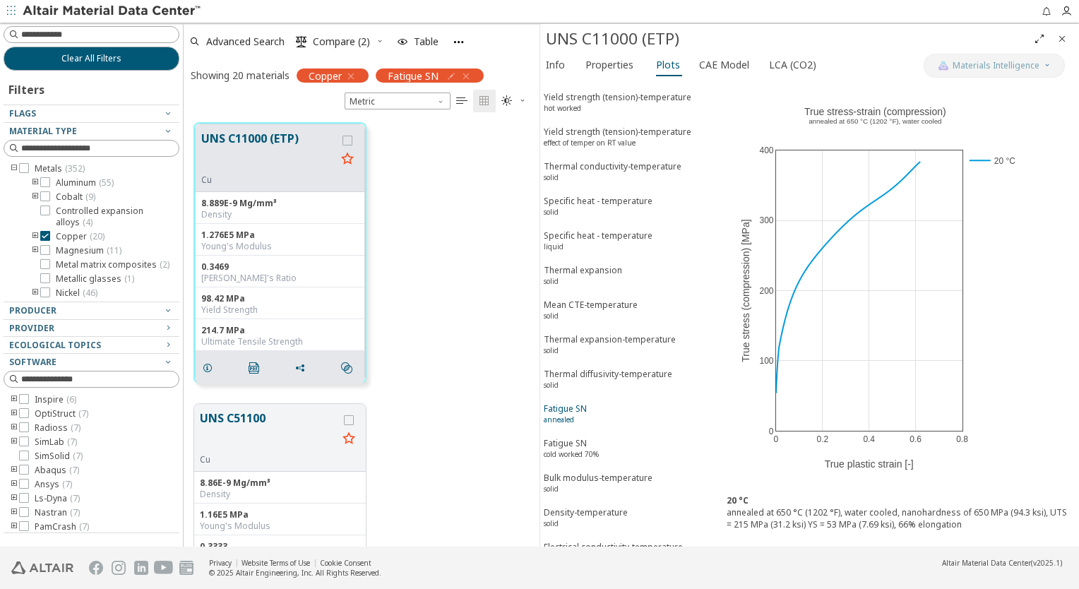
click at [606, 402] on span "Fatigue SN annealed" at bounding box center [630, 415] width 172 height 26
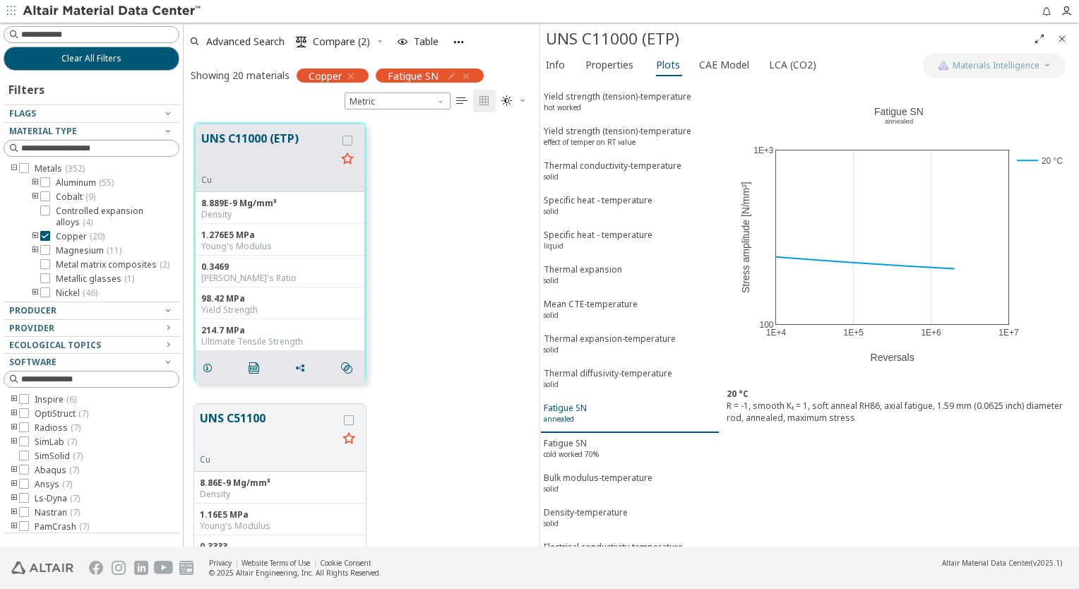
scroll to position [1575, 0]
click at [607, 438] on span "Fatigue SN cold worked 70%" at bounding box center [630, 451] width 172 height 26
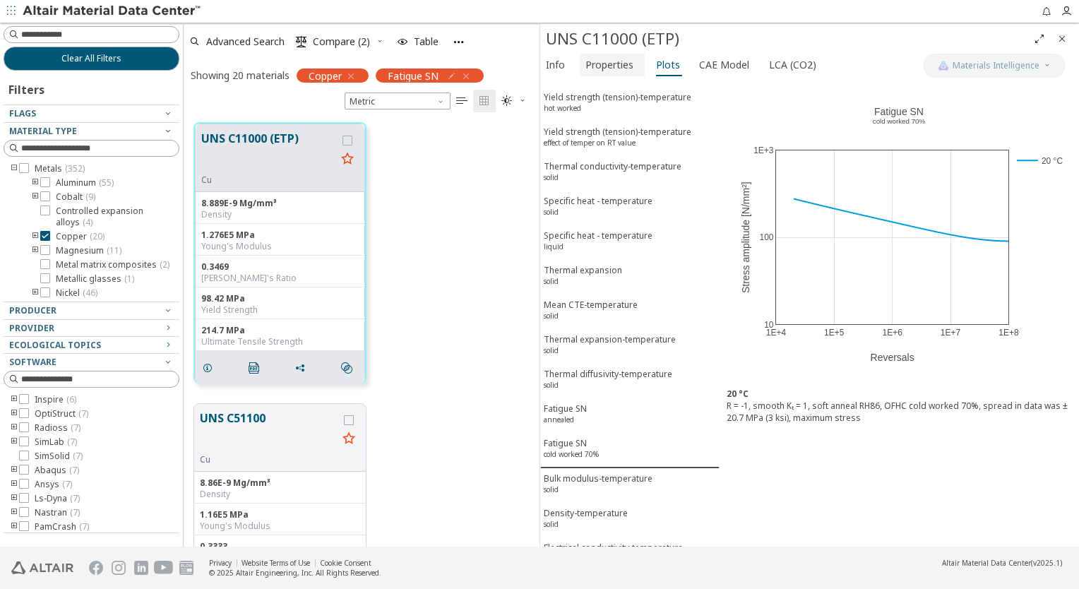
click at [606, 70] on span "Properties" at bounding box center [609, 65] width 48 height 23
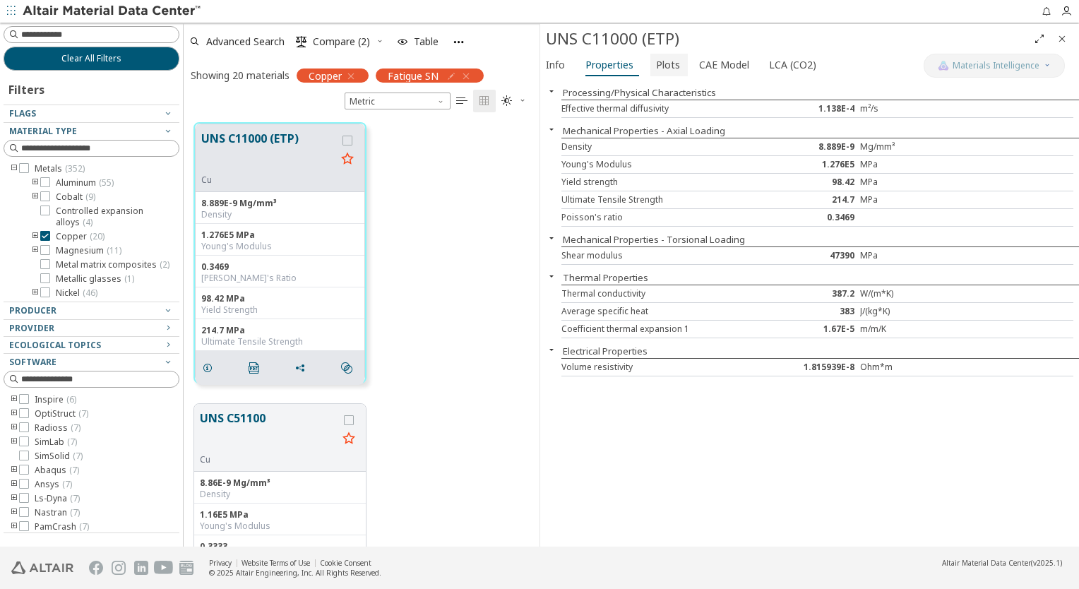
click at [663, 69] on span "Plots" at bounding box center [668, 65] width 24 height 23
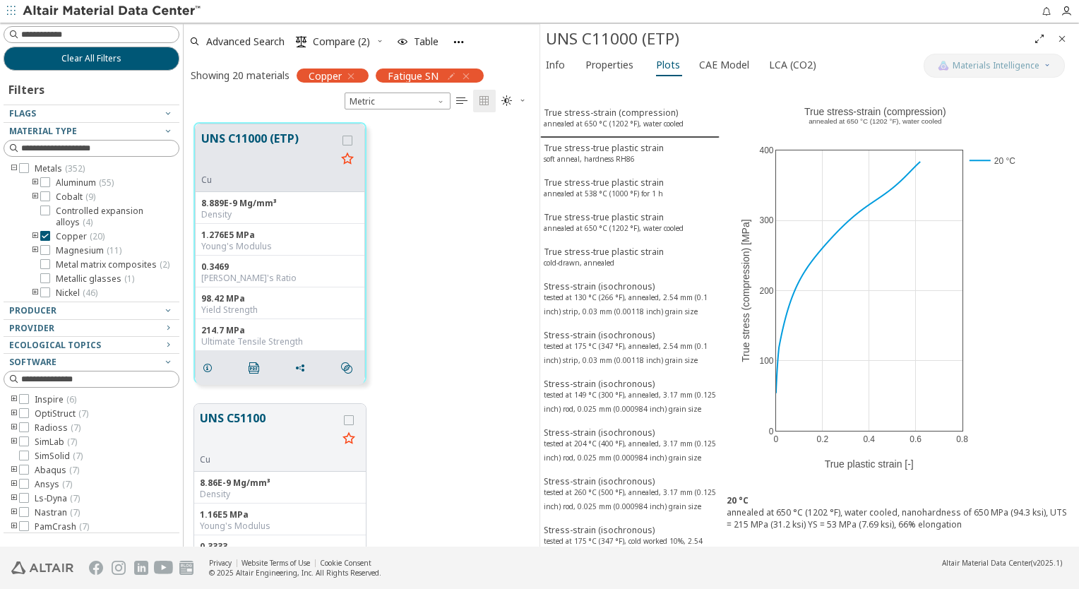
click at [487, 216] on div "UNS C11000 (ETP) Cu 8.889E-9 Mg/mm³ Density 1.276E5 MPa Young's Modulus 0.3469 …" at bounding box center [362, 252] width 356 height 281
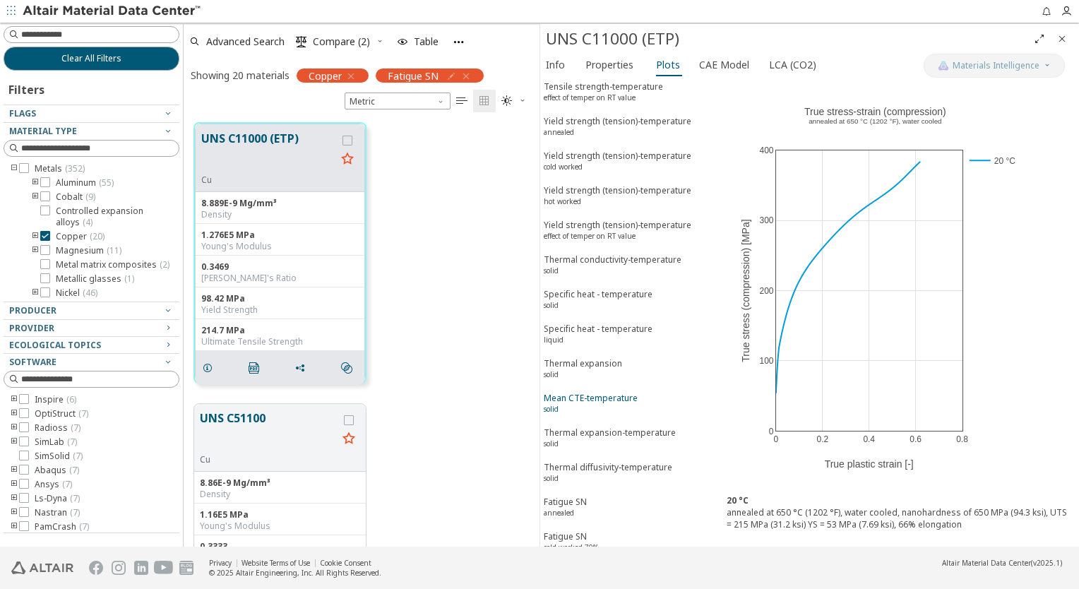
scroll to position [1576, 0]
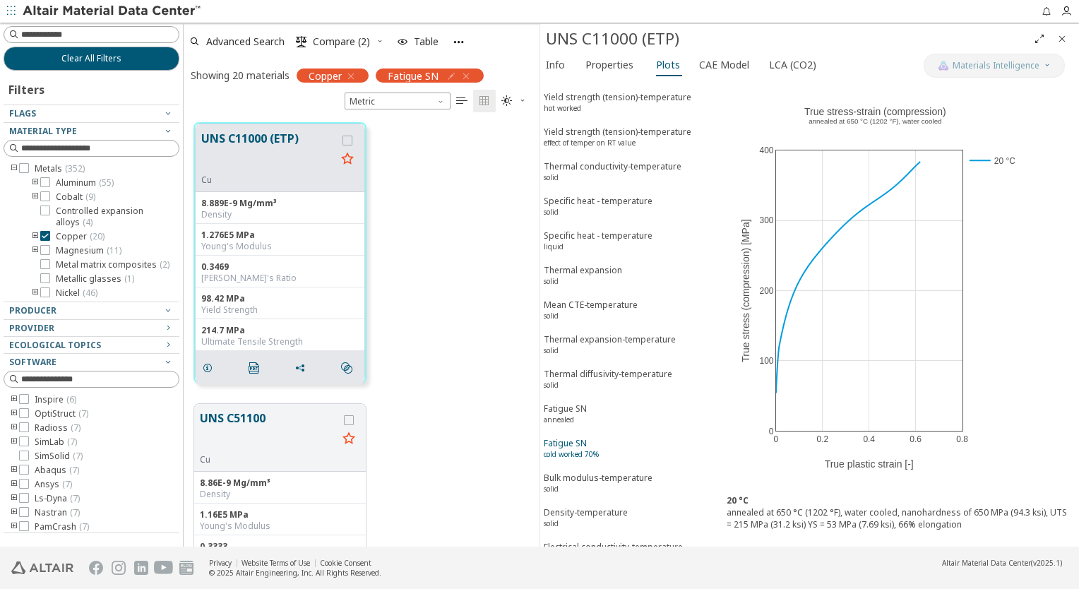
click at [588, 437] on div "Fatigue SN cold worked 70%" at bounding box center [571, 450] width 55 height 26
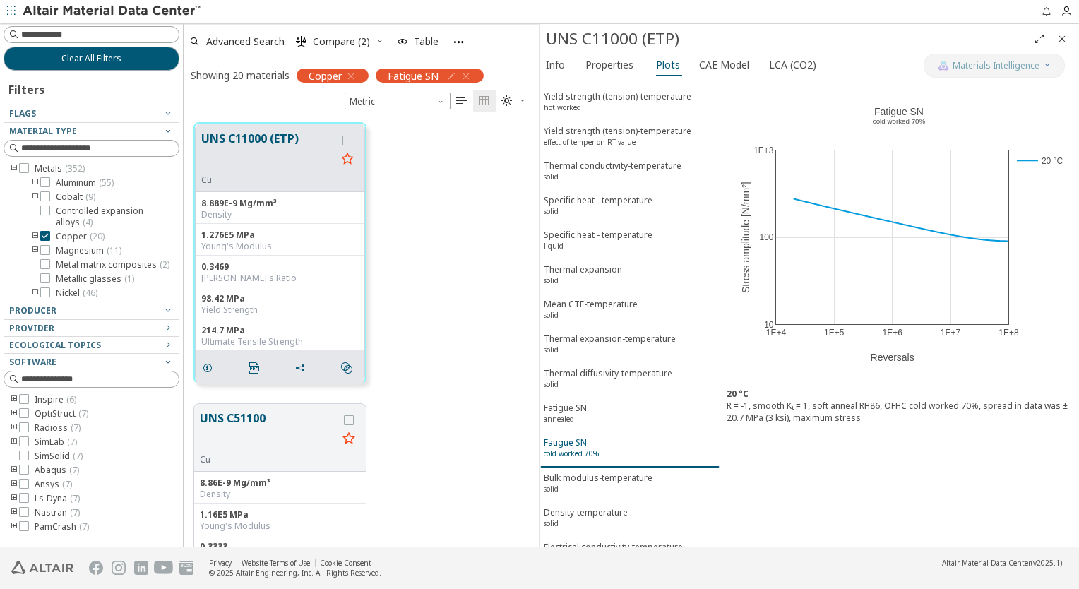
scroll to position [1575, 0]
click at [581, 402] on div "Fatigue SN annealed" at bounding box center [565, 415] width 43 height 26
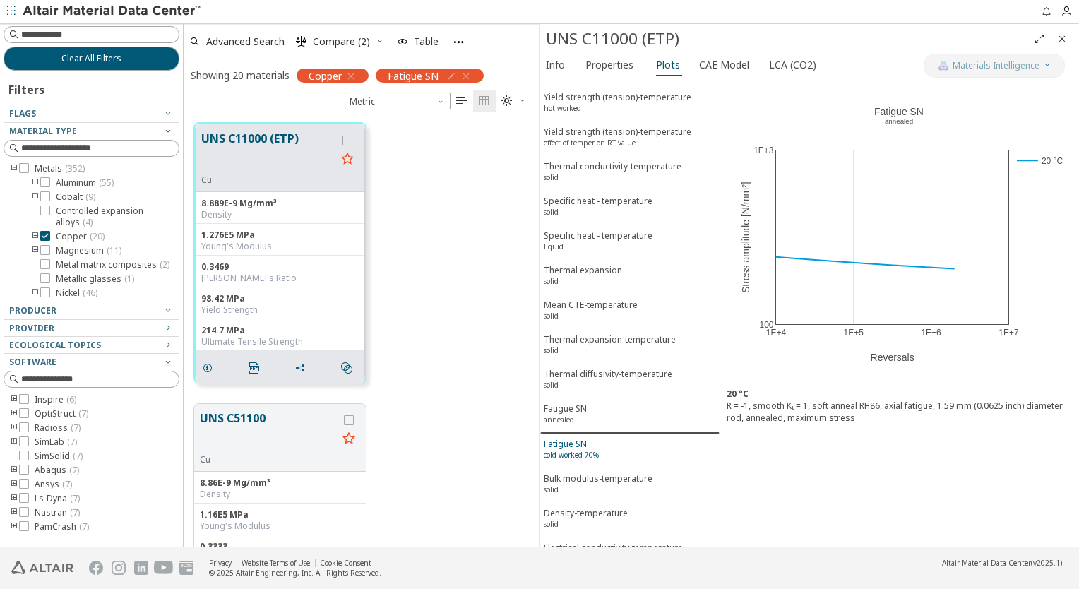
click at [585, 438] on div "Fatigue SN cold worked 70%" at bounding box center [571, 451] width 55 height 26
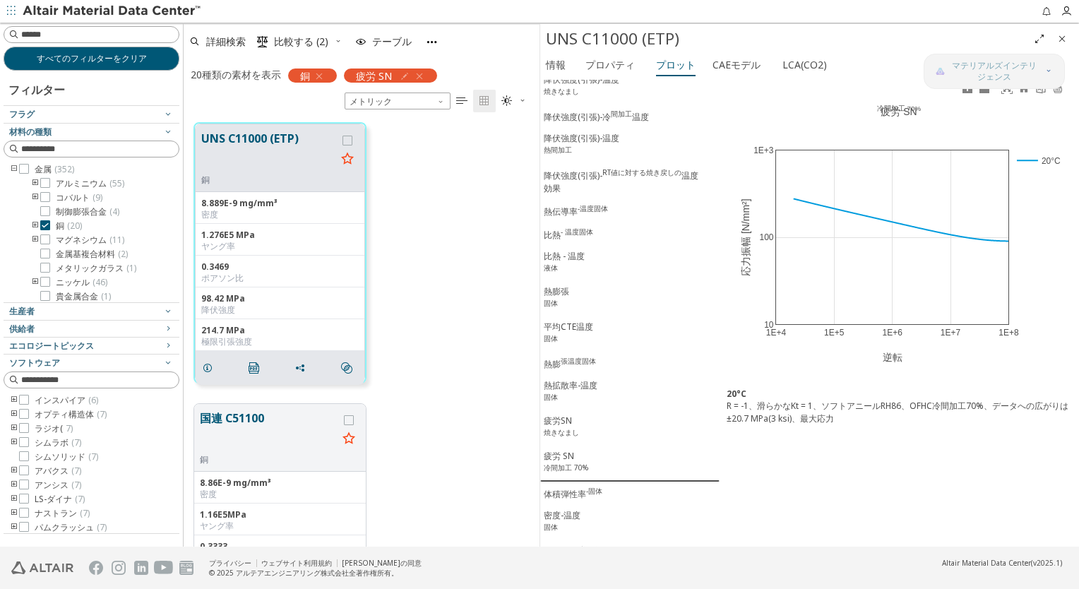
scroll to position [1525, 0]
drag, startPoint x: 860, startPoint y: 378, endPoint x: 786, endPoint y: 370, distance: 74.6
click at [786, 370] on div "1E+4 1E+5 1E+6 1E+7 1E+8 10 100 1E+3 20°C 疲労 SN 冷間加工 70% 逆転 応力振幅 [N/mm²]" at bounding box center [899, 231] width 359 height 302
drag, startPoint x: 786, startPoint y: 369, endPoint x: 470, endPoint y: 206, distance: 355.3
click at [470, 206] on div "UNS C11000 (ETP) 銅 8.889E-9 mg/mm³ 密度 1.276E5 MPa ヤング率 0.3469 ポアソン比 98.42 MPa 降…" at bounding box center [362, 252] width 356 height 281
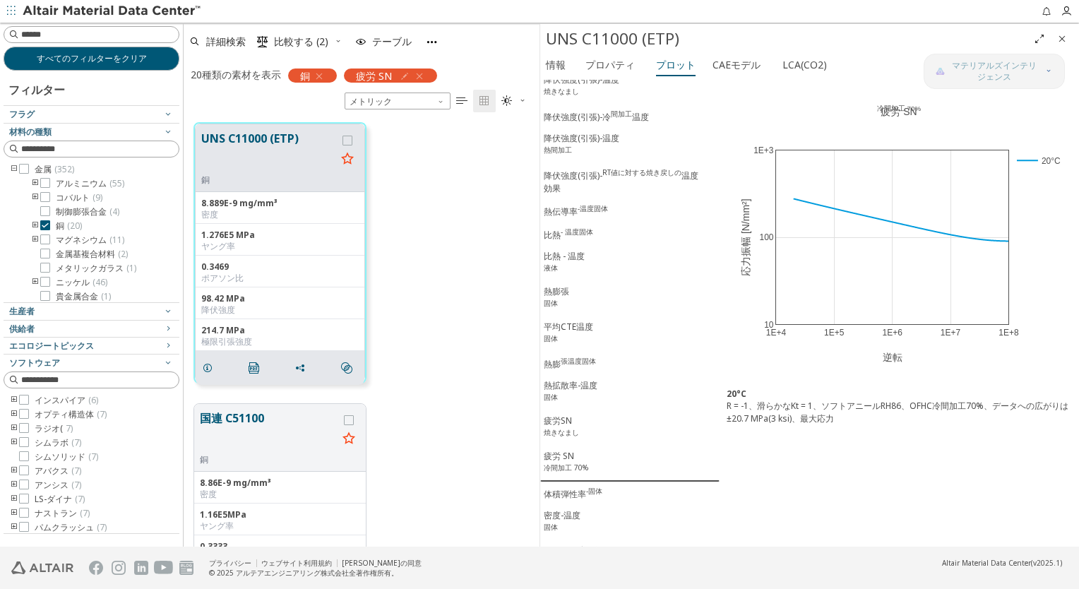
click at [47, 6] on img at bounding box center [113, 11] width 180 height 14
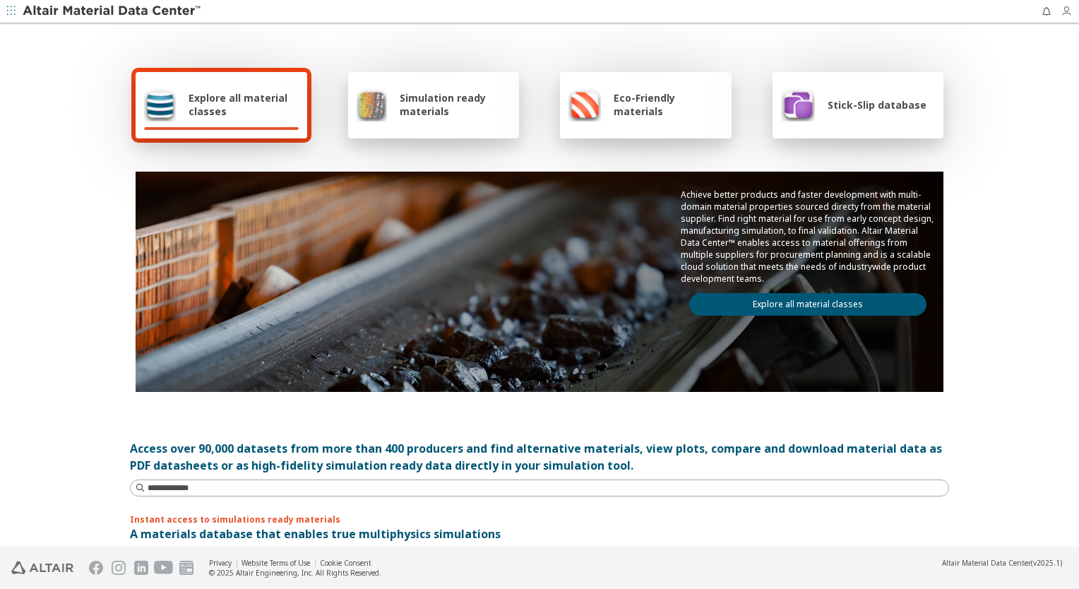
click at [1061, 16] on icon "button" at bounding box center [1066, 11] width 11 height 11
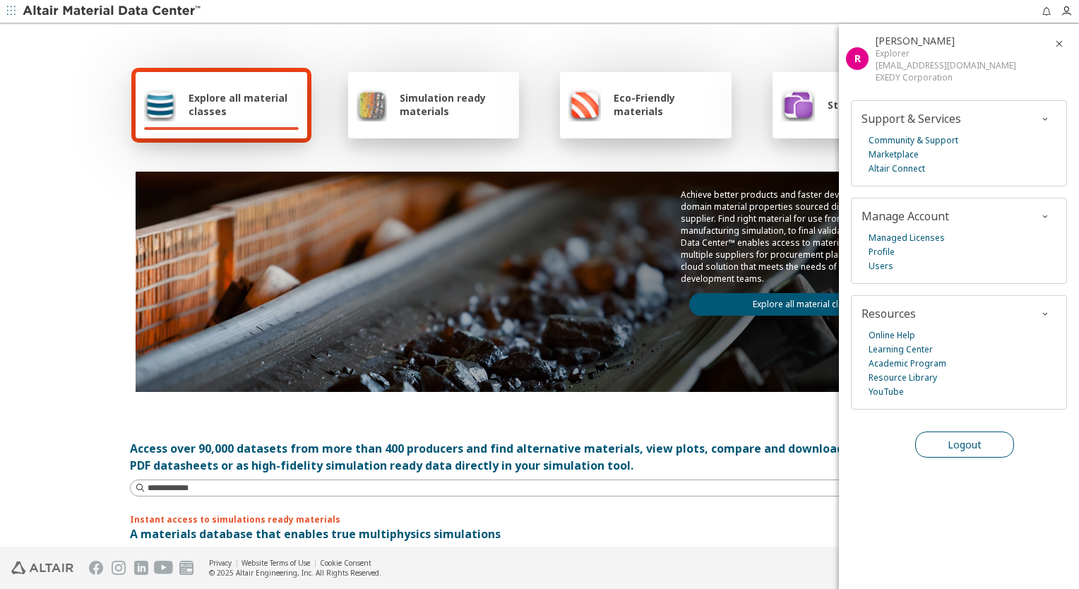
click at [970, 441] on span "Logout" at bounding box center [965, 444] width 34 height 13
